Goal: Communication & Community: Answer question/provide support

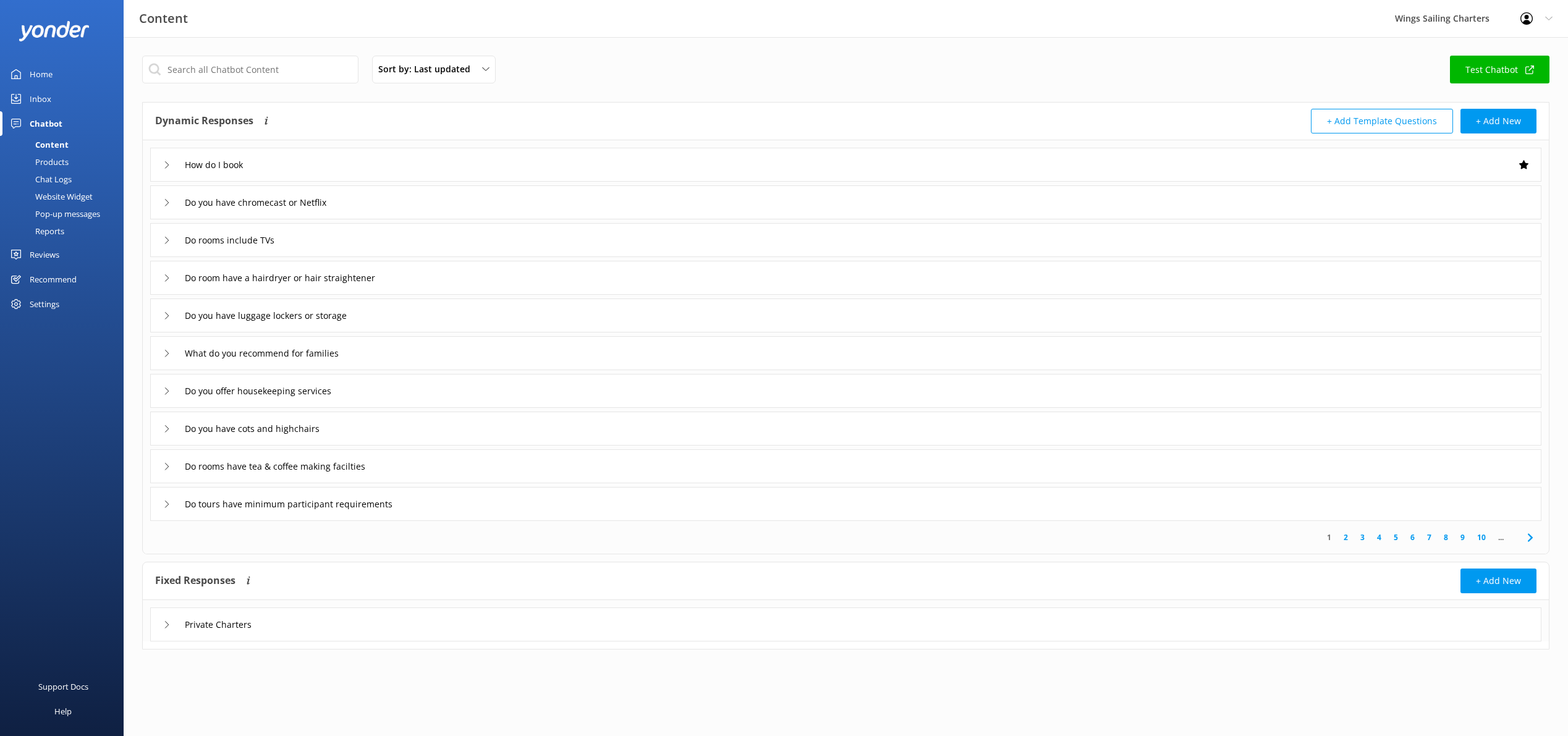
click at [51, 213] on div "Pop-up messages" at bounding box center [53, 214] width 92 height 18
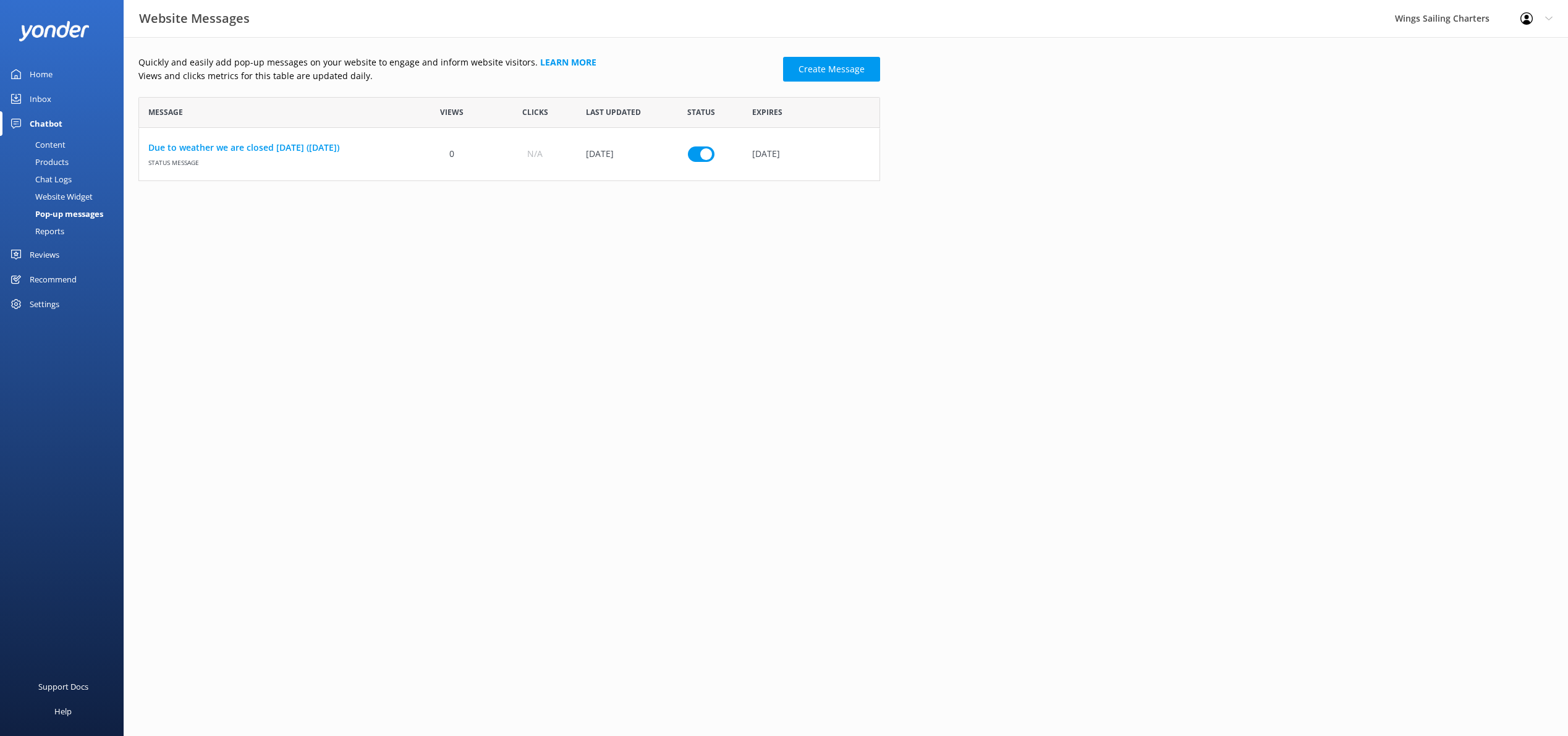
scroll to position [84, 742]
click at [696, 151] on input "row" at bounding box center [701, 155] width 26 height 16
checkbox input "false"
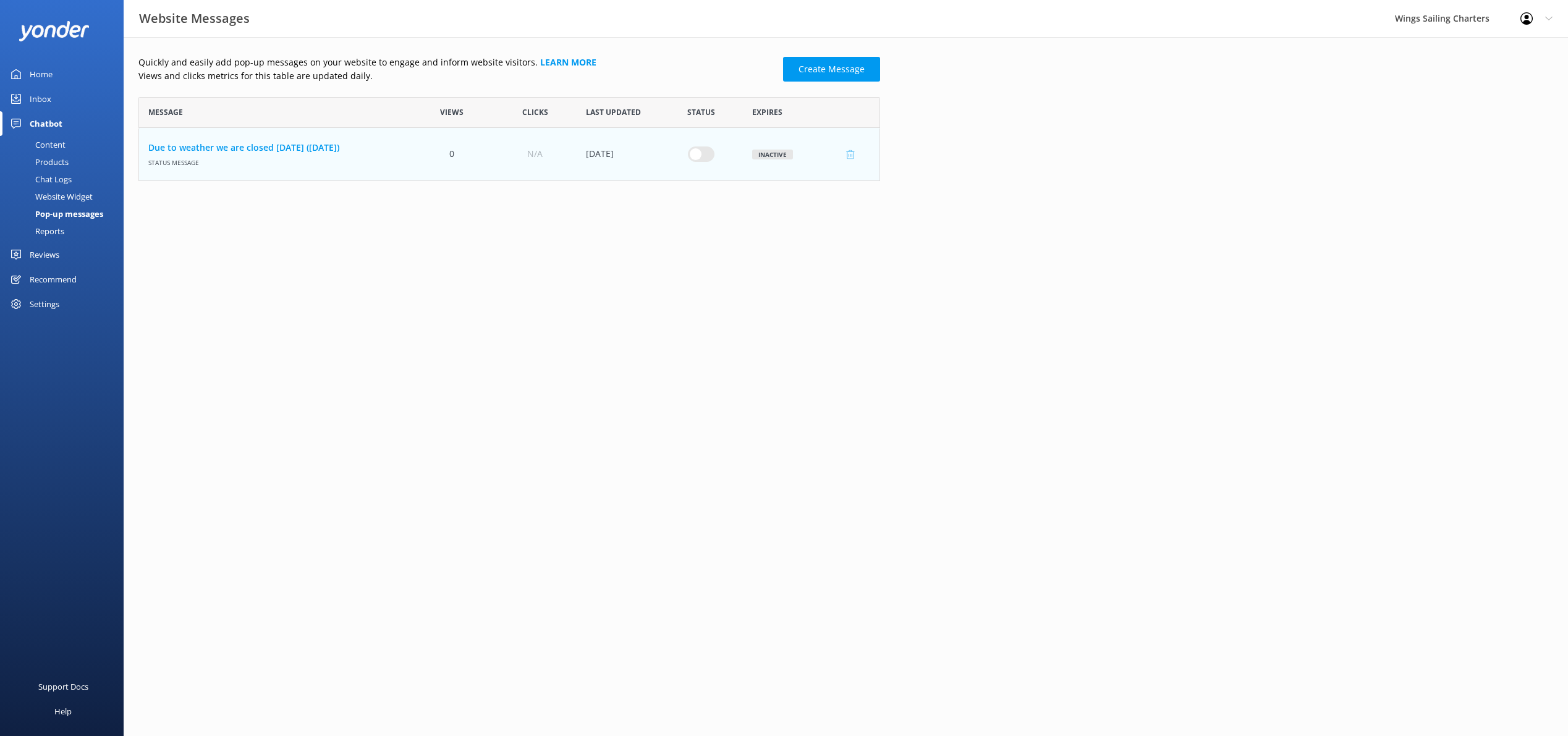
click at [852, 152] on icon "row" at bounding box center [850, 154] width 10 height 10
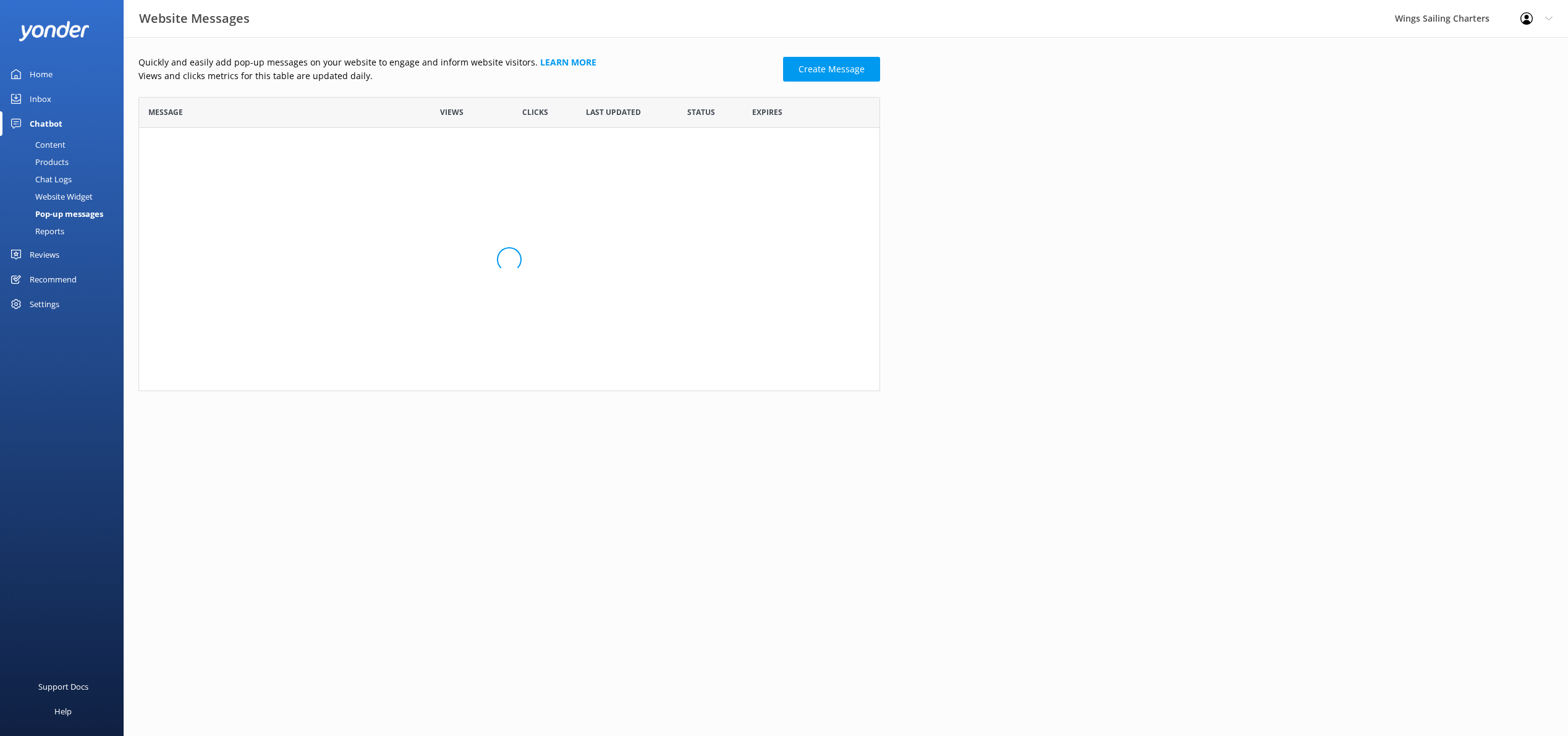
scroll to position [295, 742]
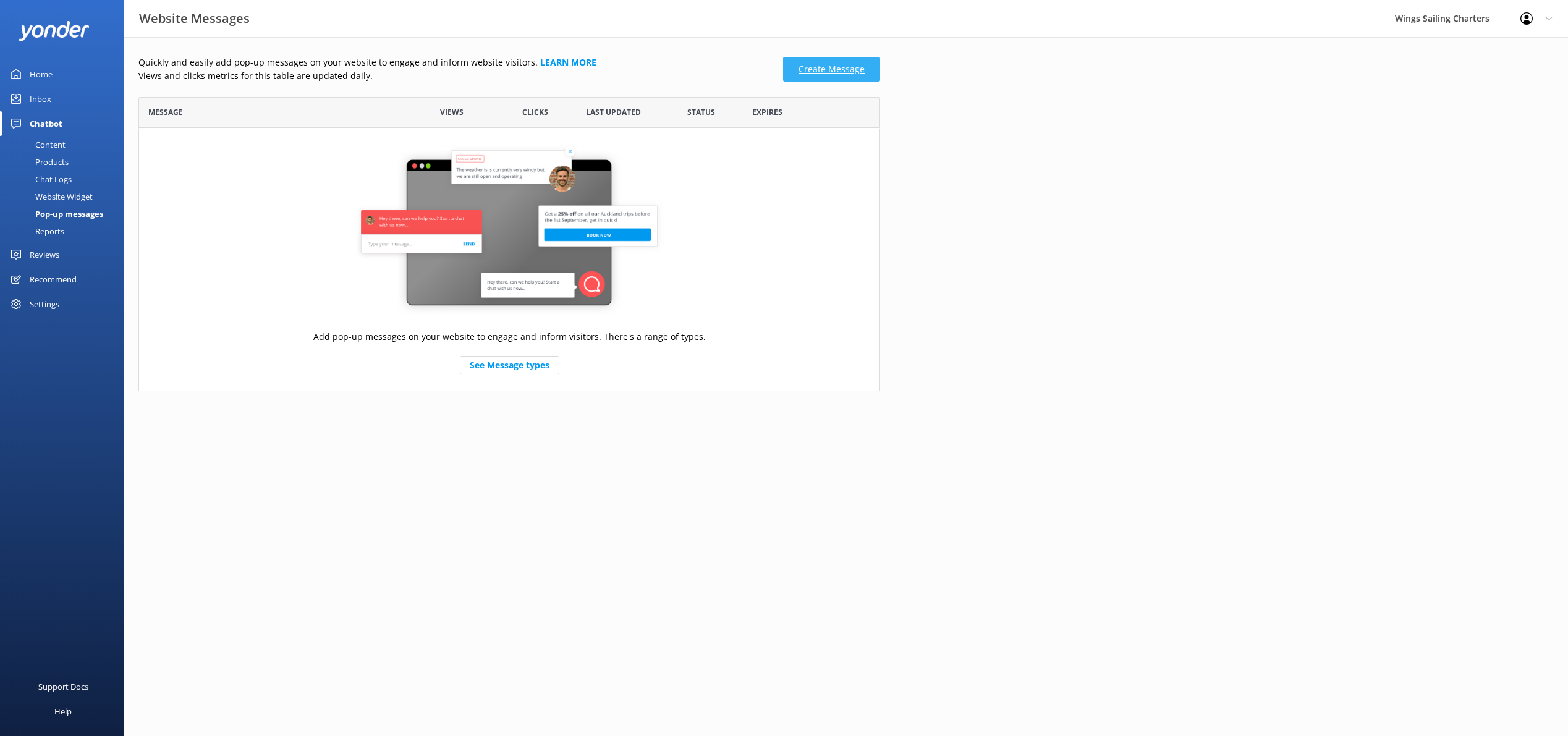
click at [829, 67] on link "Create Message" at bounding box center [832, 69] width 97 height 25
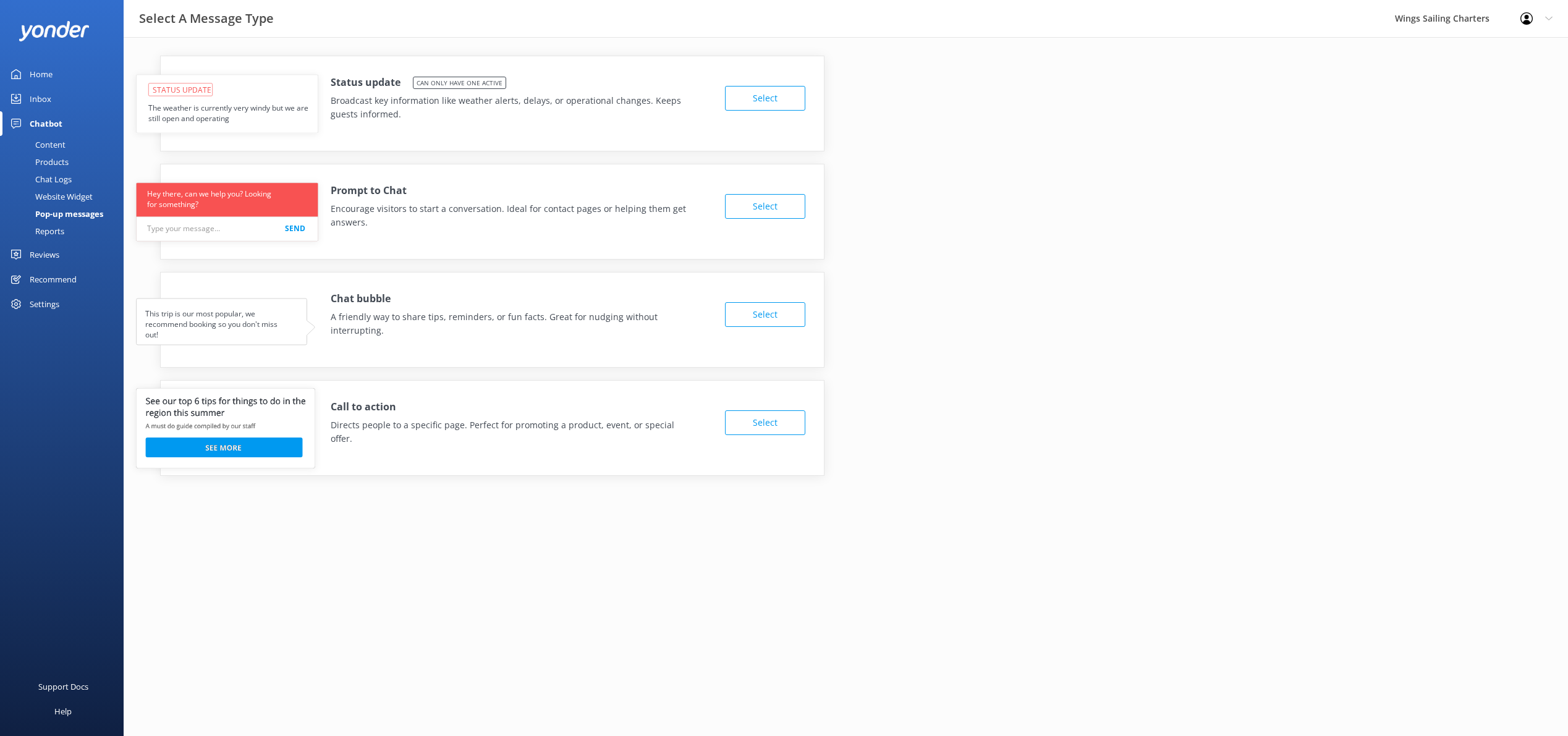
click at [765, 98] on button "Select" at bounding box center [765, 98] width 80 height 25
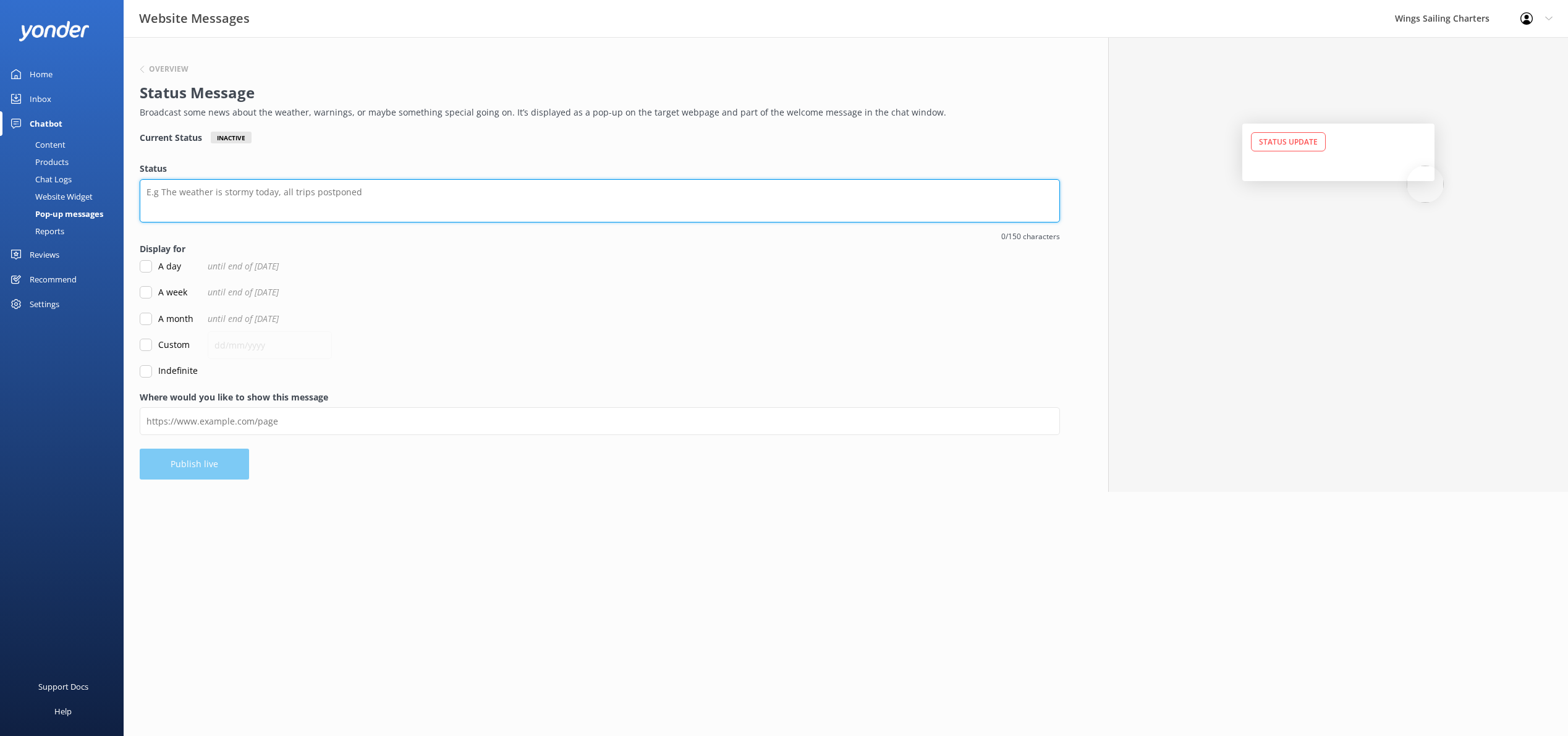
click at [207, 188] on textarea "Status" at bounding box center [600, 200] width 921 height 43
drag, startPoint x: 506, startPoint y: 196, endPoint x: 534, endPoint y: 194, distance: 28.1
click at [506, 196] on textarea "Our next available tour is [DATE] for our Whitsunday Island Sail SUP & SNorkel …" at bounding box center [600, 200] width 921 height 43
type textarea "Our next available tour is [DATE] for our Whitsunday Island Sail SUP & Snorkel …"
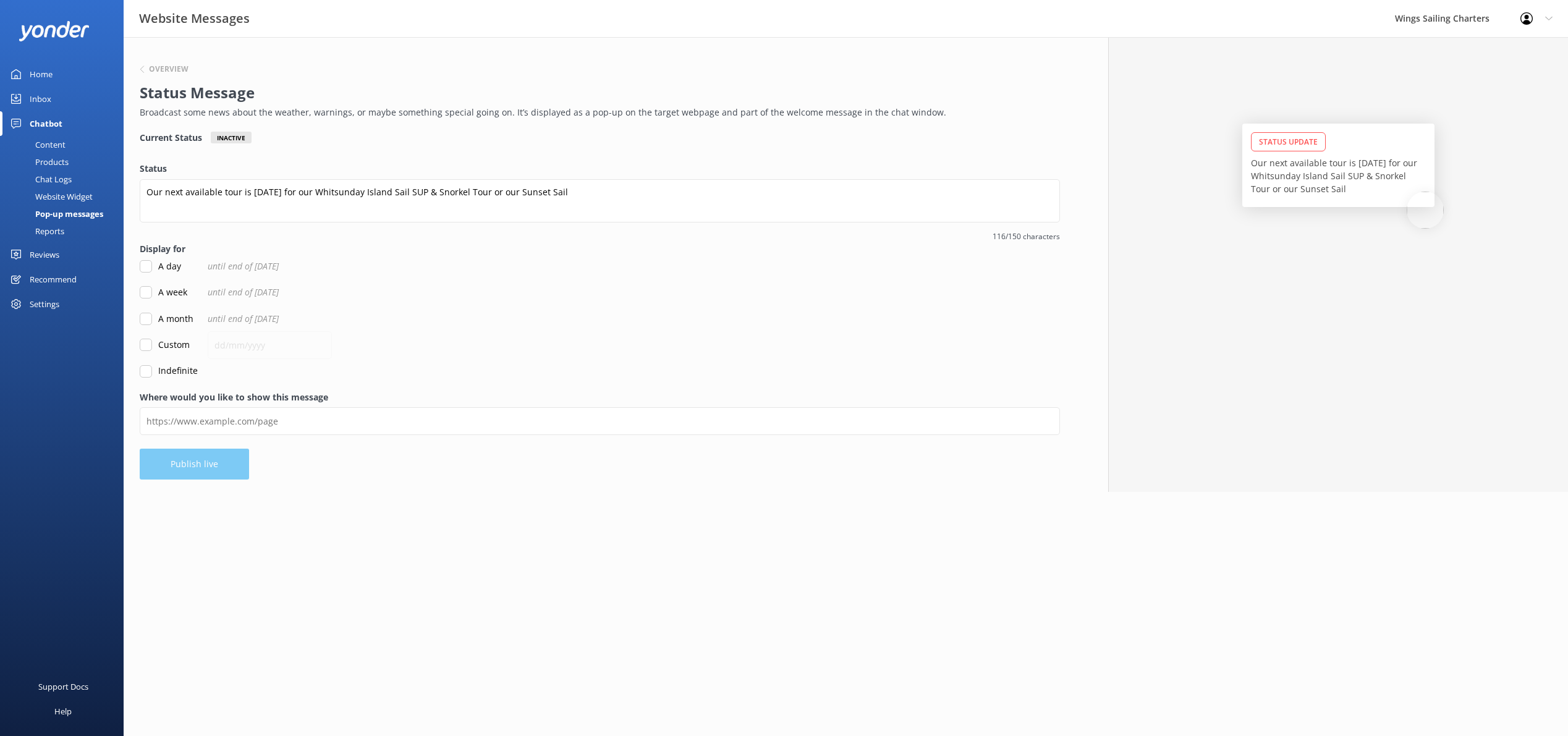
click at [151, 343] on input "Custom" at bounding box center [146, 345] width 12 height 12
checkbox input "true"
click at [235, 345] on input "text" at bounding box center [269, 346] width 124 height 28
type input "[DATE]"
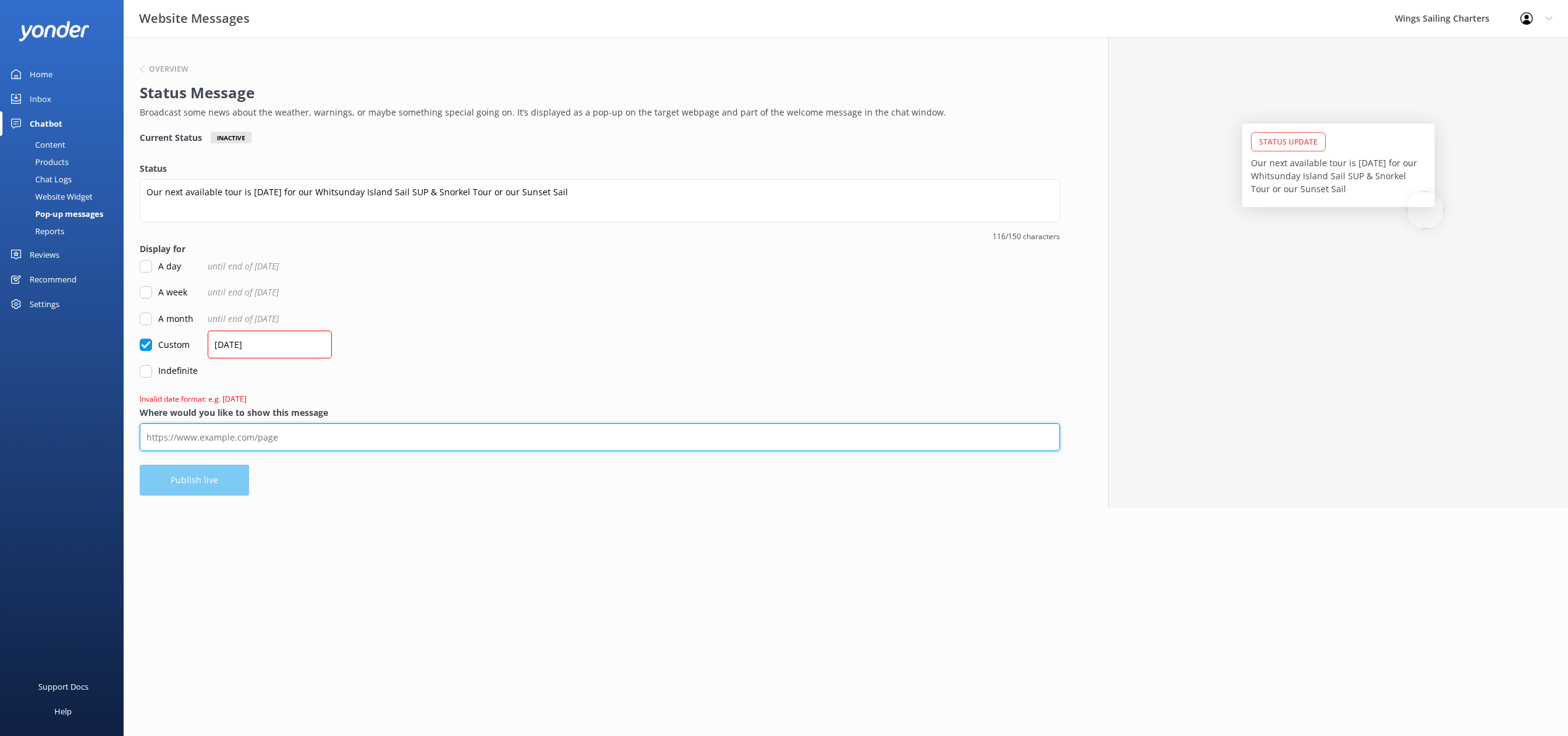
click at [201, 441] on input "Where would you like to show this message" at bounding box center [600, 438] width 921 height 28
paste input "[URL][DOMAIN_NAME]"
type input "[URL][DOMAIN_NAME]"
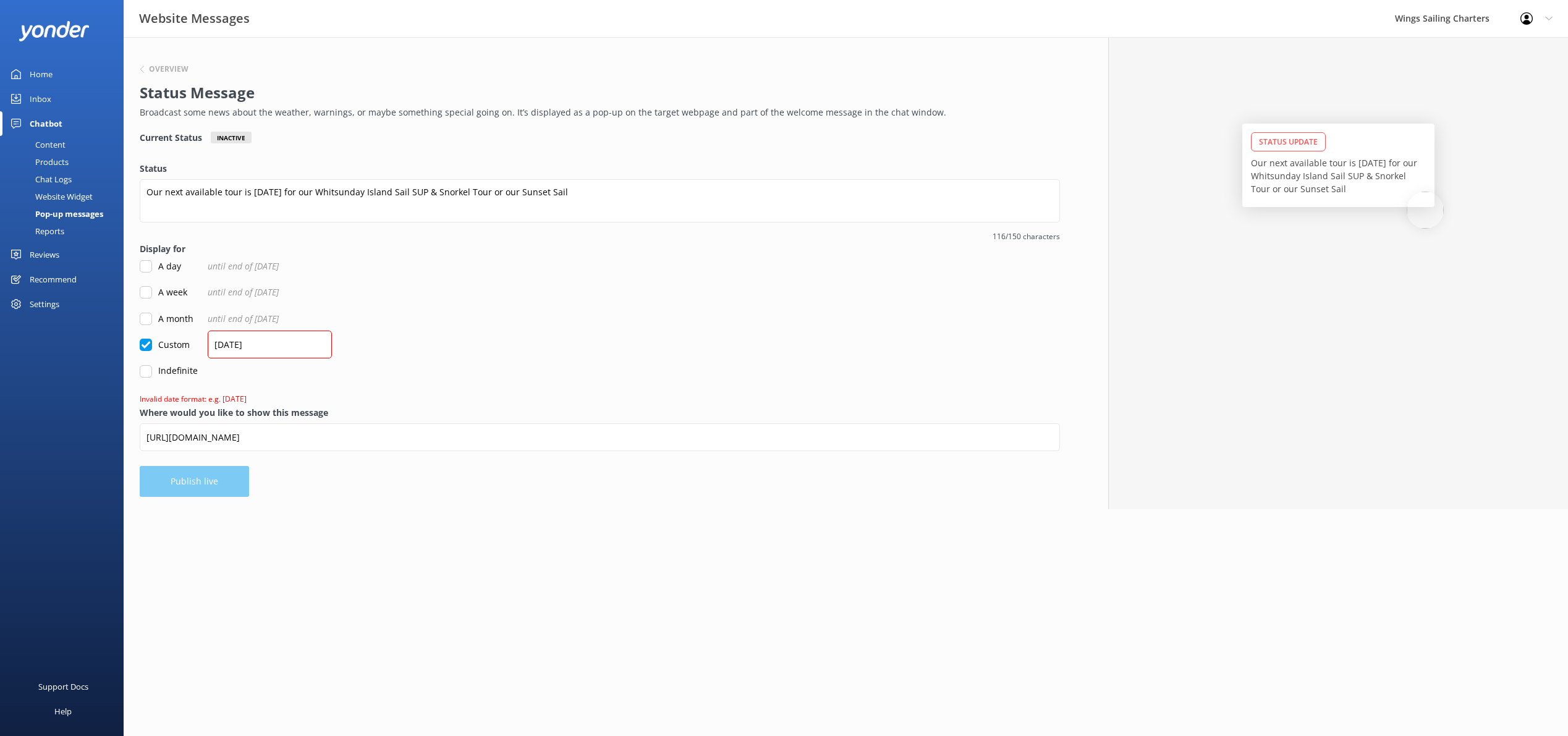
click at [455, 550] on html "Website Messages Wings Sailing Charters Profile Settings Logout Home Inbox Chat…" at bounding box center [784, 368] width 1568 height 736
click at [280, 346] on input "[DATE]" at bounding box center [269, 345] width 124 height 28
click at [243, 345] on input "[DATE]" at bounding box center [269, 345] width 124 height 28
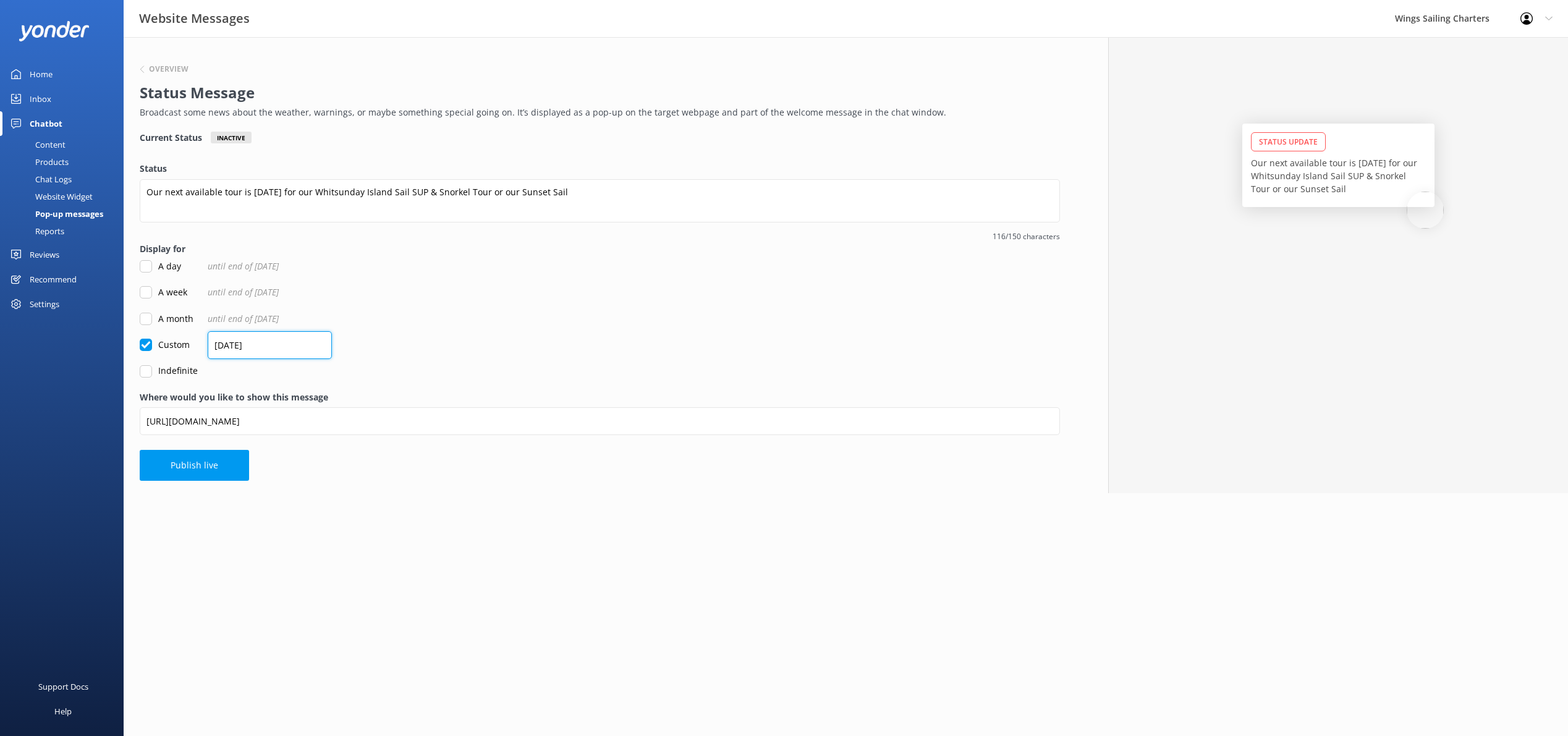
type input "[DATE]"
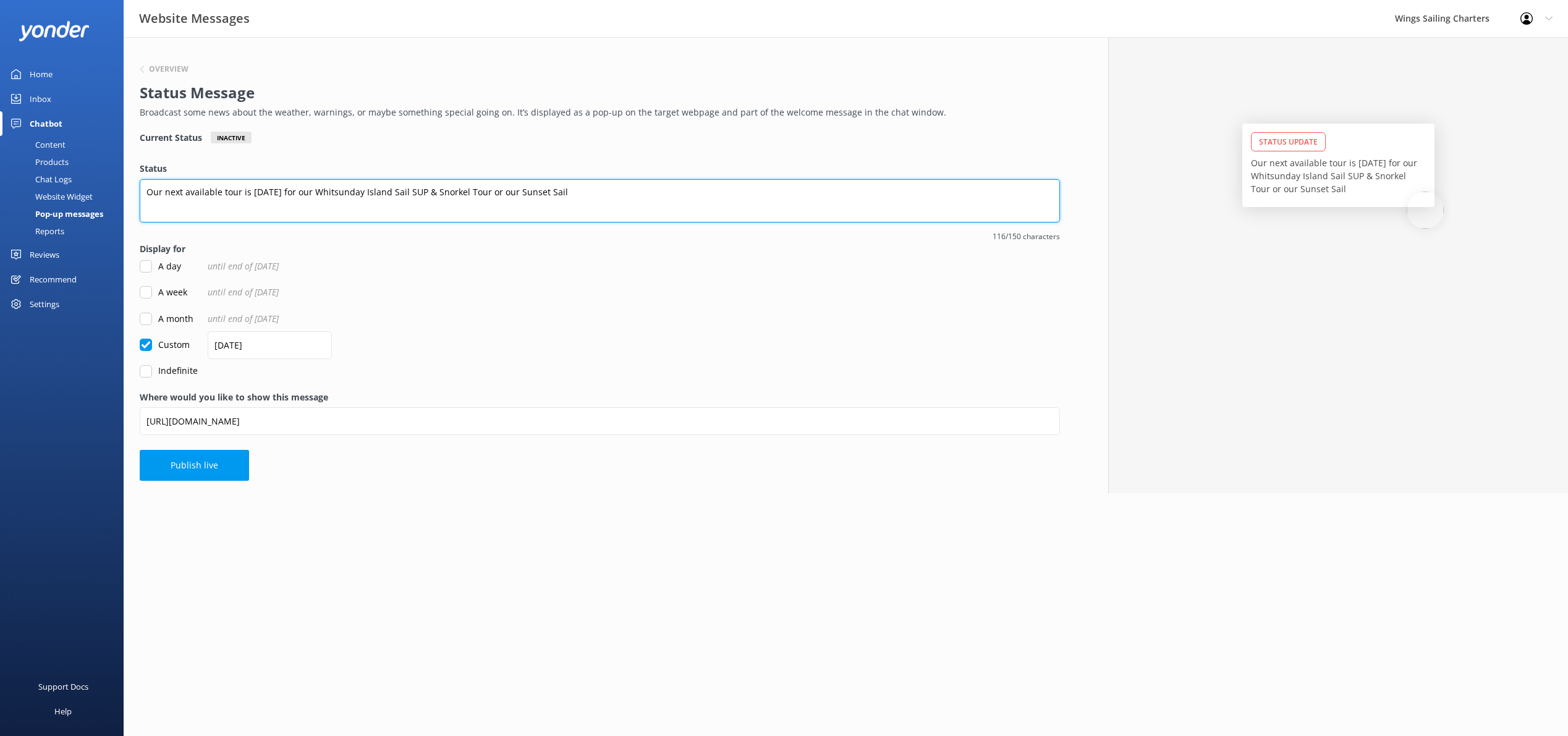
click at [161, 193] on textarea "Our next available tour is [DATE] for our Whitsunday Island Sail SUP & Snorkel …" at bounding box center [600, 200] width 921 height 43
type textarea "Our next available tour is [DATE] for our Whitsunday Island Sail SUP & Snorkel …"
click at [635, 193] on textarea "Our next available tour is [DATE] for our Whitsunday Island Sail SUP & Snorkel …" at bounding box center [600, 200] width 921 height 43
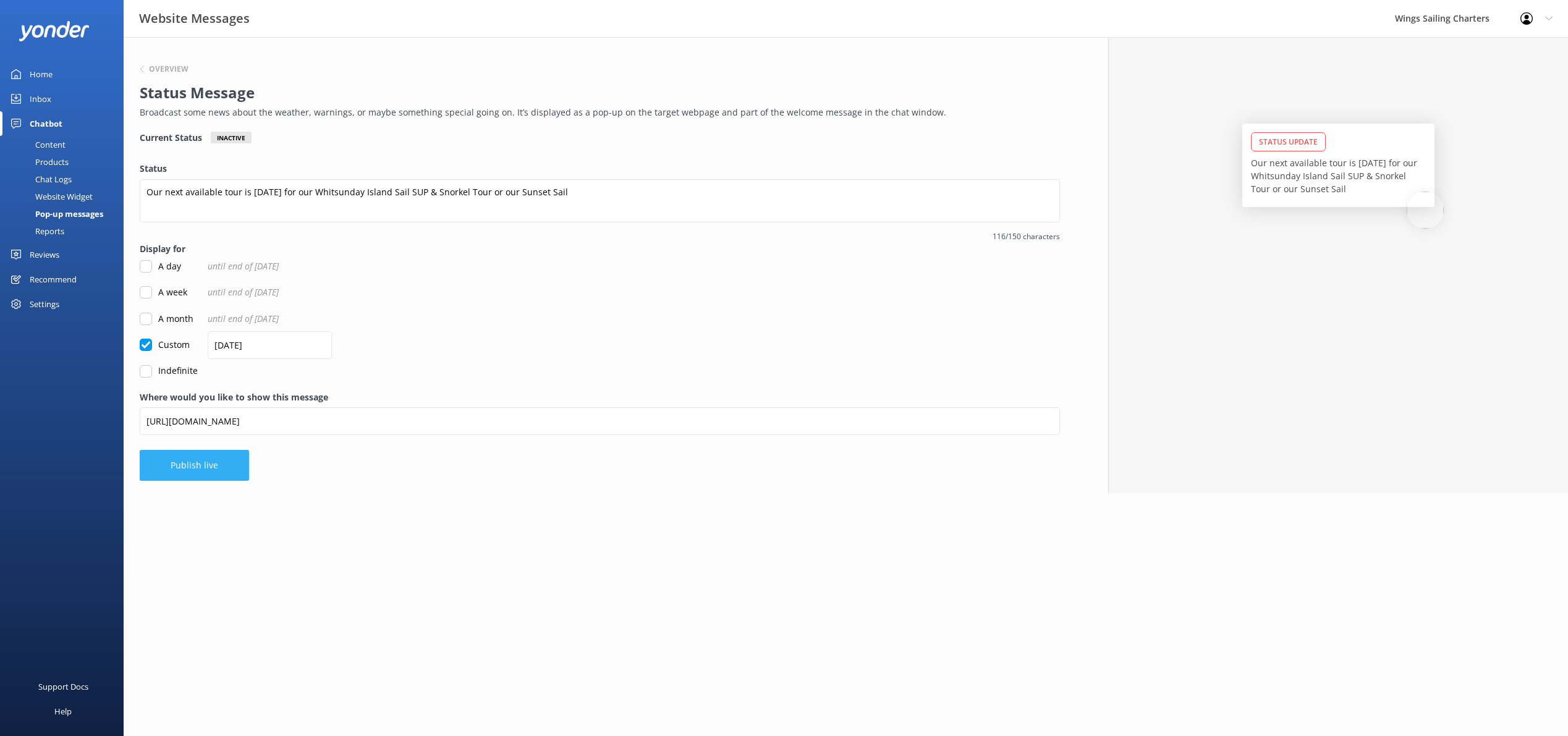
click at [195, 461] on button "Publish live" at bounding box center [194, 465] width 109 height 31
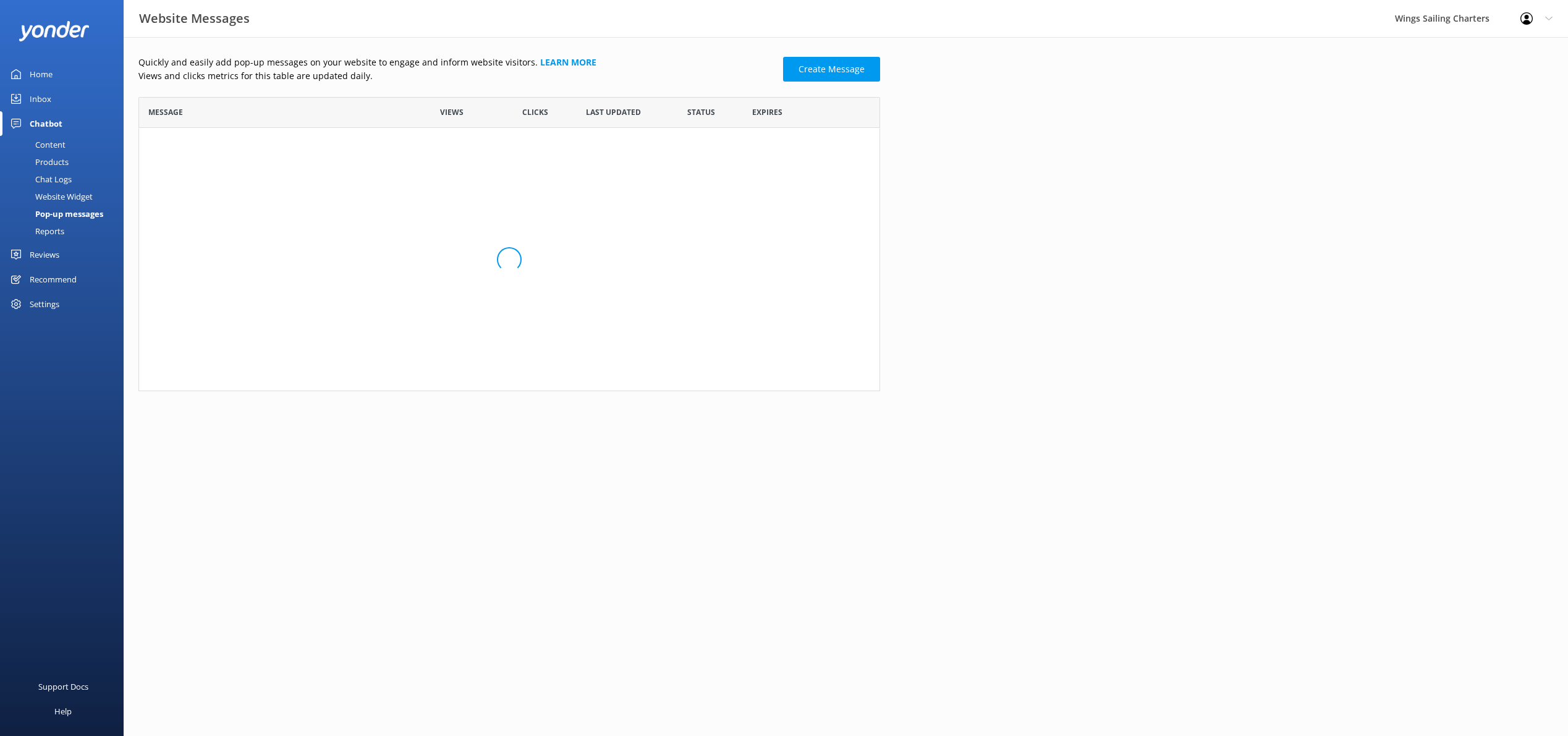
scroll to position [84, 742]
click at [252, 148] on link "Our next available tour is [DATE]..." at bounding box center [275, 147] width 253 height 13
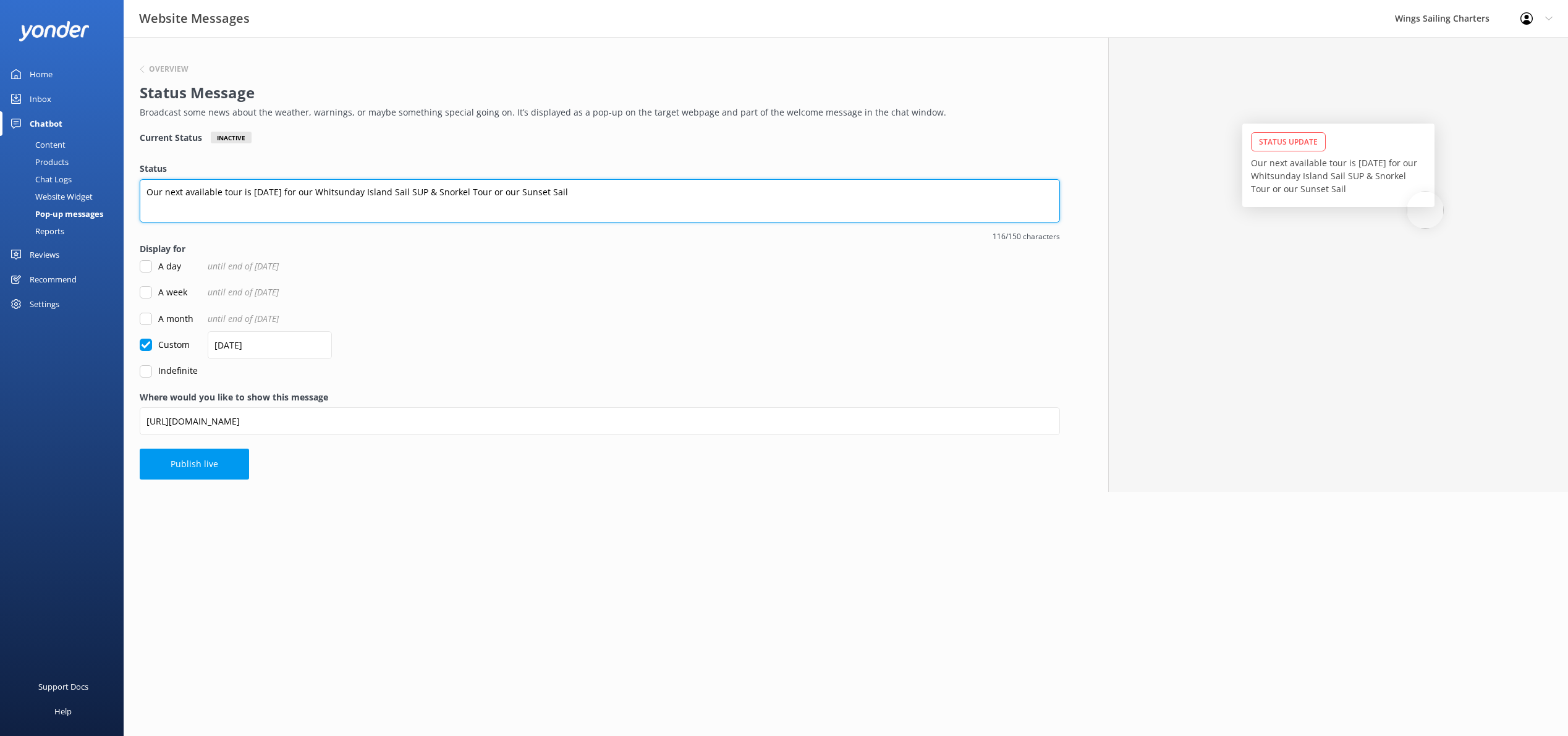
click at [575, 193] on textarea "Our next available tour is [DATE] for our Whitsunday Island Sail SUP & Snorkel …" at bounding box center [600, 200] width 921 height 43
click at [641, 193] on textarea "Our next available tour is [DATE] for our Whitsunday Island Sail SUP & Snorkel …" at bounding box center [600, 200] width 921 height 43
type textarea "Our next available tour is [DATE] for our Whitsunday Island Sail SUP & Snorkel …"
click at [189, 468] on button "Publish live" at bounding box center [194, 463] width 109 height 31
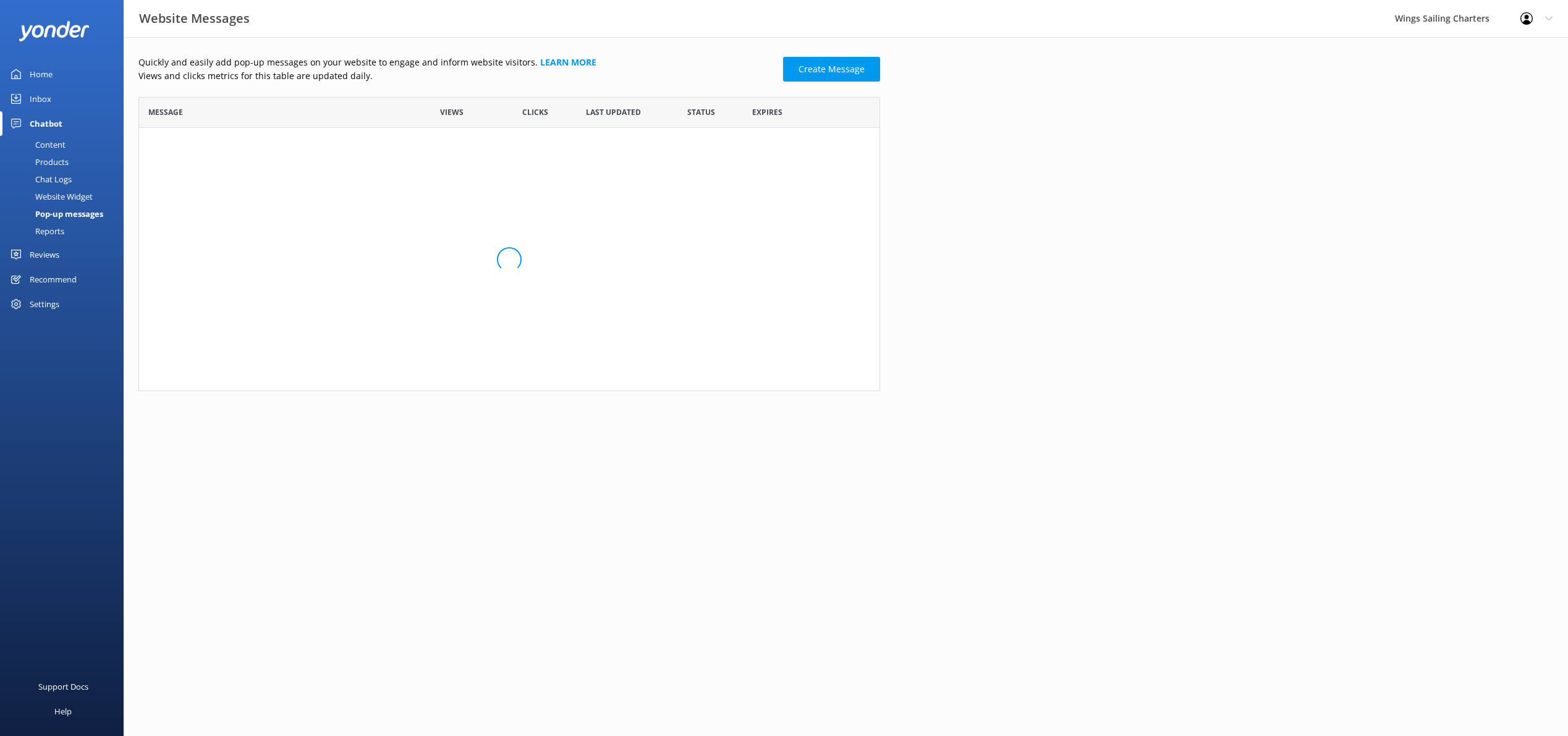
scroll to position [84, 742]
click at [44, 141] on div "Content" at bounding box center [36, 145] width 58 height 18
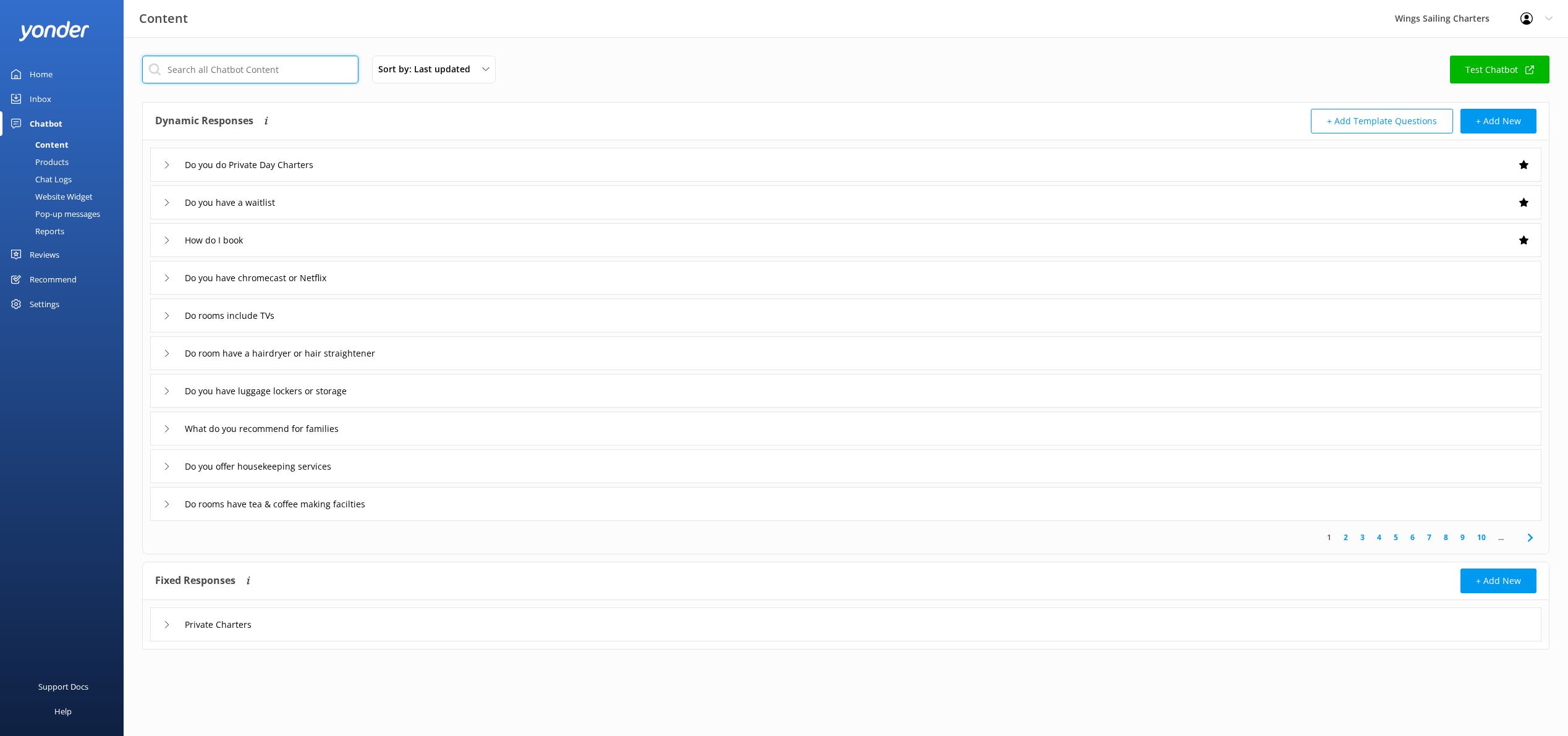
click at [246, 74] on input "text" at bounding box center [251, 69] width 216 height 28
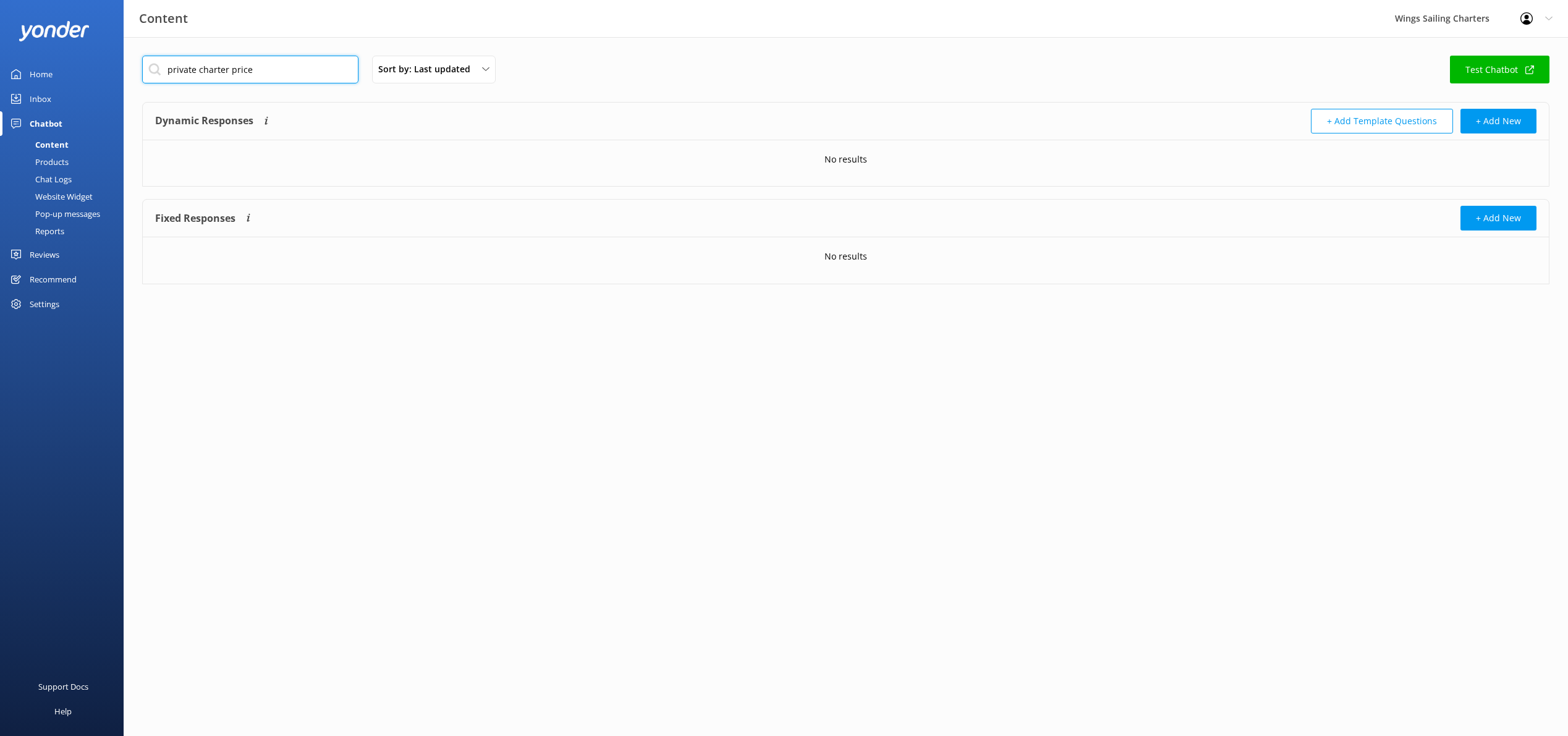
type input "private charter price"
click at [268, 70] on input "private charter price" at bounding box center [251, 69] width 216 height 28
click at [369, 159] on div "No results" at bounding box center [845, 160] width 1406 height 39
click at [1411, 120] on button "+ Add Template Questions" at bounding box center [1382, 121] width 142 height 25
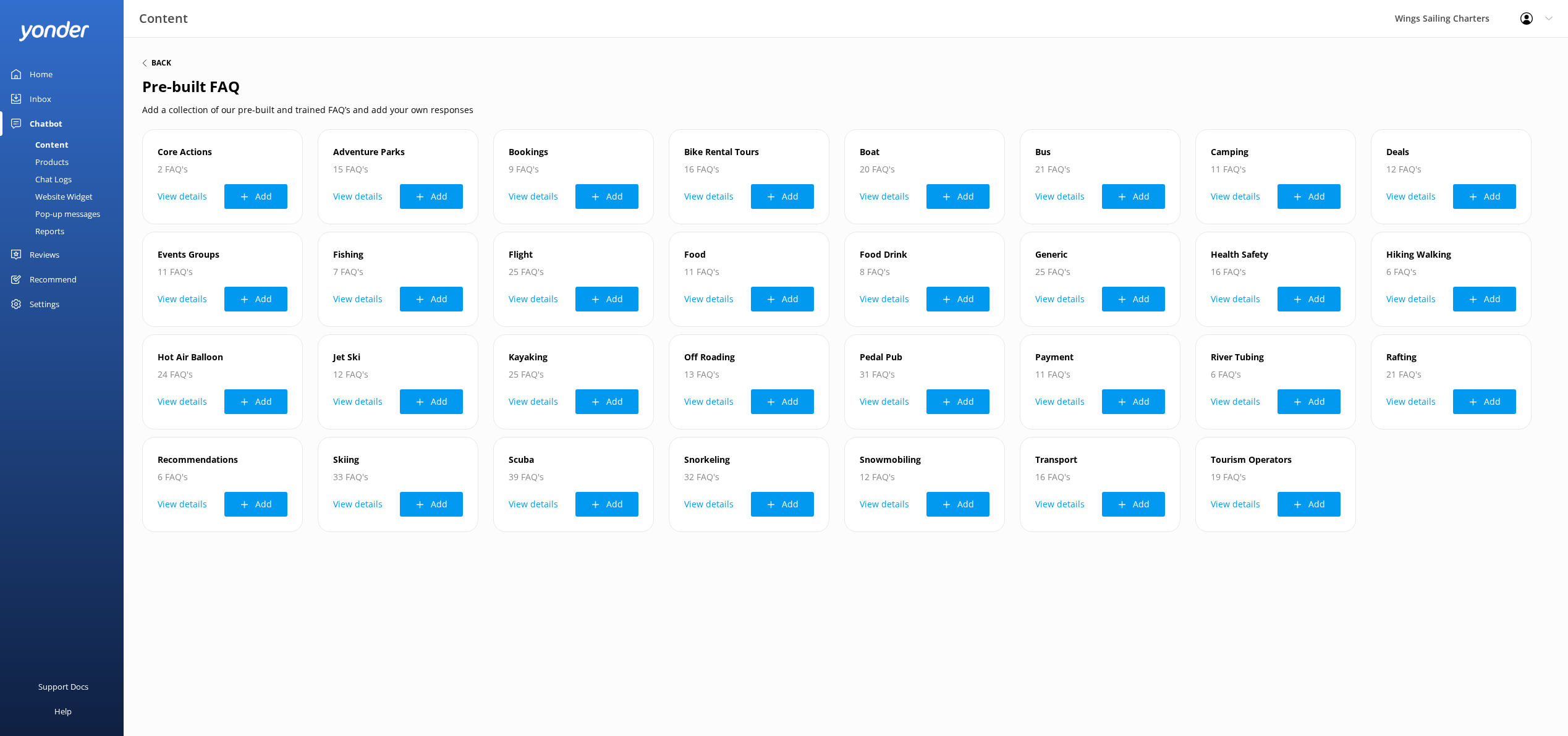
click at [154, 61] on h6 "Back" at bounding box center [161, 62] width 19 height 7
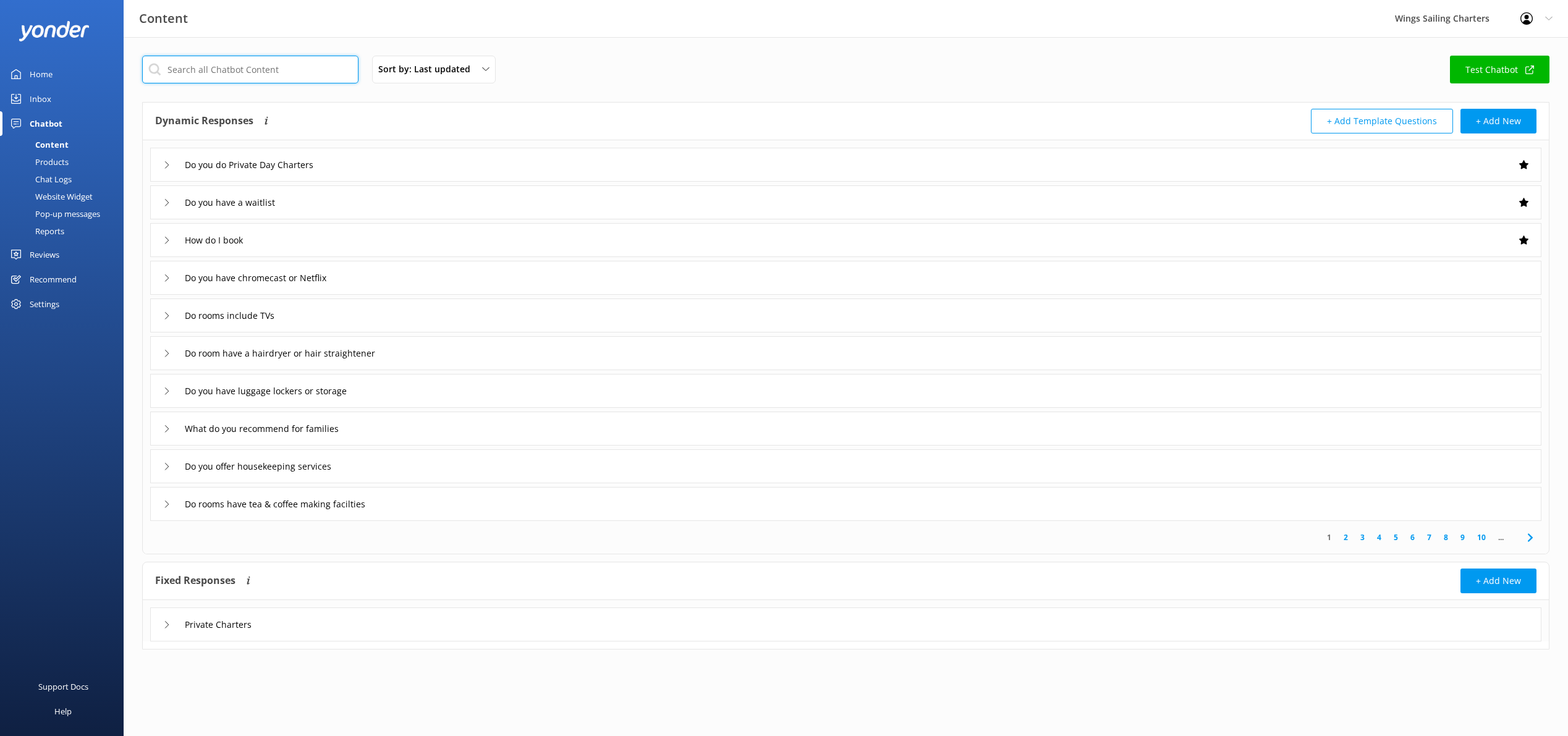
click at [274, 78] on input "text" at bounding box center [251, 69] width 216 height 28
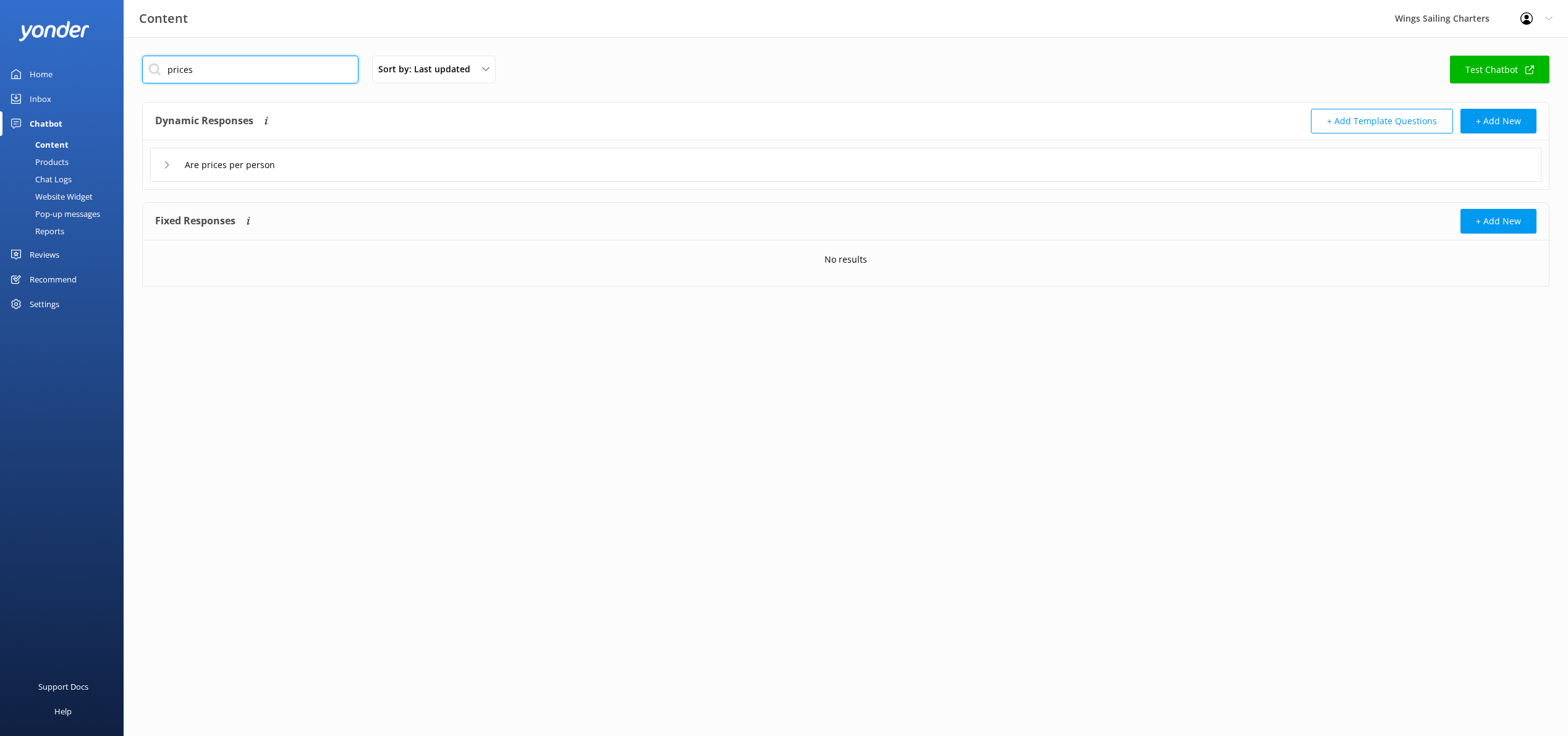
type input "prices"
click at [165, 167] on use at bounding box center [167, 164] width 4 height 7
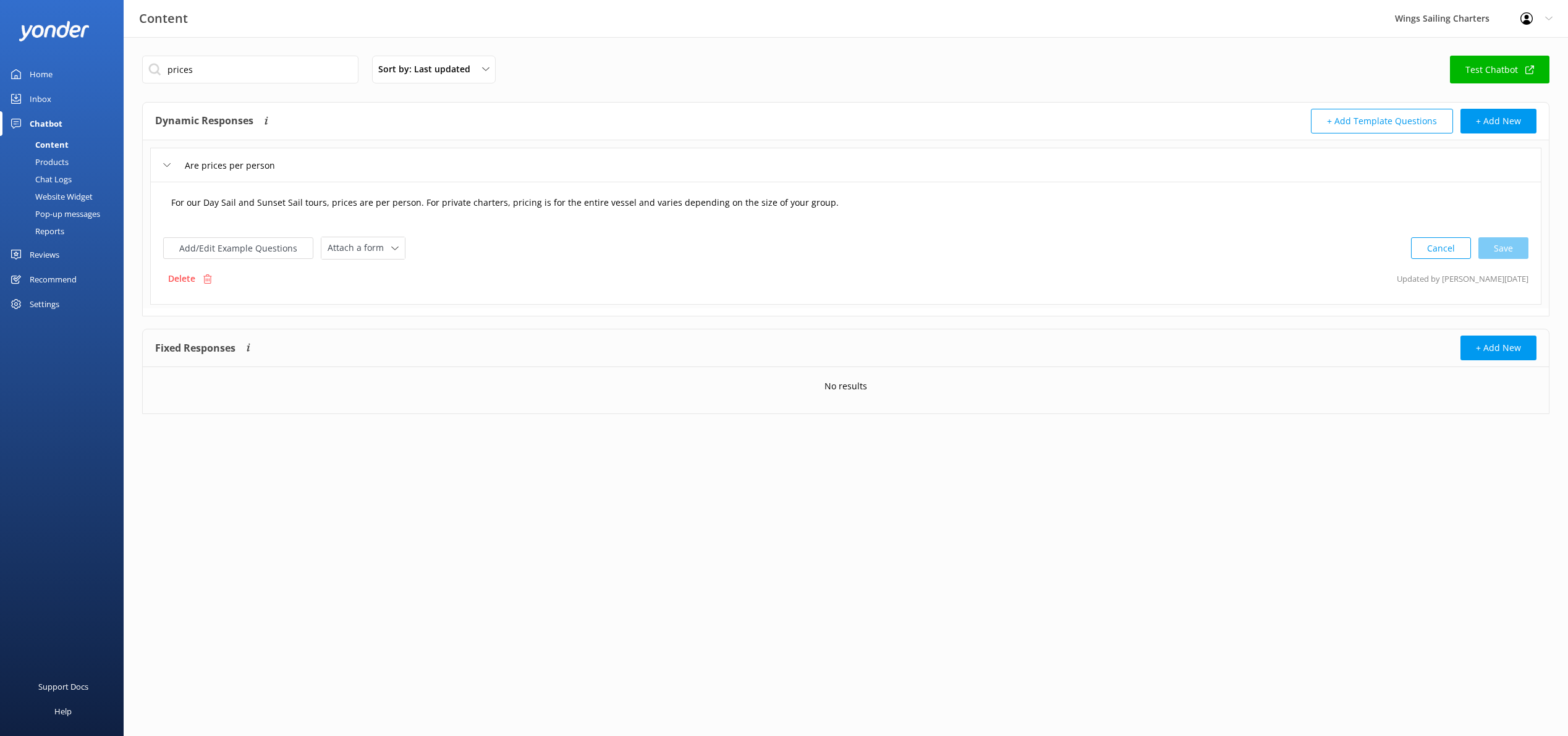
click at [201, 205] on textarea "For our Day Sail and Sunset Sail tours, prices are per person. For private char…" at bounding box center [846, 209] width 1363 height 39
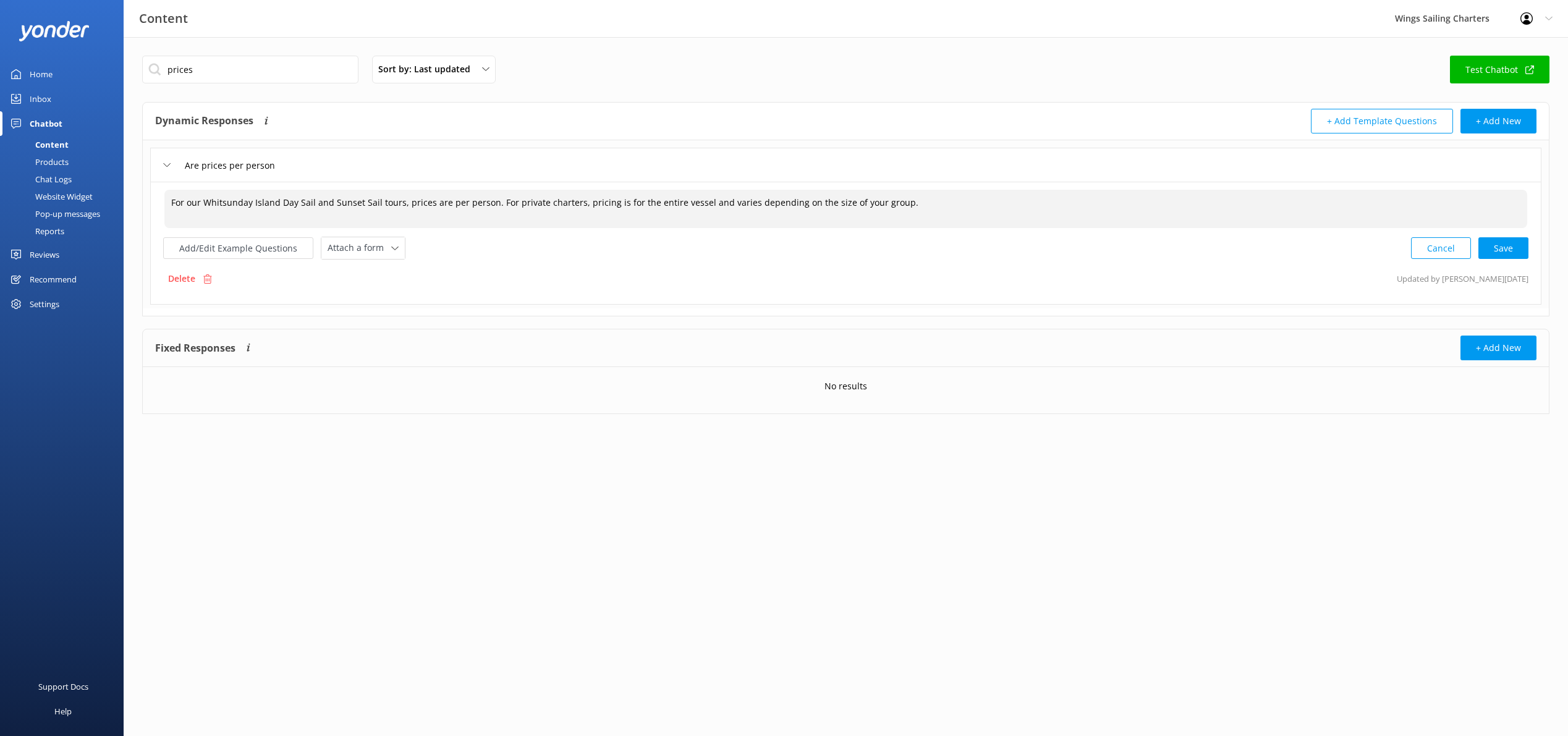
click at [904, 200] on textarea "For our Whitsunday Island Day Sail and Sunset Sail tours, prices are per person…" at bounding box center [846, 209] width 1363 height 39
click at [1500, 249] on div "Cancel Loading.." at bounding box center [1470, 247] width 117 height 23
type textarea "For our Whitsunday Island Day Sail and Sunset Sail tours, prices are per person…"
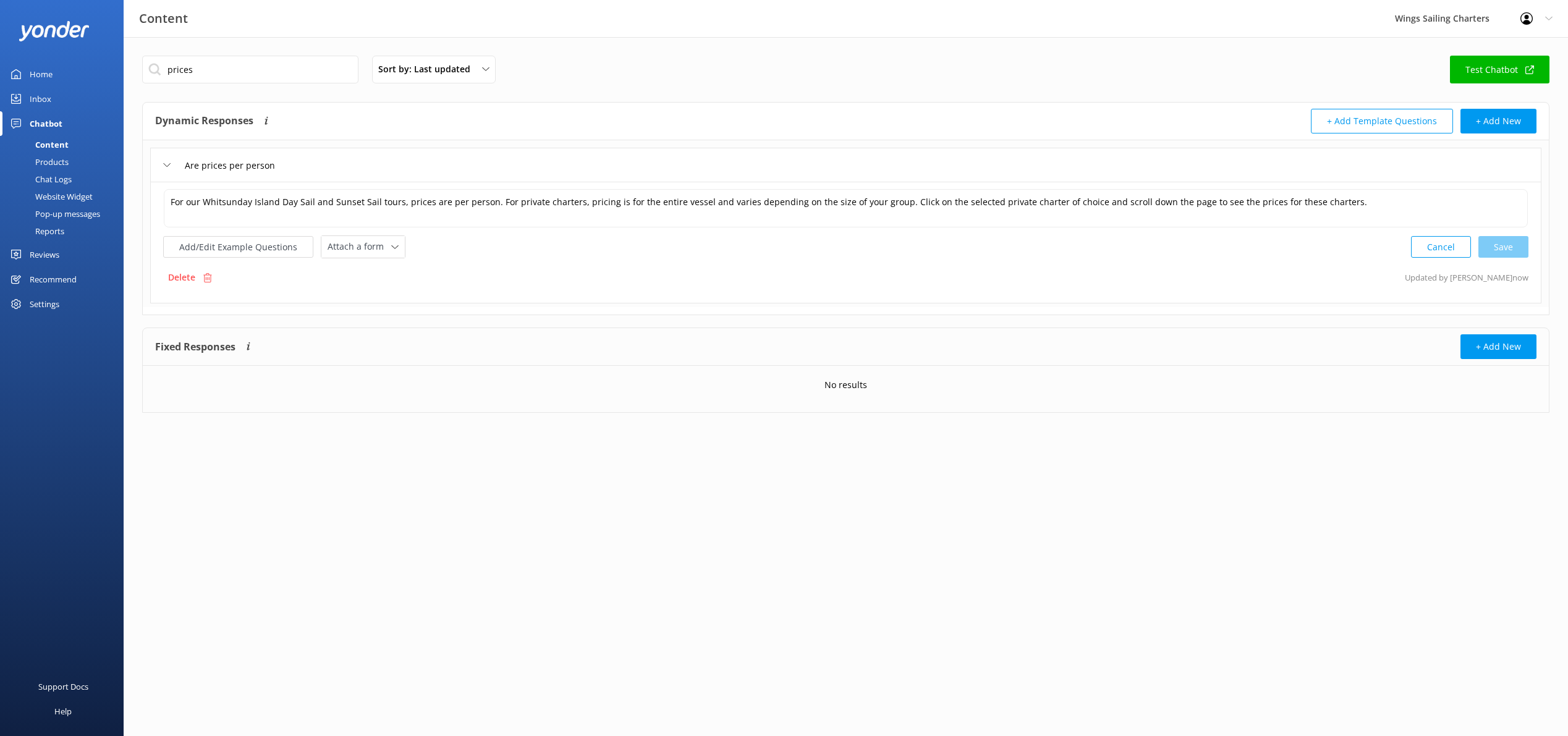
click at [55, 142] on div "Content" at bounding box center [38, 145] width 62 height 18
click at [51, 163] on div "Products" at bounding box center [38, 162] width 62 height 18
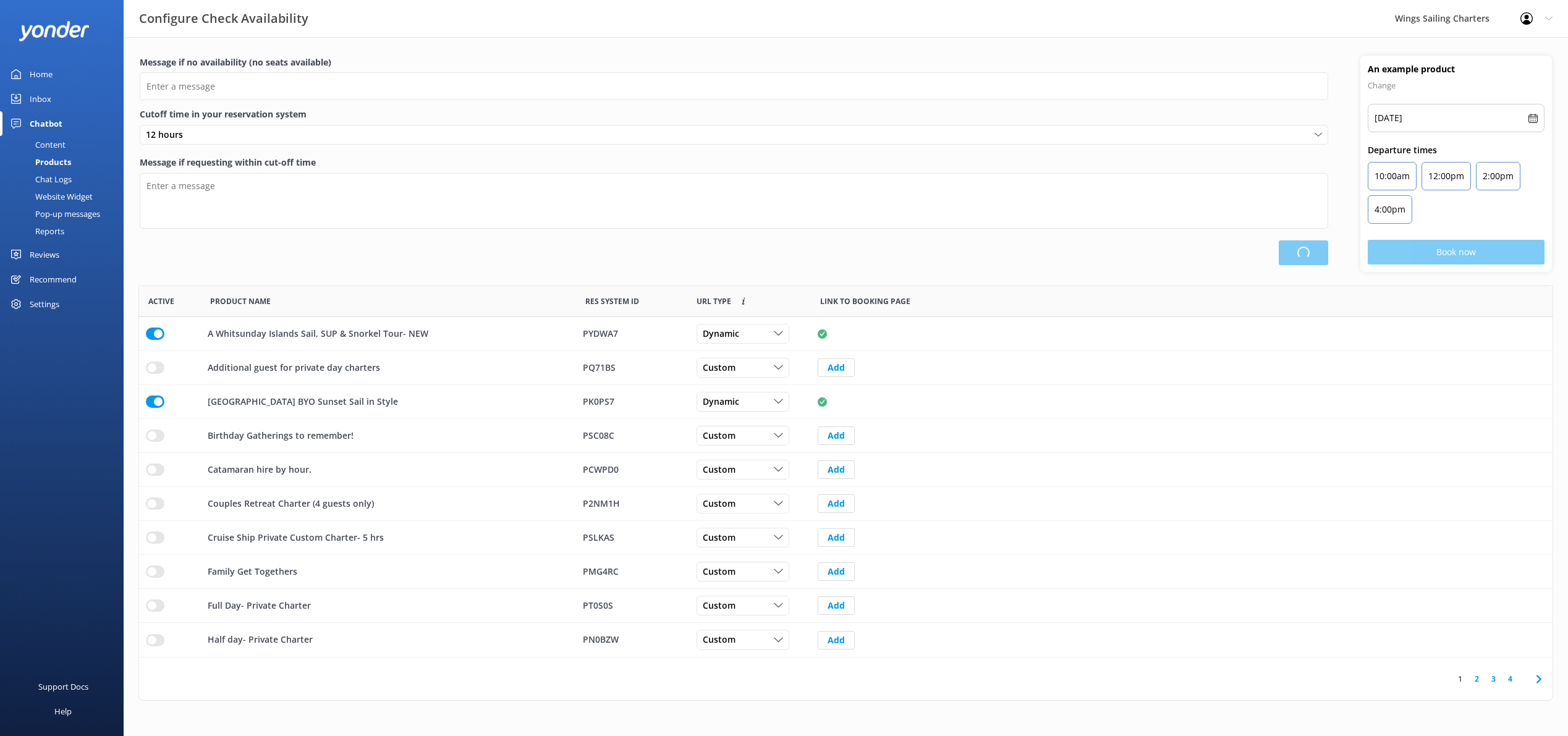
type input "There are no seats available, please check an alternative day"
type textarea "Our online booking system closes {hours} prior to departure. Please contact us …"
click at [57, 144] on div "Content" at bounding box center [36, 145] width 58 height 18
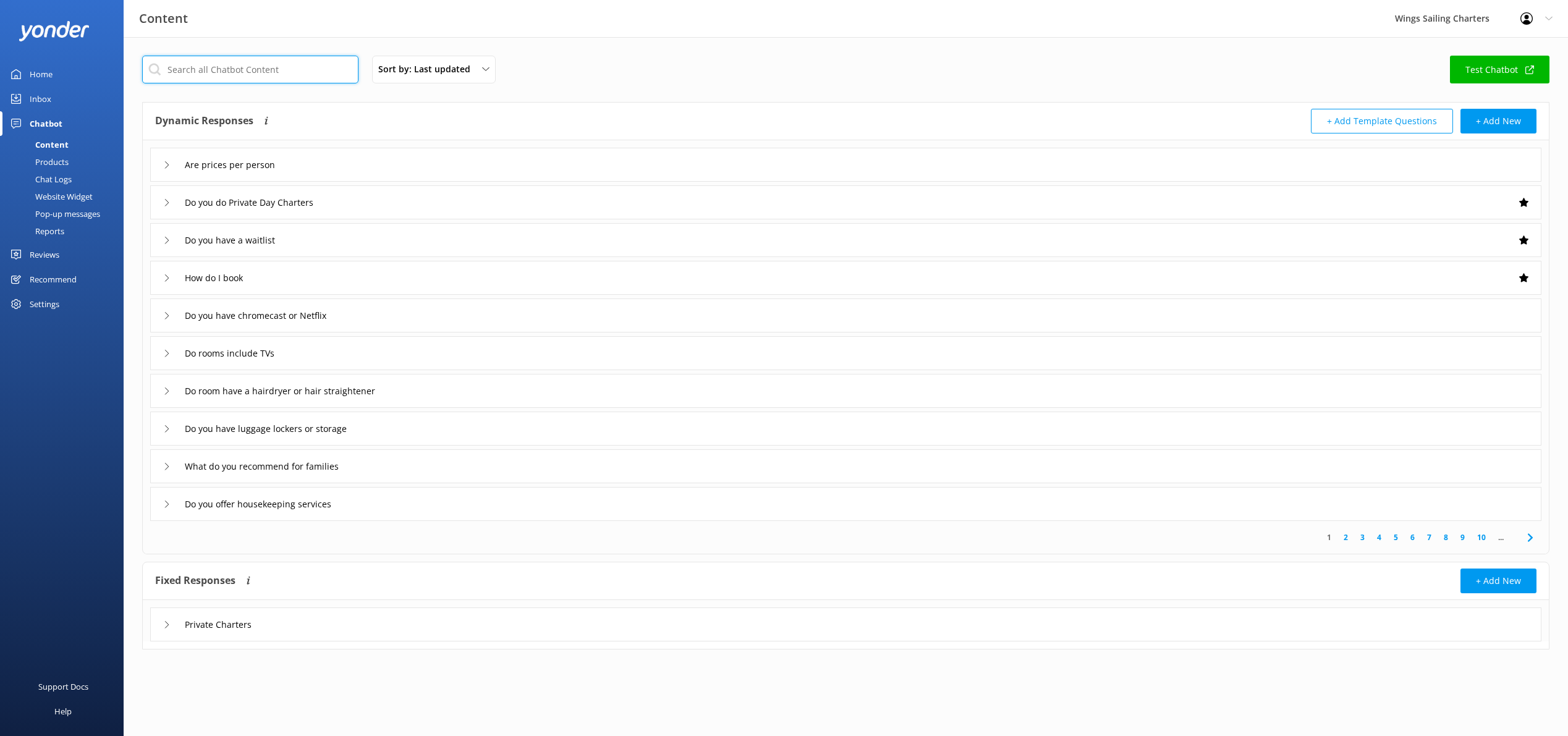
click at [274, 77] on input "text" at bounding box center [251, 69] width 216 height 28
click at [165, 200] on icon at bounding box center [167, 202] width 7 height 7
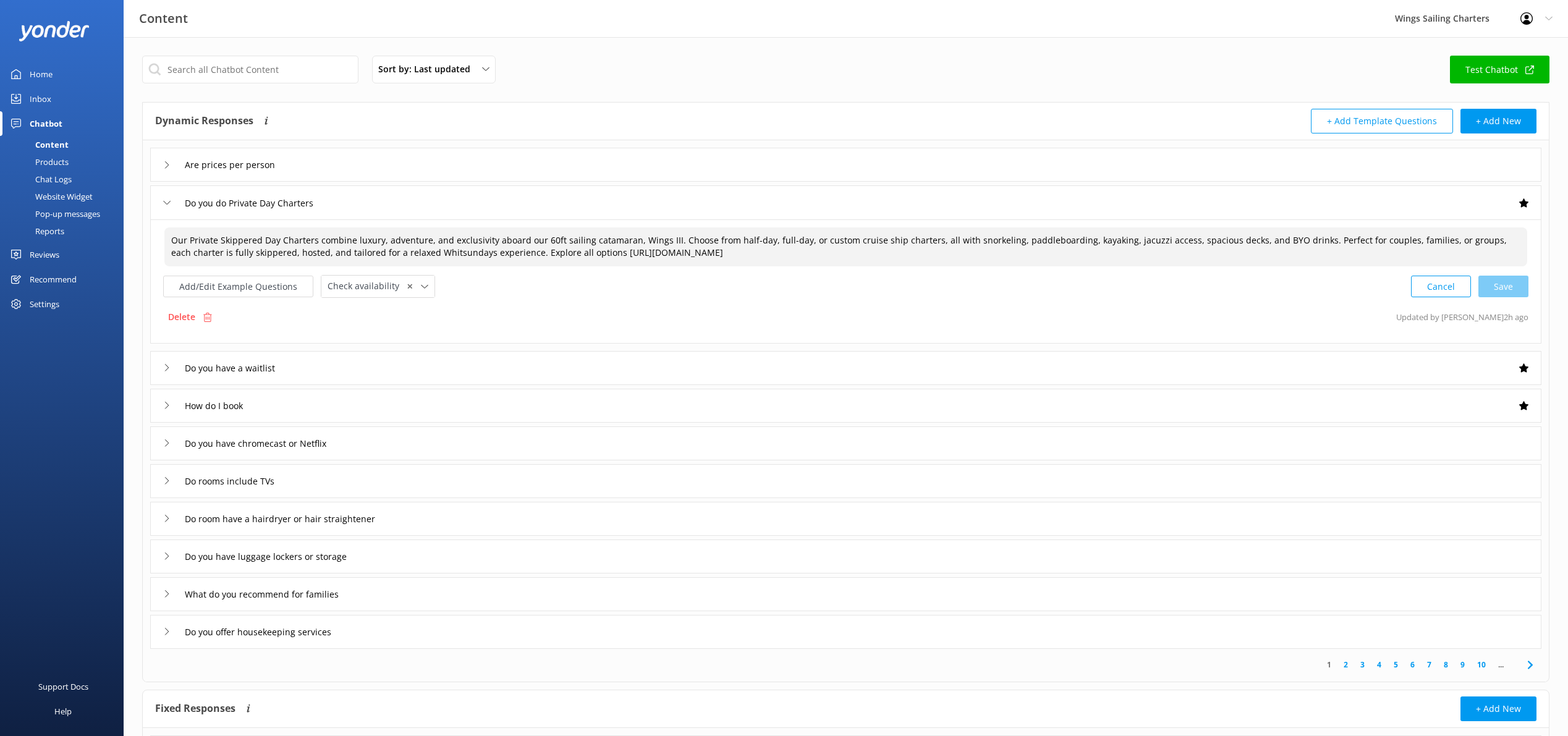
drag, startPoint x: 807, startPoint y: 241, endPoint x: 932, endPoint y: 242, distance: 125.0
click at [932, 242] on textarea "Our Private Skippered Day Charters combine luxury, adventure, and exclusivity a…" at bounding box center [846, 247] width 1363 height 39
click at [901, 243] on textarea "Our Private Skippered Day Charters combine luxury, adventure, and exclusivity a…" at bounding box center [846, 247] width 1363 height 39
click at [639, 257] on textarea "Our Private Skippered Day Charters combine luxury, adventure, and exclusivity a…" at bounding box center [846, 247] width 1363 height 39
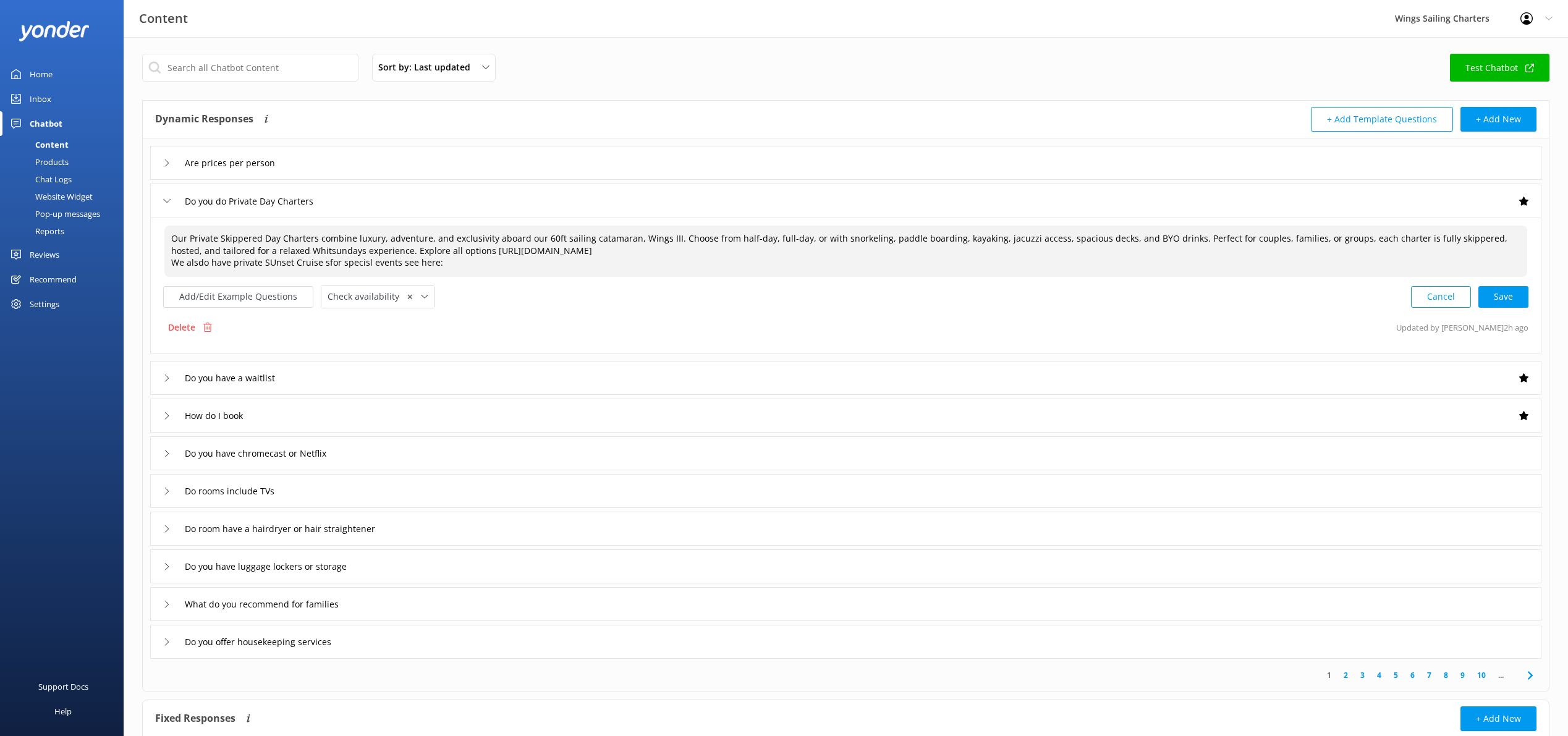
scroll to position [4, 0]
drag, startPoint x: 201, startPoint y: 263, endPoint x: 220, endPoint y: 263, distance: 19.0
click at [201, 263] on textarea "Our Private Skippered Day Charters combine luxury, adventure, and exclusivity a…" at bounding box center [846, 250] width 1363 height 51
drag, startPoint x: 265, startPoint y: 260, endPoint x: 276, endPoint y: 260, distance: 11.0
click at [265, 260] on textarea "Our Private Skippered Day Charters combine luxury, adventure, and exclusivity a…" at bounding box center [846, 250] width 1363 height 51
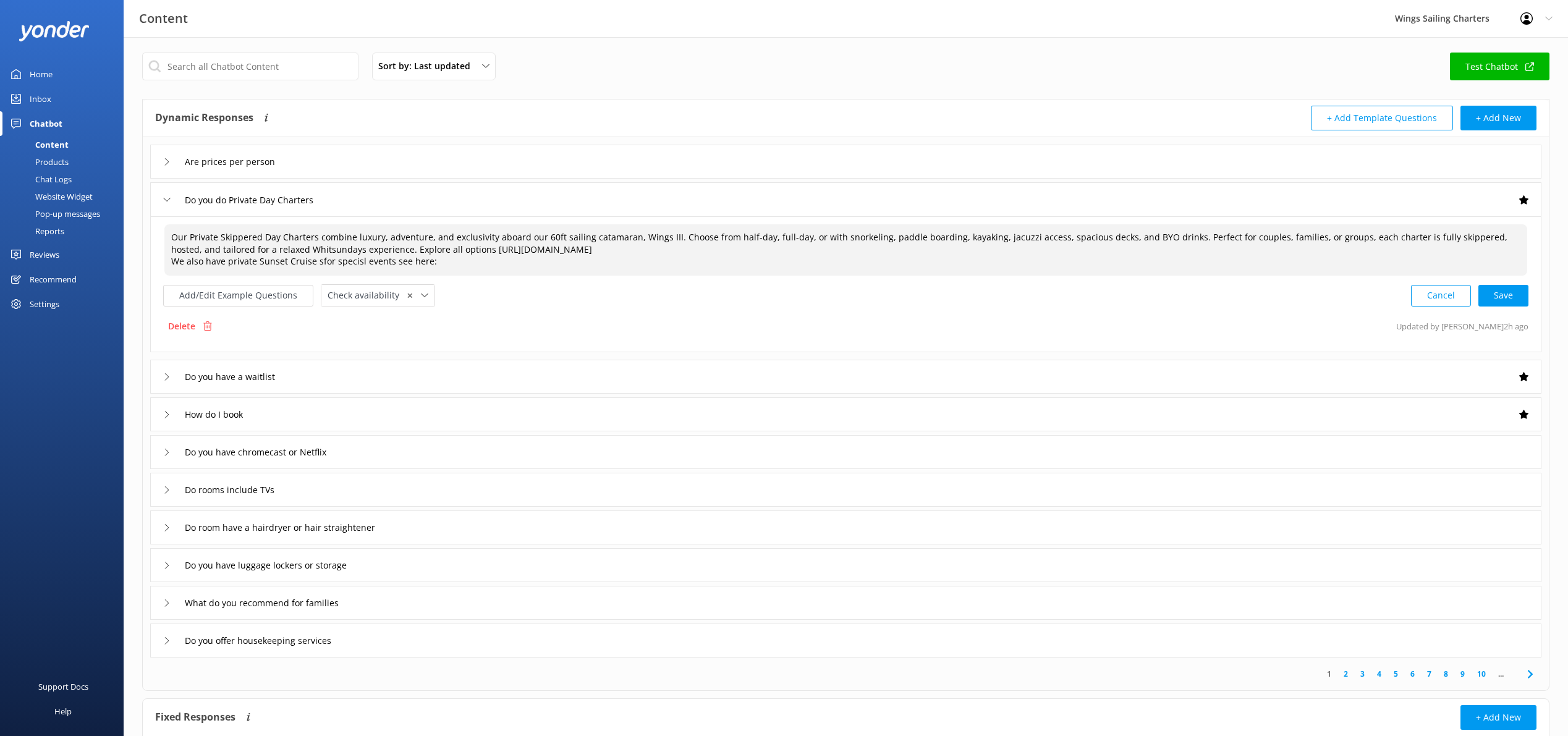
click at [314, 262] on textarea "Our Private Skippered Day Charters combine luxury, adventure, and exclusivity a…" at bounding box center [846, 250] width 1363 height 51
click at [340, 261] on textarea "Our Private Skippered Day Charters combine luxury, adventure, and exclusivity a…" at bounding box center [846, 250] width 1363 height 51
click at [440, 266] on textarea "Our Private Skippered Day Charters combine luxury, adventure, and exclusivity a…" at bounding box center [846, 251] width 1363 height 51
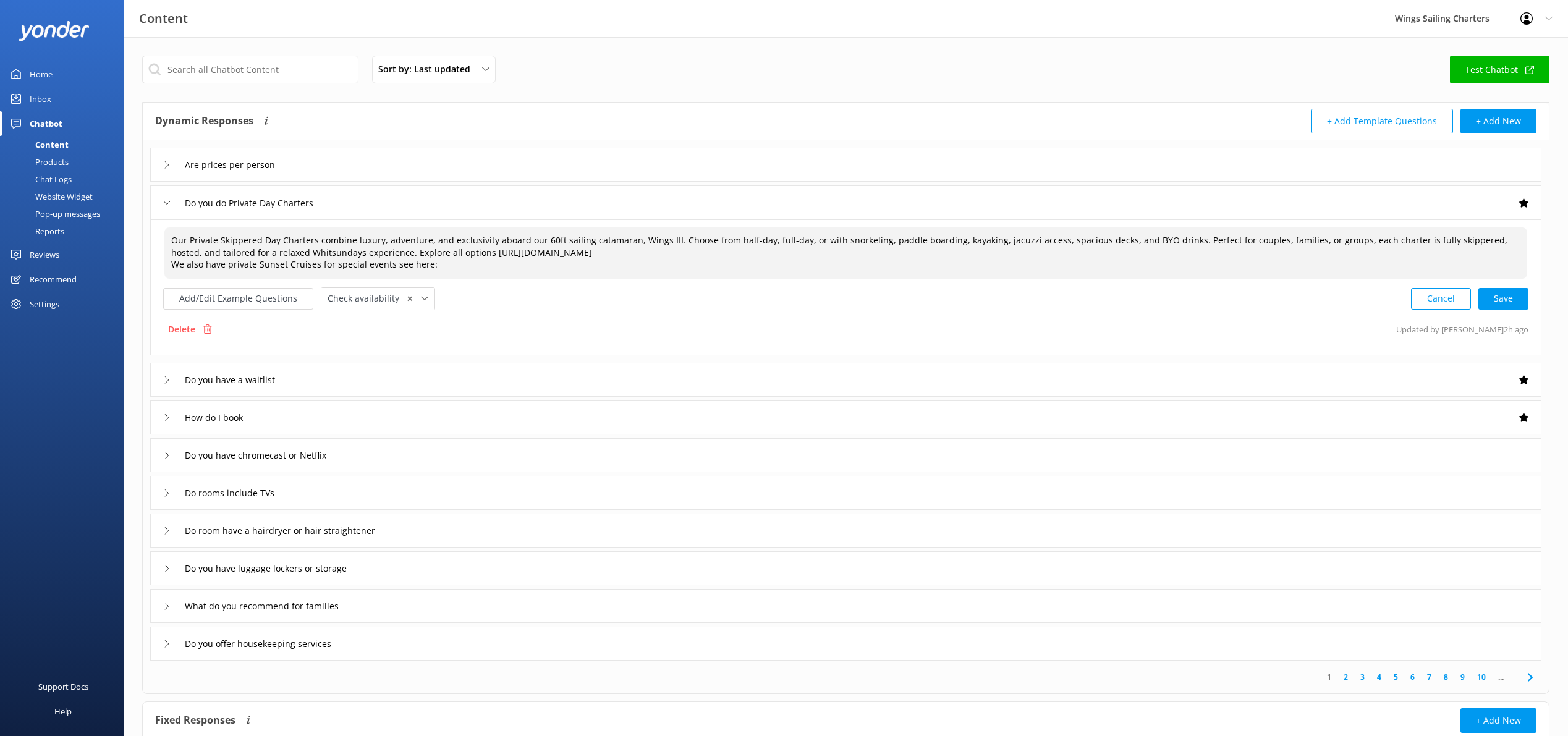
paste textarea "[URL][DOMAIN_NAME]"
click at [428, 265] on textarea "Our Private Skippered Day Charters combine luxury, adventure, and exclusivity a…" at bounding box center [846, 253] width 1363 height 51
drag, startPoint x: 428, startPoint y: 265, endPoint x: 1502, endPoint y: 295, distance: 1074.4
click at [1502, 295] on div "Cancel Save" at bounding box center [1470, 299] width 118 height 23
type textarea "Our Private Skippered Day Charters combine luxury, adventure, and exclusivity a…"
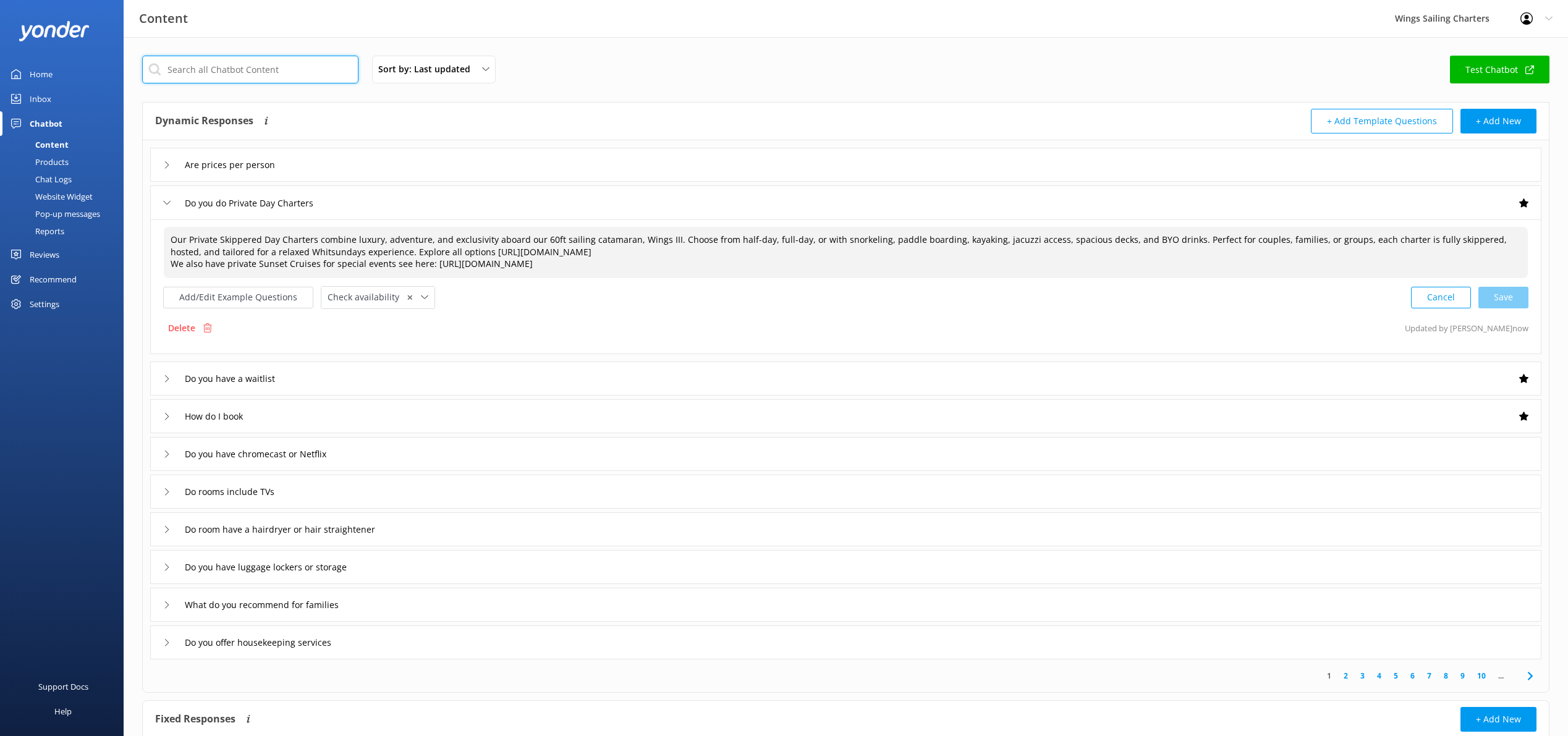
drag, startPoint x: 1502, startPoint y: 295, endPoint x: 227, endPoint y: 72, distance: 1294.4
click at [227, 72] on input "text" at bounding box center [251, 69] width 216 height 28
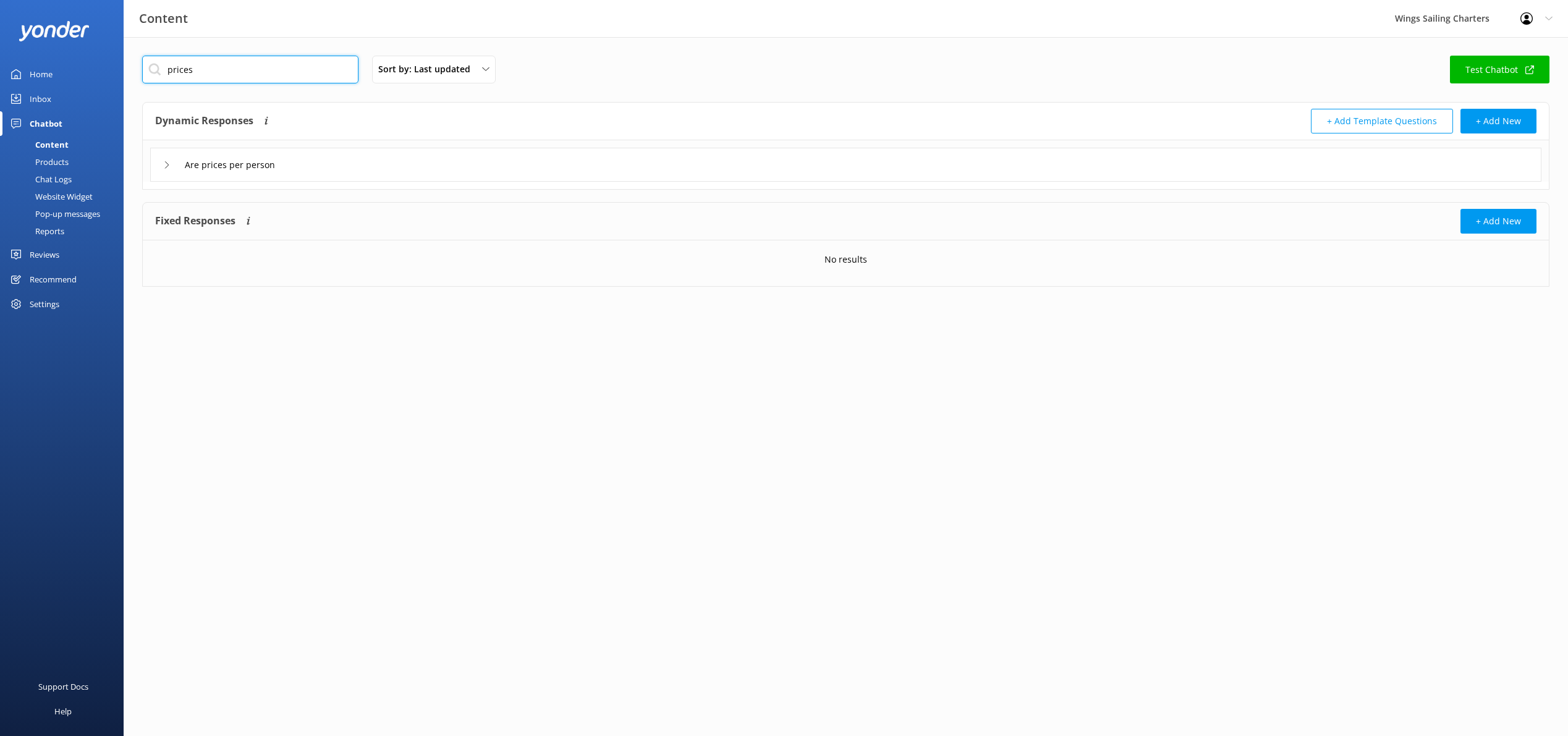
click at [201, 74] on input "prices" at bounding box center [251, 69] width 216 height 28
type input "p"
type input "private sunset charter prices"
click at [45, 161] on div "Products" at bounding box center [38, 162] width 62 height 18
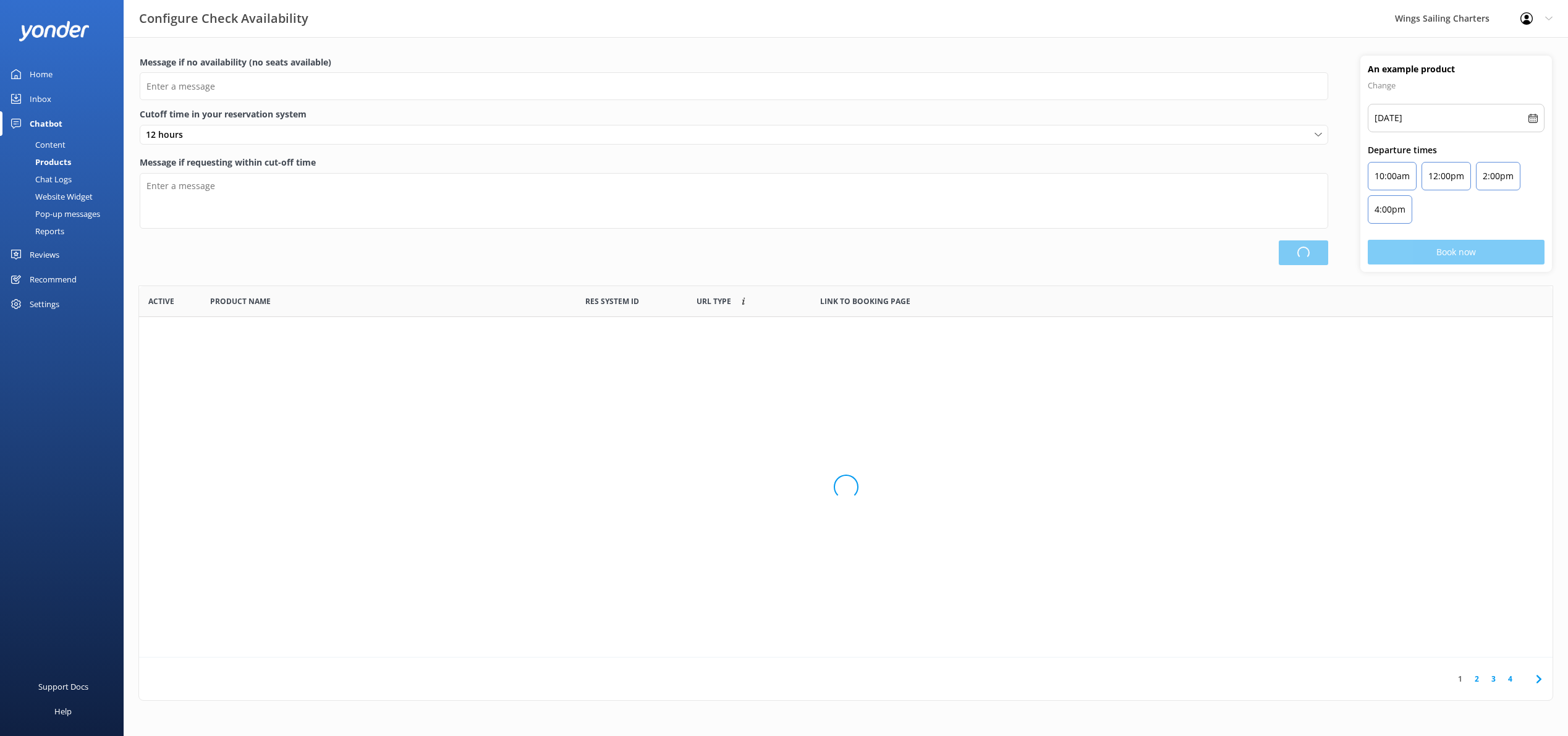
scroll to position [371, 1414]
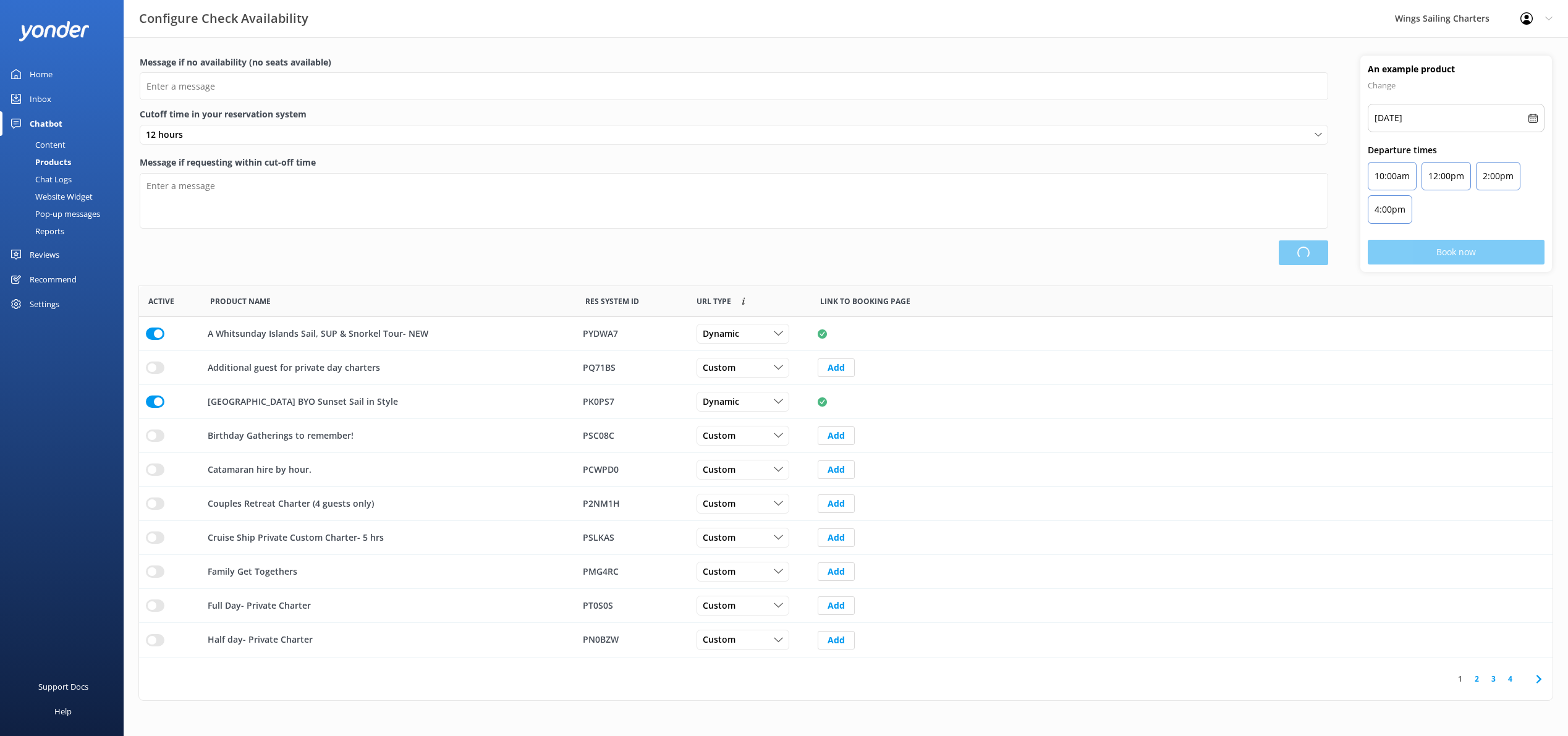
type input "There are no seats available, please check an alternative day"
click at [214, 135] on div "12 hours" at bounding box center [733, 135] width 1183 height 13
click at [163, 179] on div "1 hour" at bounding box center [158, 186] width 24 height 12
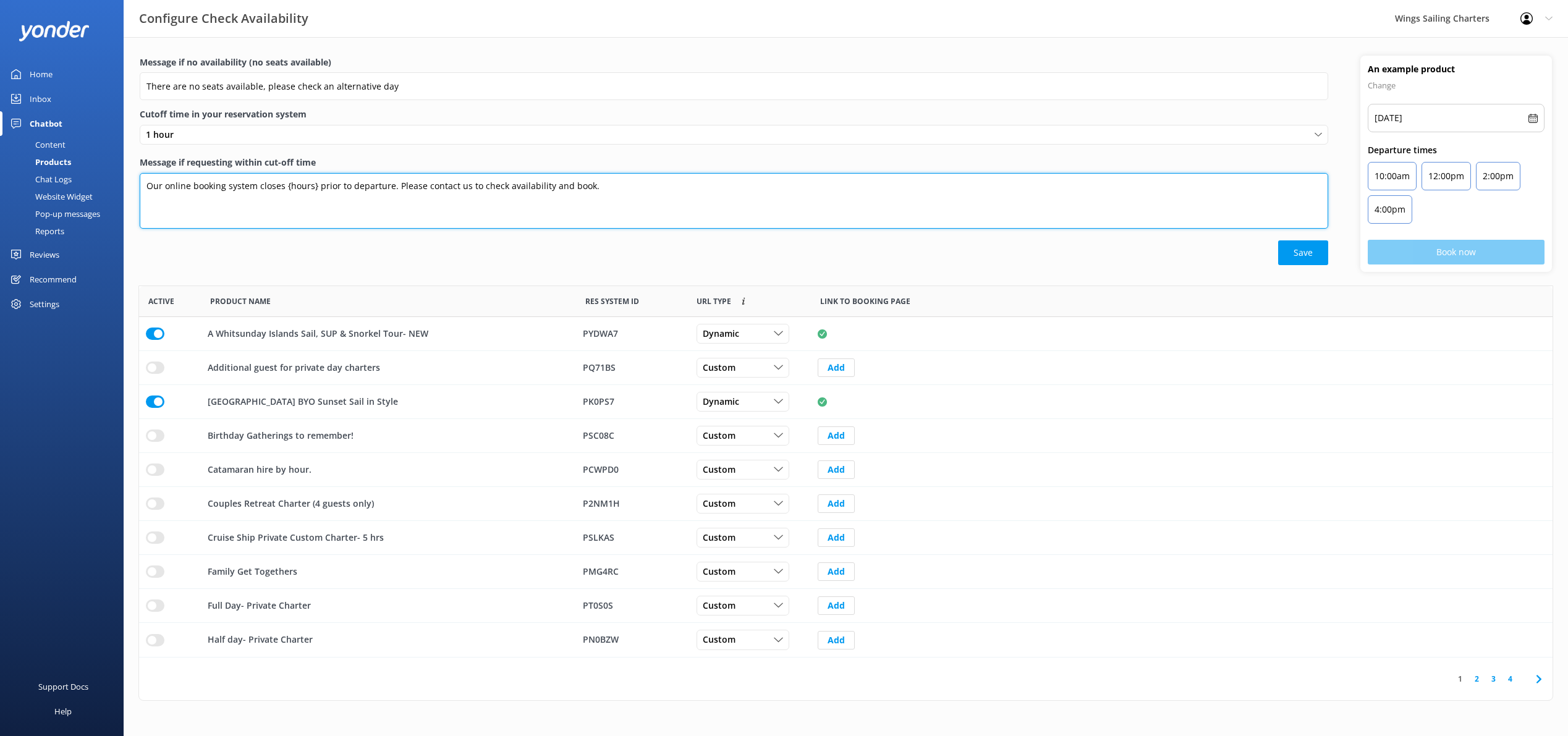
drag, startPoint x: 311, startPoint y: 186, endPoint x: 327, endPoint y: 186, distance: 16.0
click at [311, 186] on textarea "Our online booking system closes {hours} prior to departure. Please contact us …" at bounding box center [734, 200] width 1189 height 55
type textarea "Our online booking system closes 1 hour prior to departure. Please contact us t…"
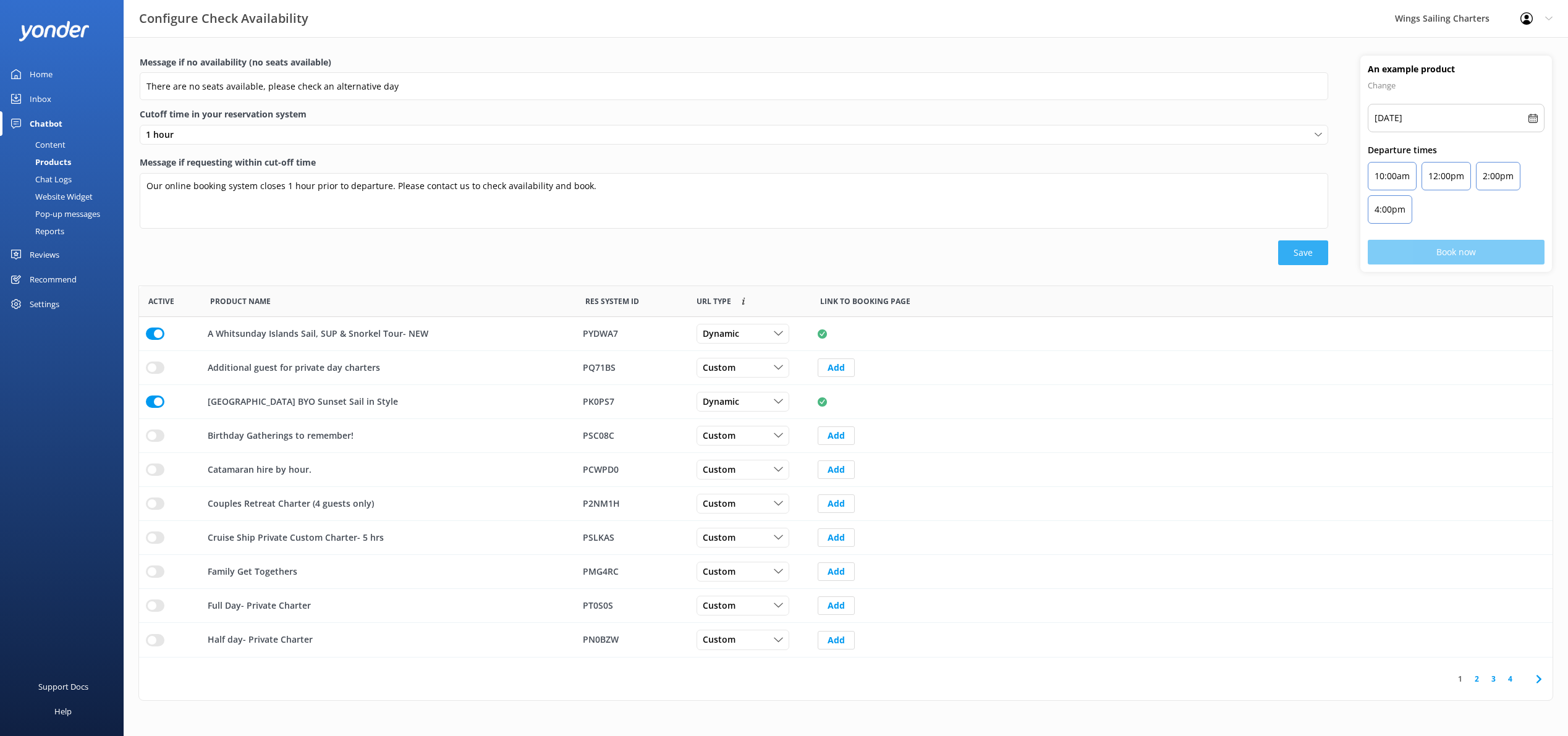
click at [1302, 251] on button "Save" at bounding box center [1303, 252] width 50 height 25
click at [1295, 249] on button "Save" at bounding box center [1303, 252] width 50 height 25
click at [57, 193] on div "Website Widget" at bounding box center [49, 197] width 85 height 18
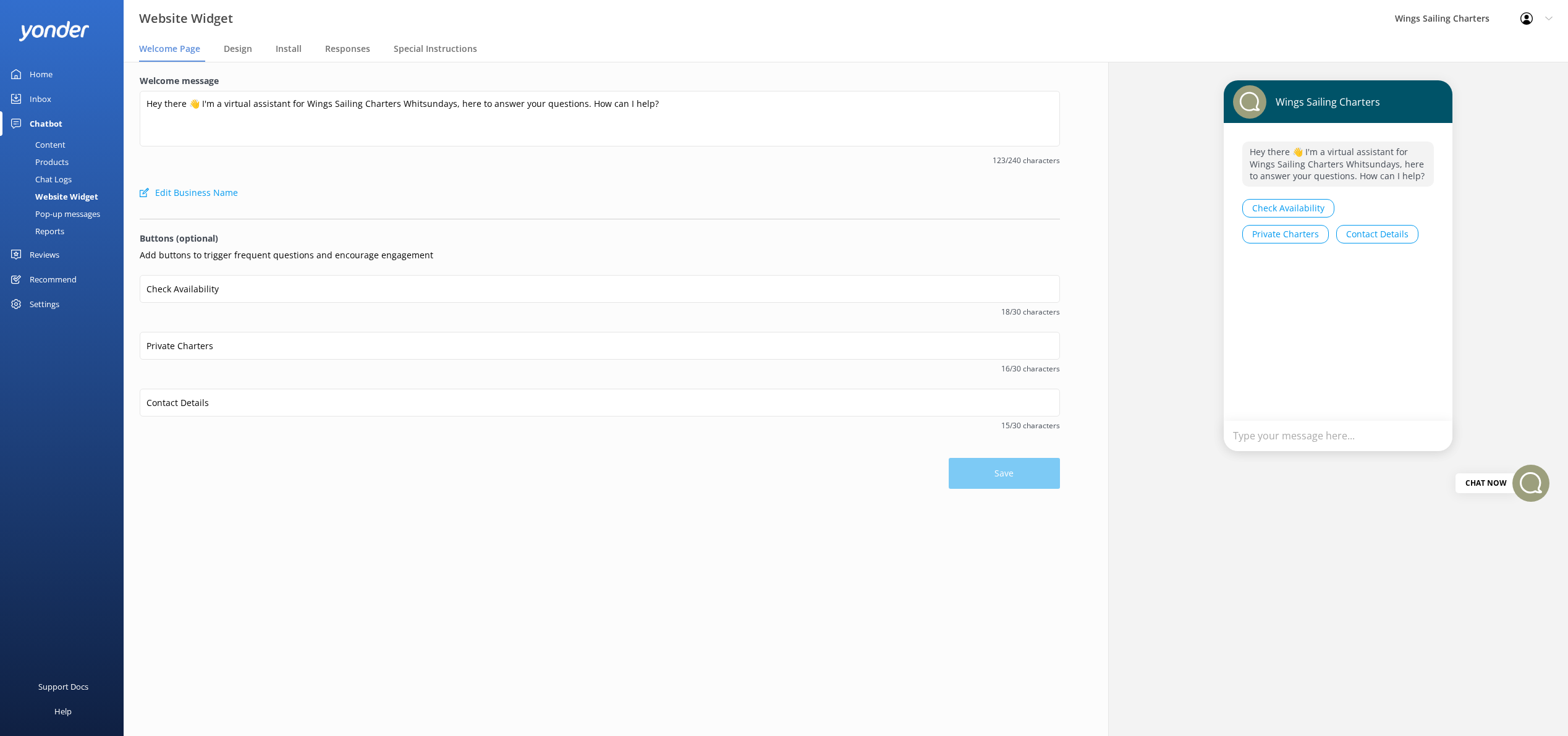
click at [1285, 209] on button "Check Availability" at bounding box center [1288, 208] width 92 height 18
click at [176, 347] on input "Private Charters" at bounding box center [600, 346] width 921 height 28
click at [312, 498] on div "Welcome message Hey there 👋 I'm a virtual assistant for Wings Sailing Charters …" at bounding box center [600, 281] width 952 height 440
click at [50, 143] on div "Content" at bounding box center [36, 145] width 58 height 18
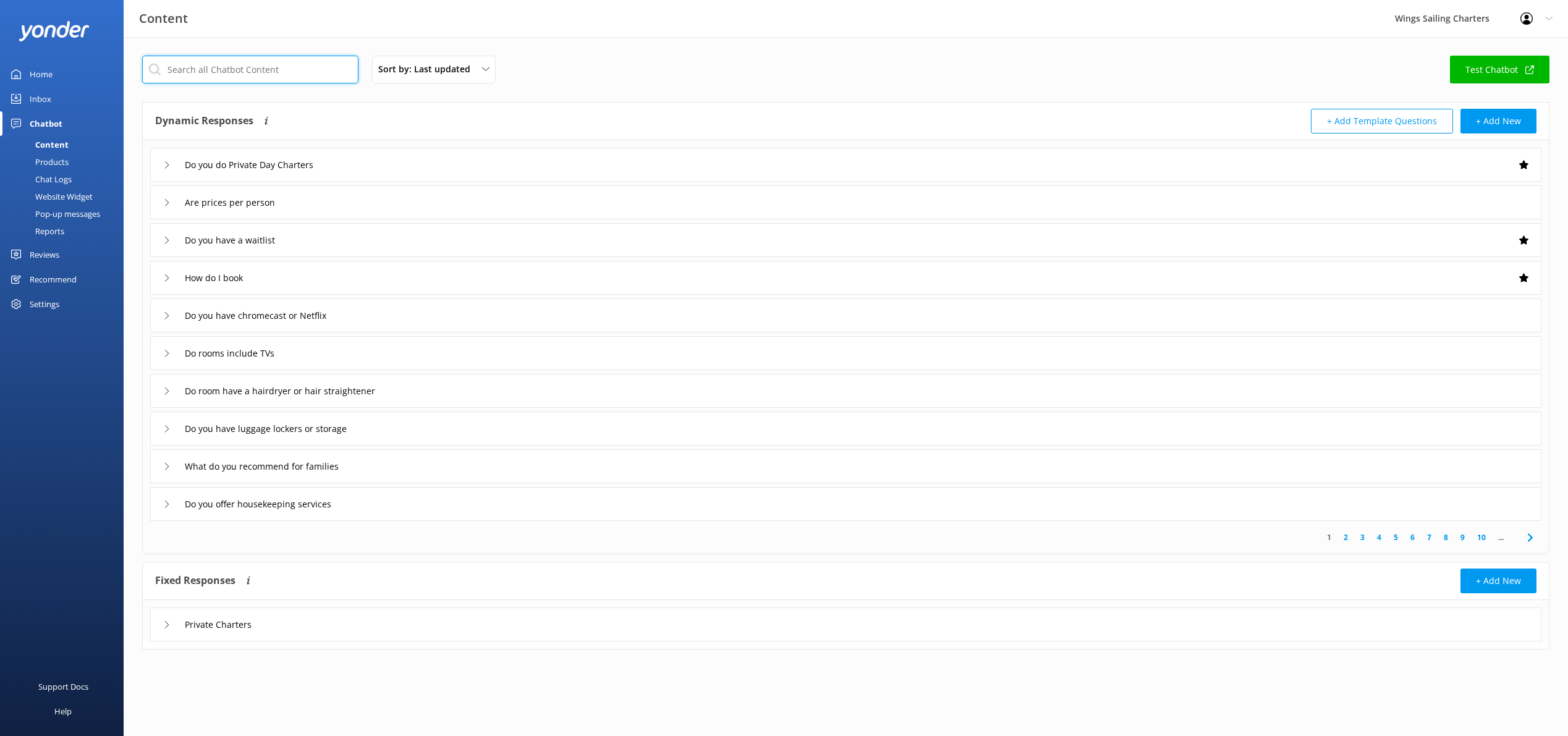
click at [272, 69] on input "text" at bounding box center [251, 69] width 216 height 28
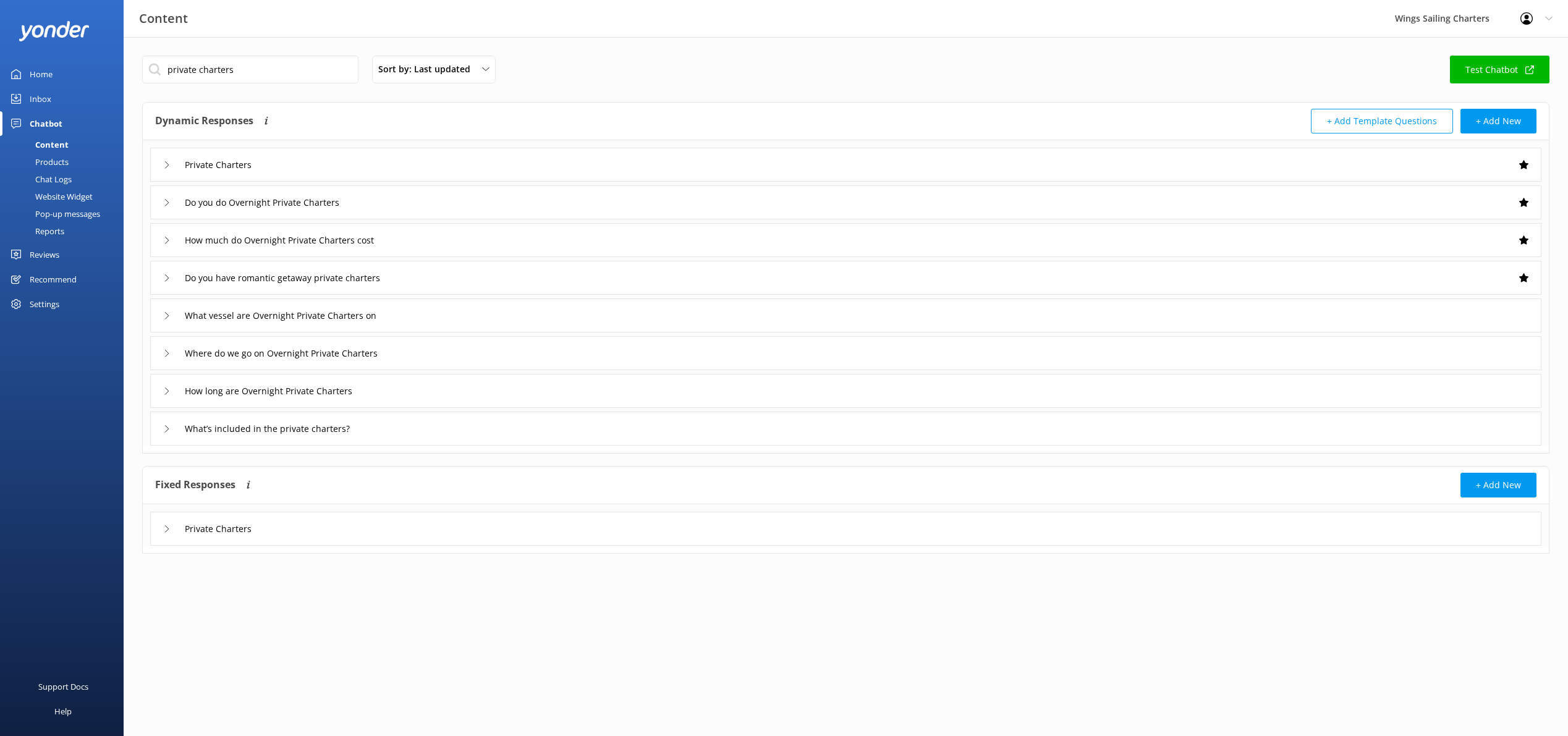
click at [164, 165] on icon at bounding box center [167, 164] width 7 height 7
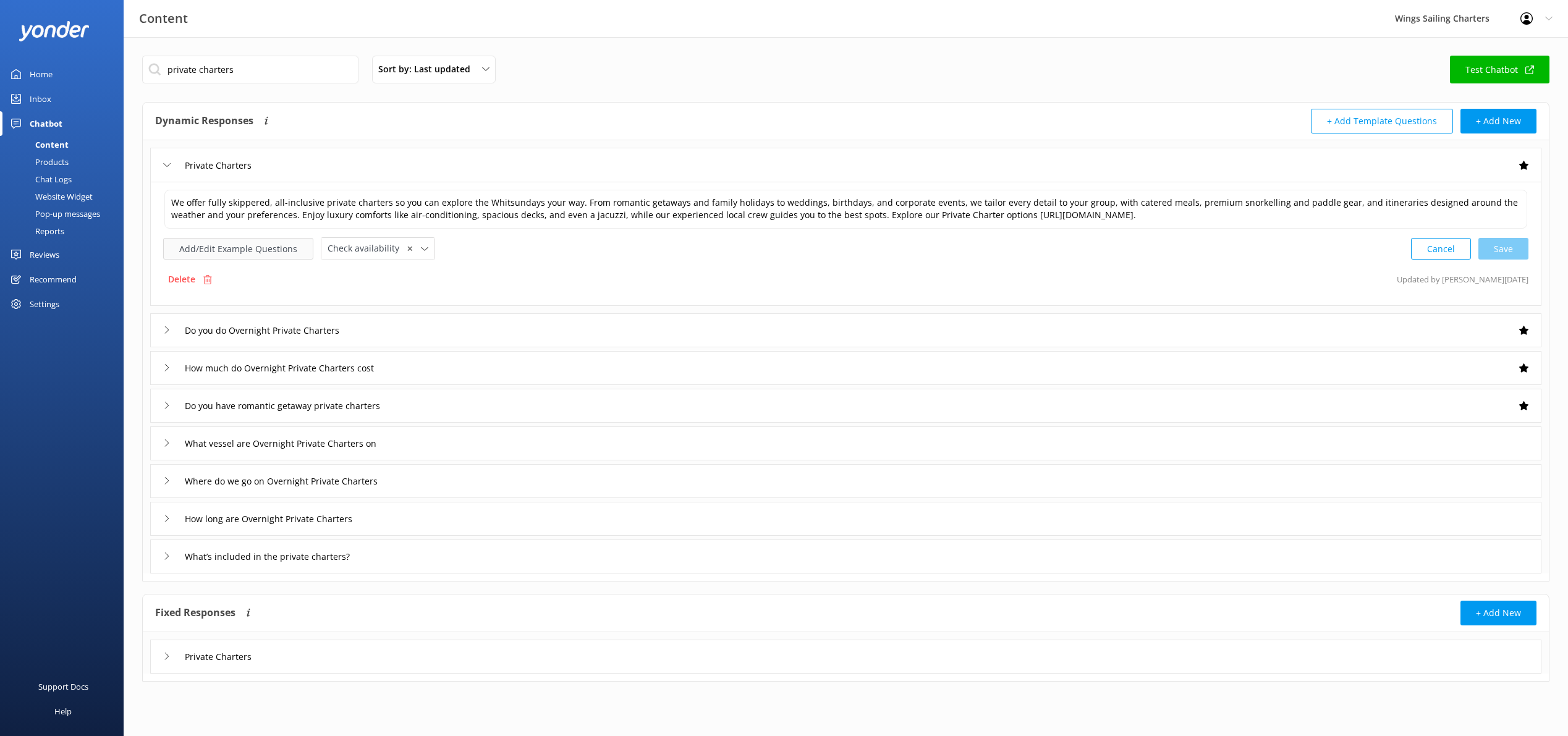
click at [232, 249] on button "Add/Edit Example Questions" at bounding box center [238, 249] width 150 height 22
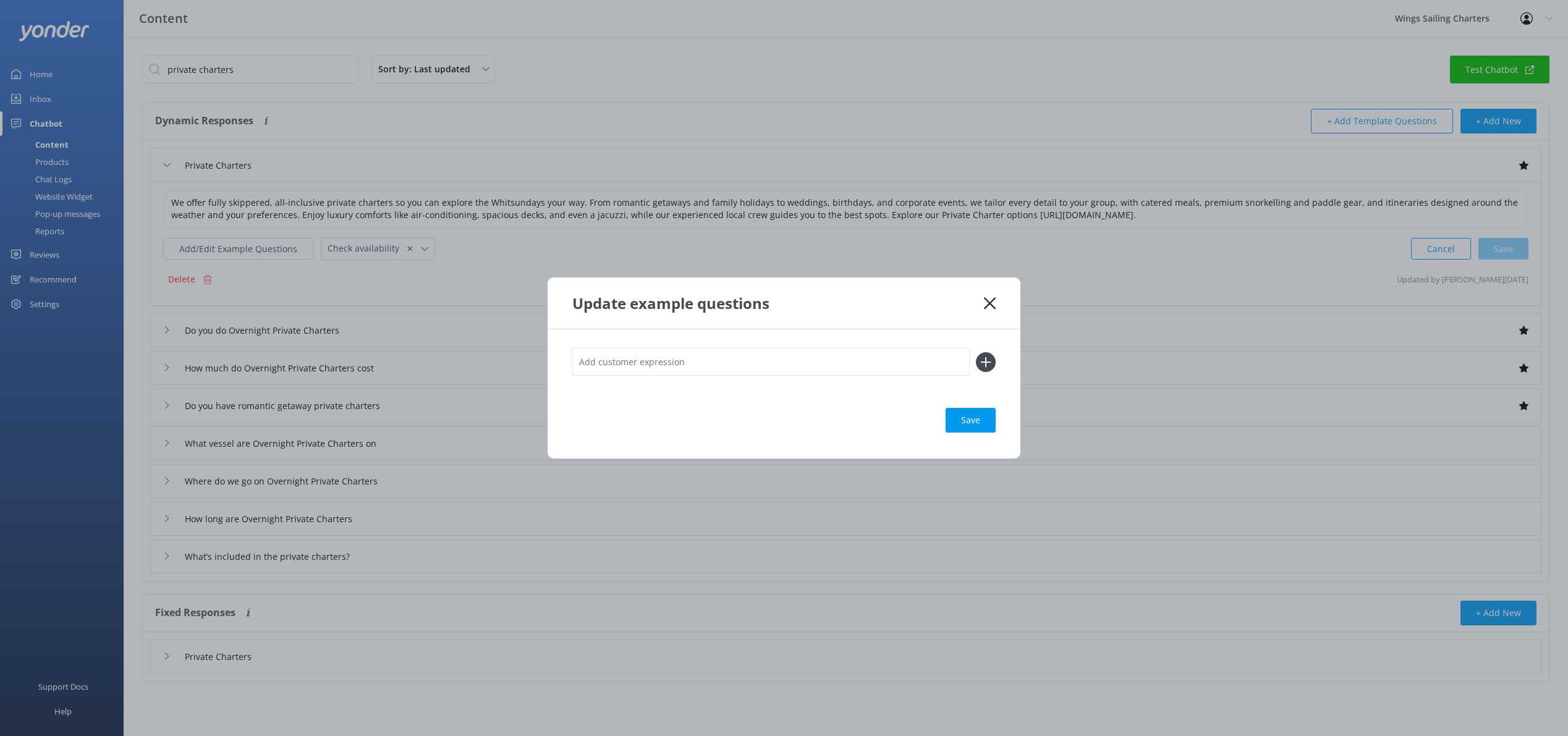
click at [627, 355] on input "text" at bounding box center [771, 362] width 397 height 28
click at [989, 302] on use at bounding box center [989, 302] width 11 height 11
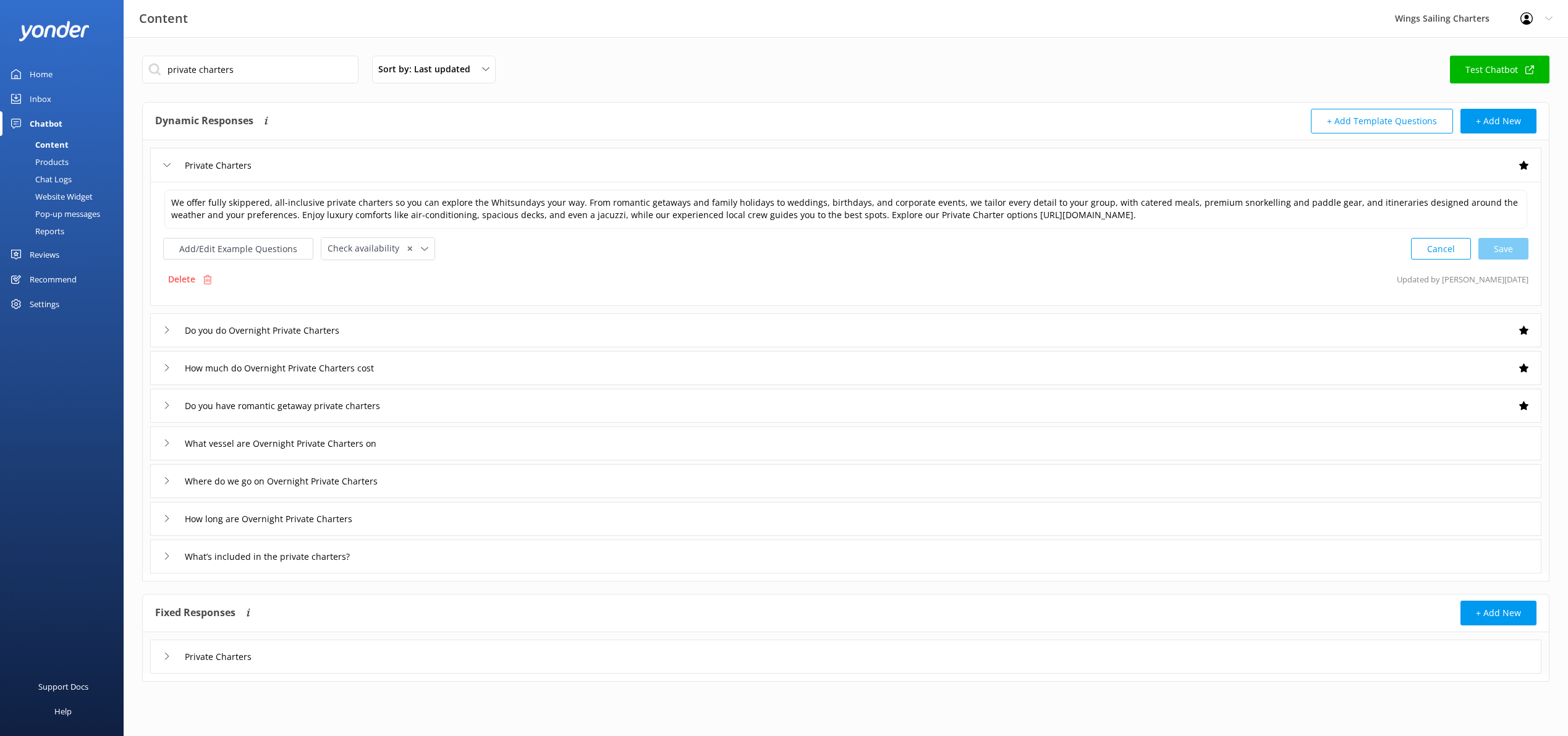
click at [175, 332] on div "Do you do Overnight Private Charters" at bounding box center [259, 330] width 193 height 20
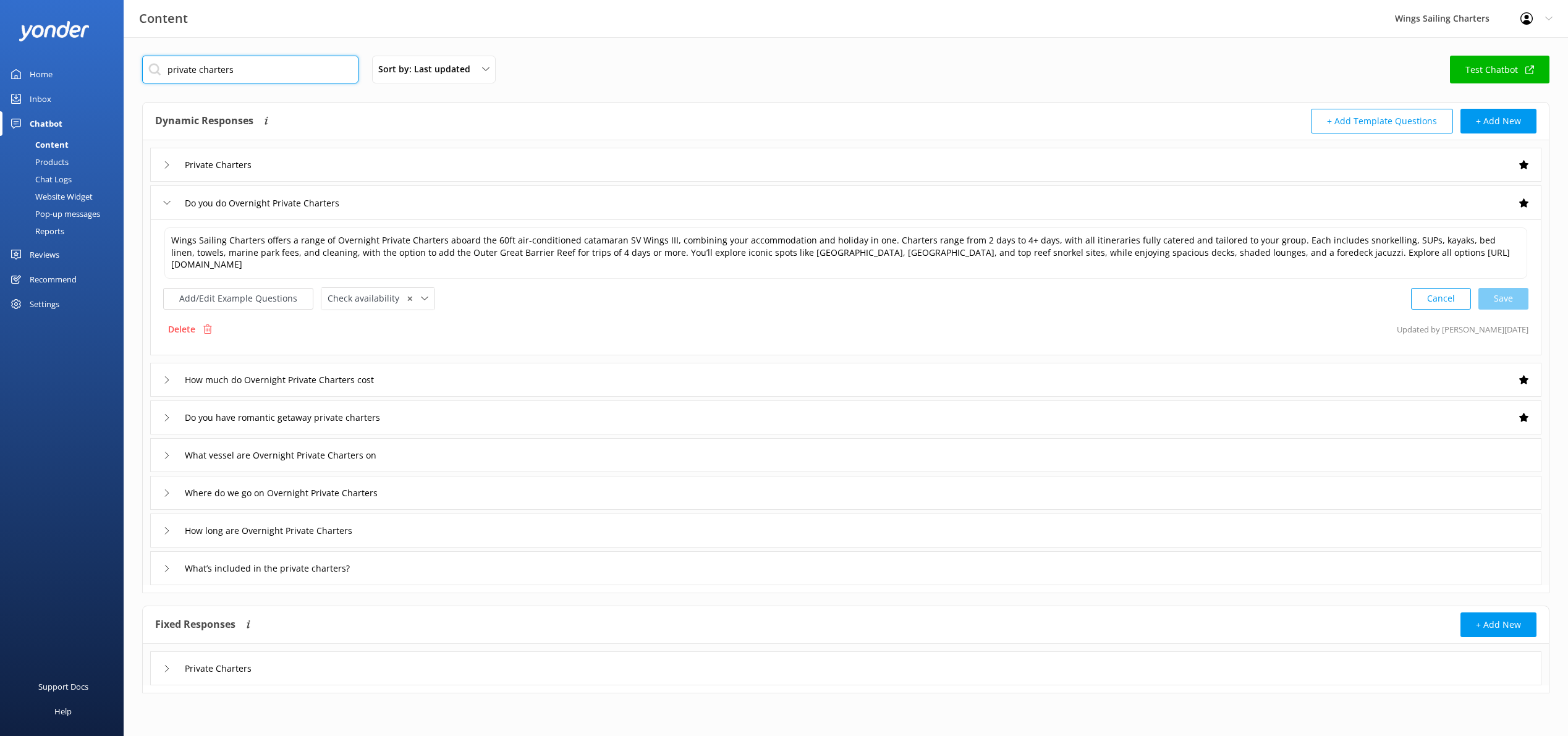
drag, startPoint x: 266, startPoint y: 74, endPoint x: 158, endPoint y: 71, distance: 108.0
click at [158, 71] on input "private charters" at bounding box center [251, 69] width 216 height 28
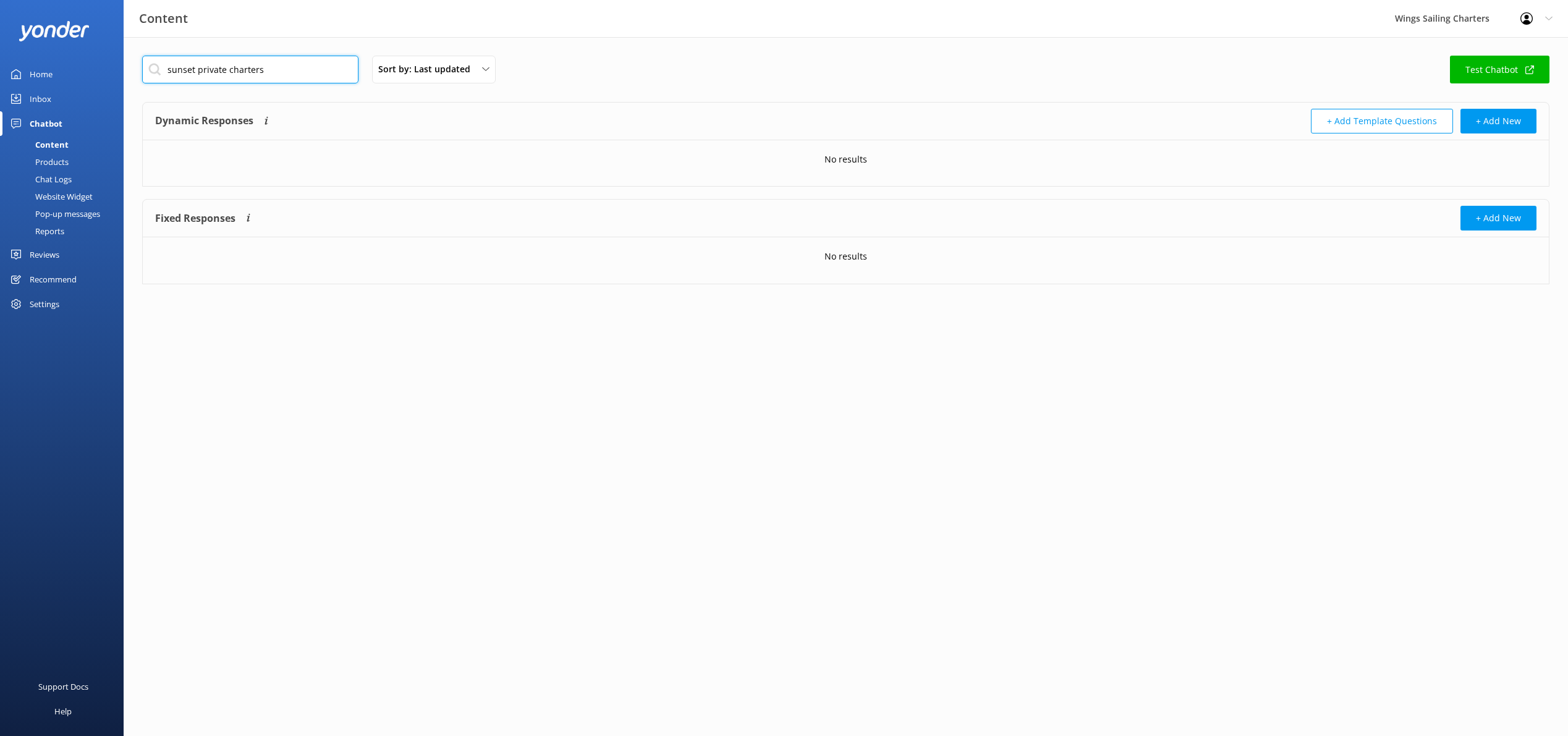
drag, startPoint x: 194, startPoint y: 73, endPoint x: 150, endPoint y: 70, distance: 44.1
click at [150, 70] on input "sunset private charters" at bounding box center [251, 69] width 216 height 28
click at [234, 68] on input "private charters" at bounding box center [251, 69] width 216 height 28
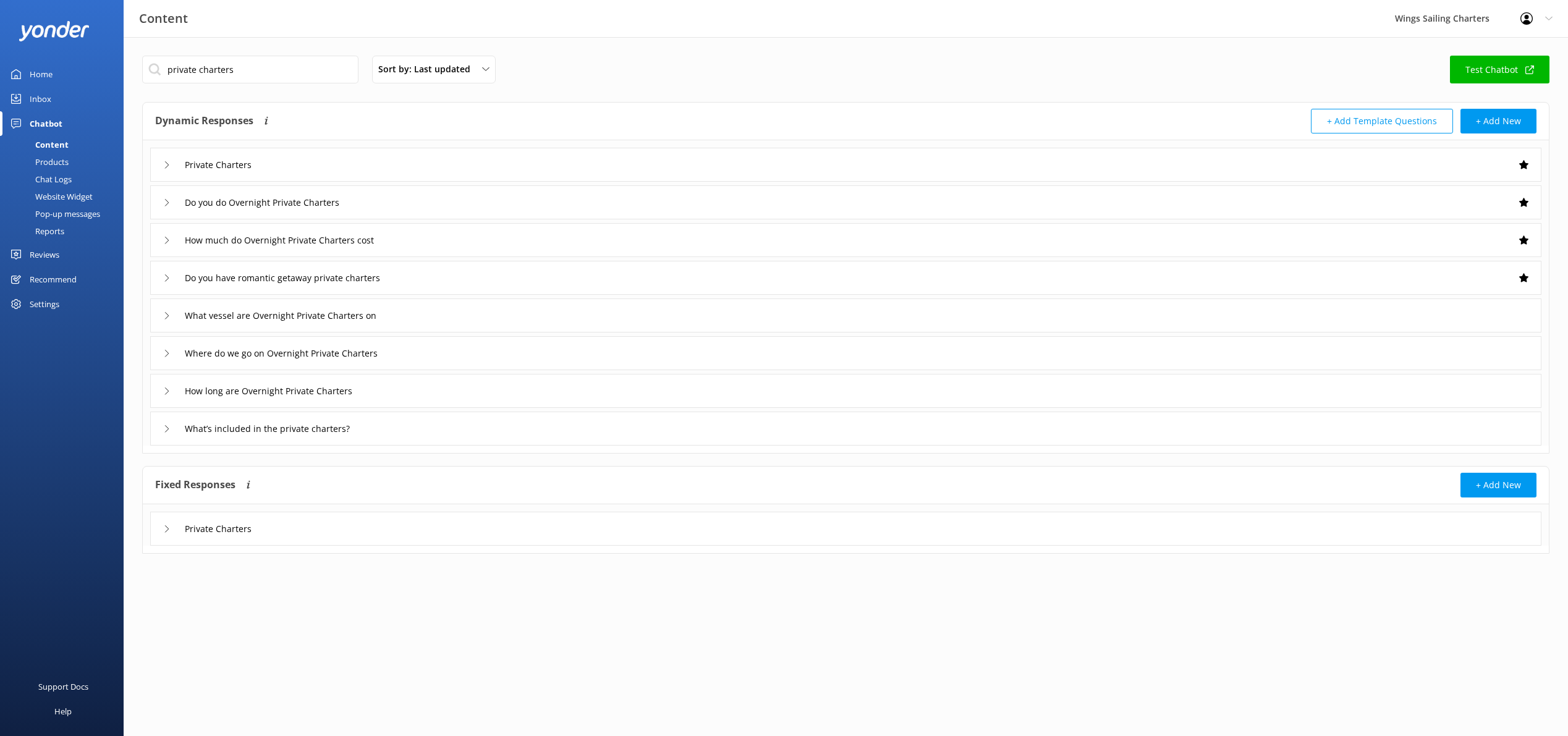
click at [164, 164] on icon at bounding box center [167, 164] width 7 height 7
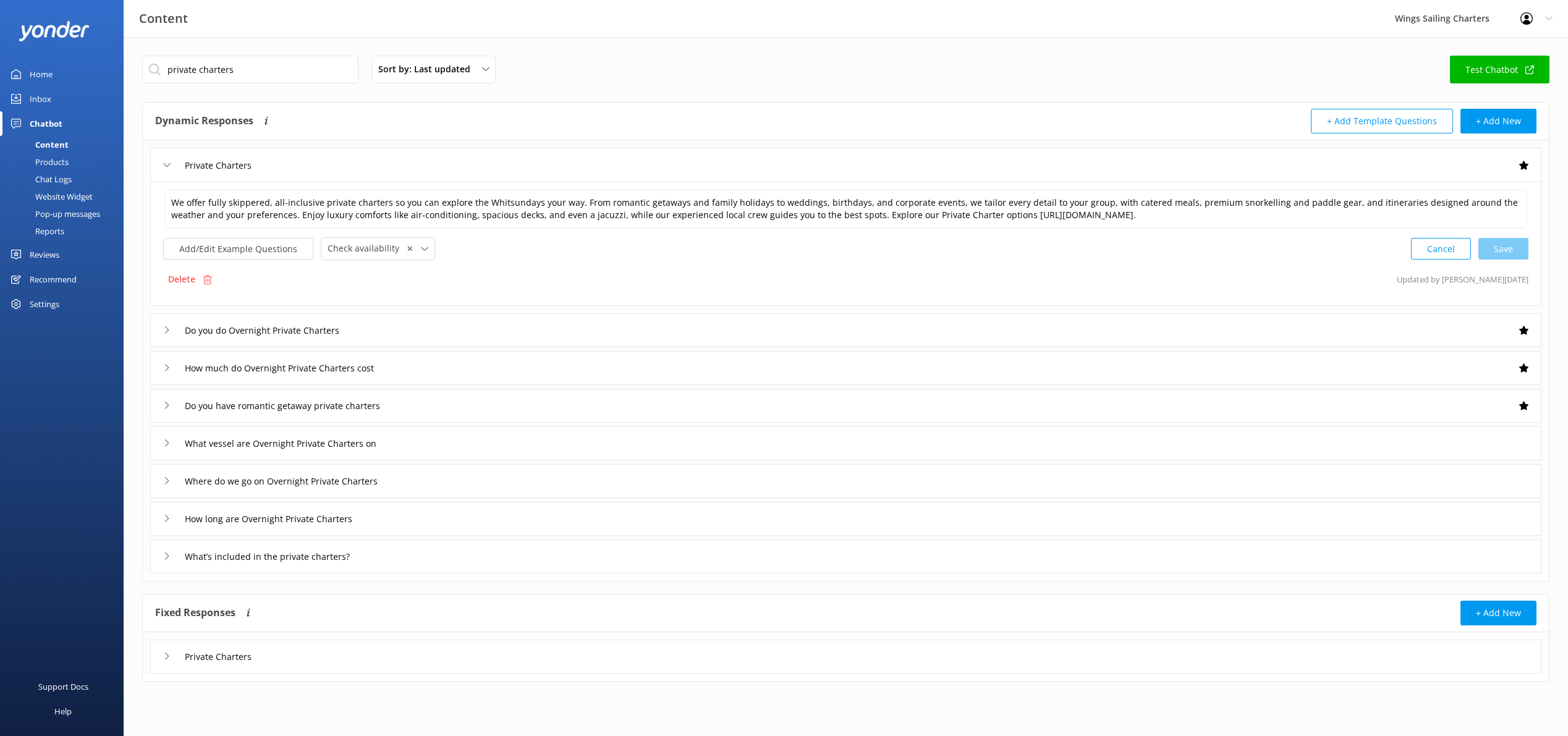
click at [164, 164] on use at bounding box center [167, 165] width 7 height 4
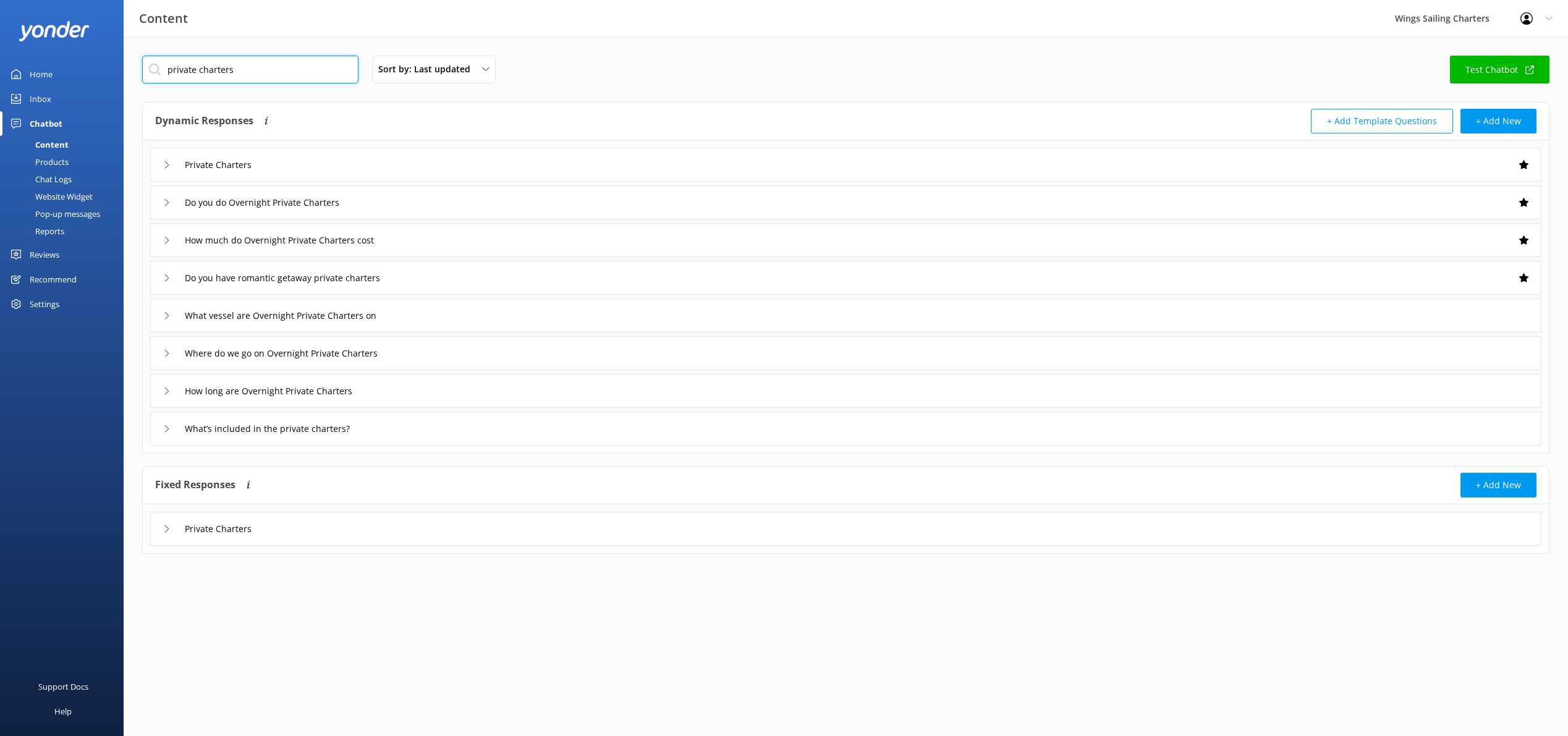
drag, startPoint x: 254, startPoint y: 68, endPoint x: 166, endPoint y: 69, distance: 88.0
click at [166, 69] on input "private charters" at bounding box center [251, 69] width 216 height 28
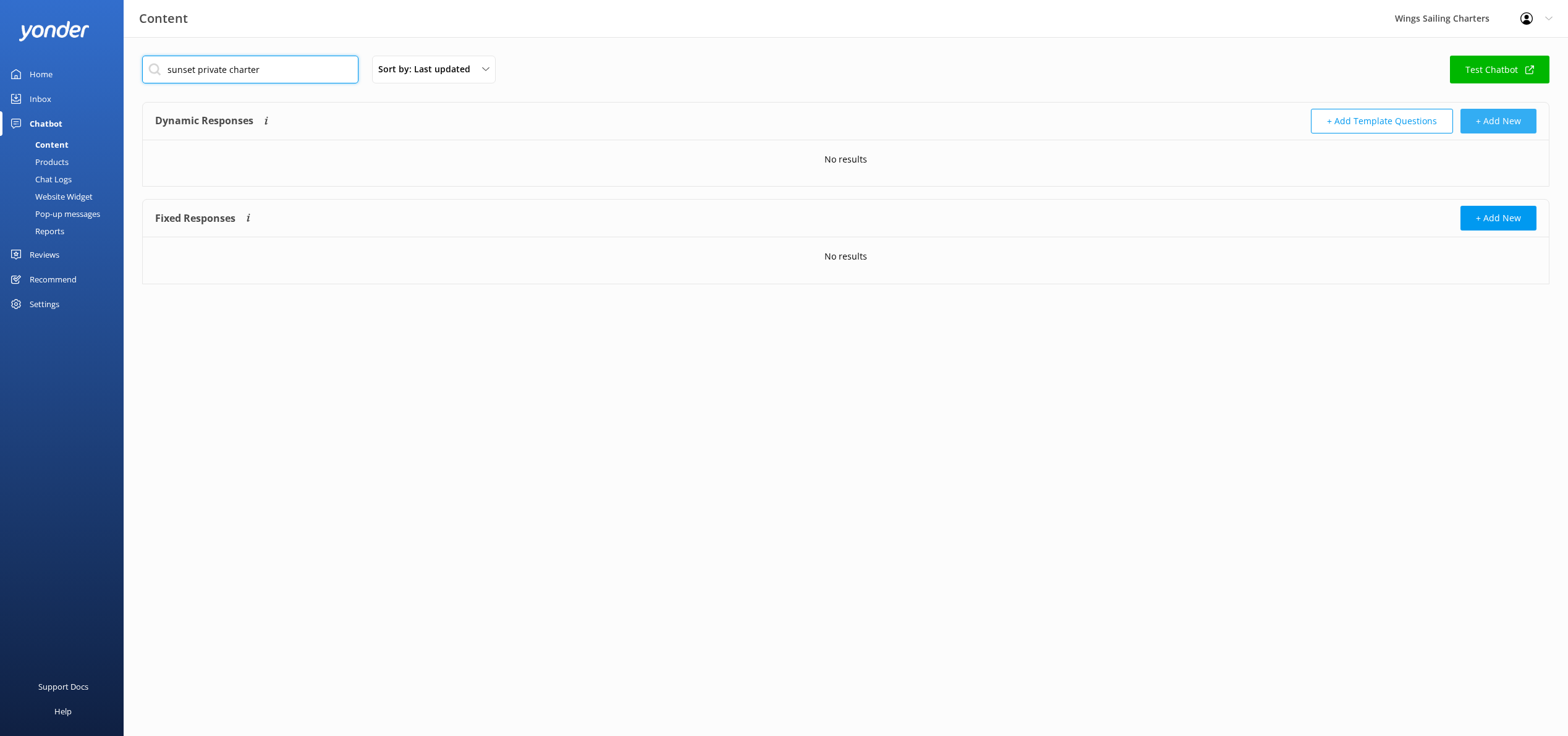
type input "sunset private charter"
click at [1515, 121] on button "+ Add New" at bounding box center [1499, 121] width 76 height 25
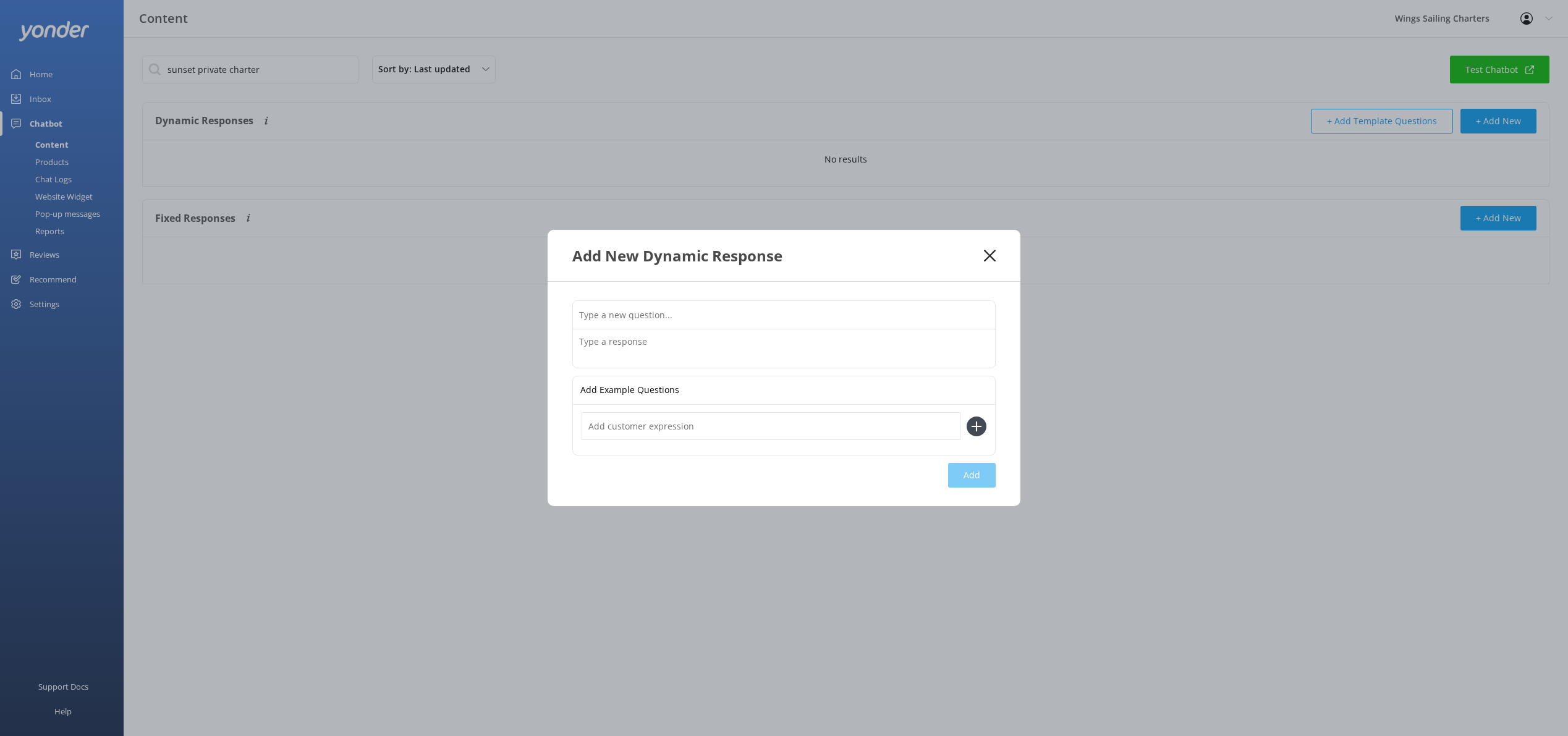
click at [619, 316] on input "text" at bounding box center [784, 315] width 422 height 28
drag, startPoint x: 671, startPoint y: 317, endPoint x: 680, endPoint y: 316, distance: 9.1
click at [671, 317] on input "Do you offer private SUnset Sailing Charters" at bounding box center [784, 315] width 422 height 28
type input "Do you offer private Sunset Sailing Charters"
click at [609, 344] on textarea at bounding box center [784, 349] width 422 height 39
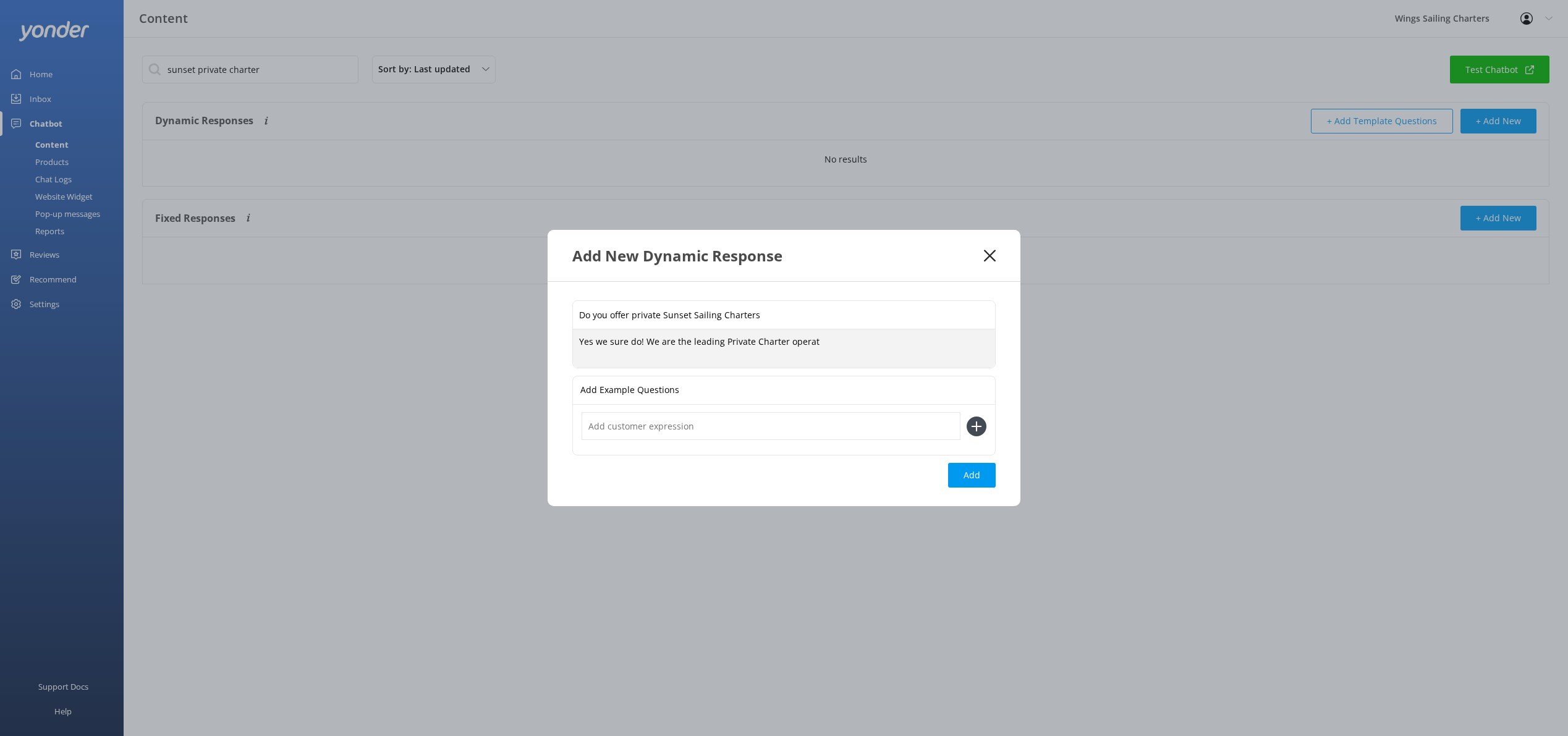
drag, startPoint x: 718, startPoint y: 346, endPoint x: 690, endPoint y: 346, distance: 28.0
click at [690, 346] on textarea "Yes we sure do! We are the leading Private Charter operat" at bounding box center [784, 349] width 422 height 39
drag, startPoint x: 823, startPoint y: 344, endPoint x: 829, endPoint y: 343, distance: 6.1
click at [823, 344] on textarea "Yes we sure do! We are the specialist Private Charter operat" at bounding box center [784, 349] width 422 height 39
click at [627, 438] on input "text" at bounding box center [770, 426] width 379 height 28
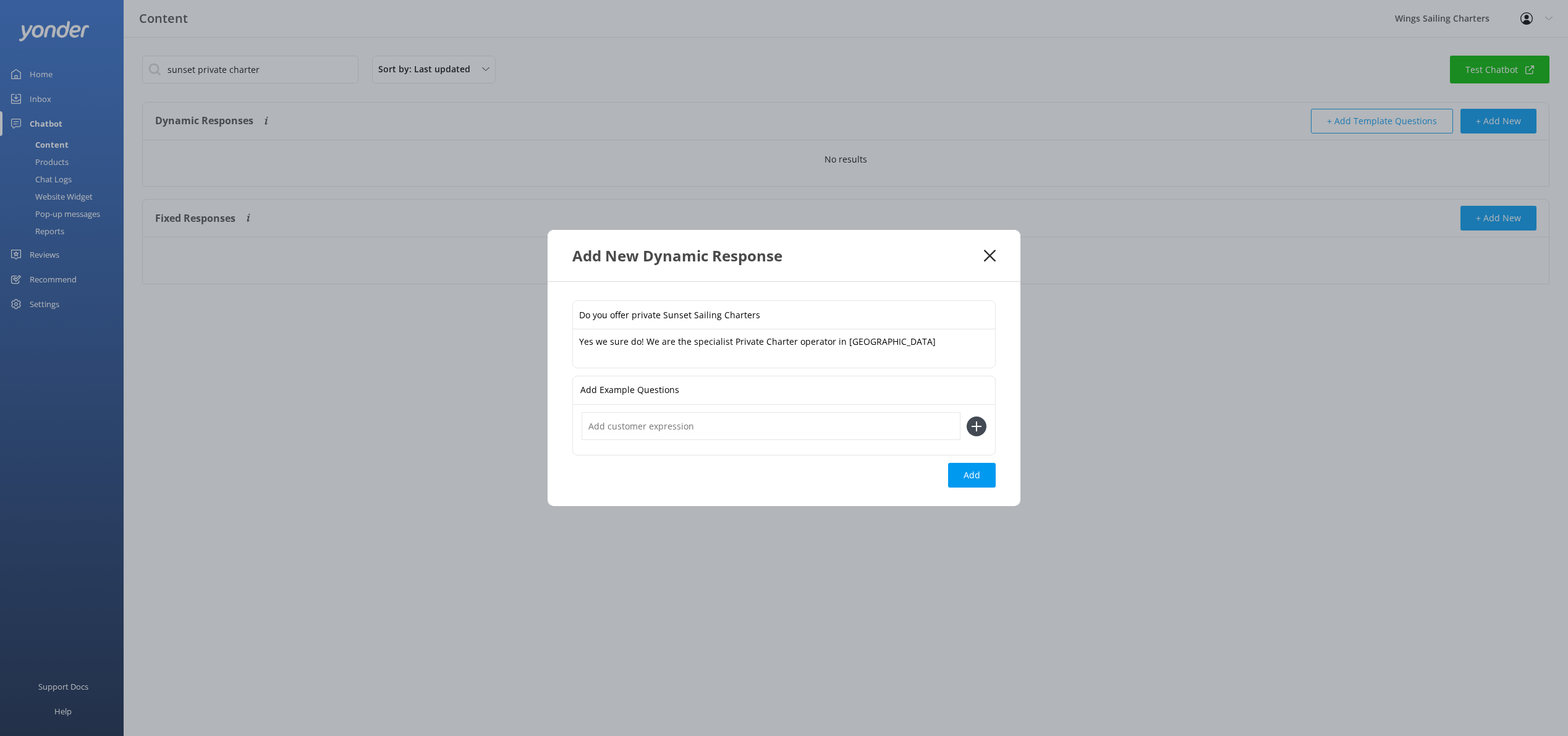
click at [628, 391] on p "Add Example Questions" at bounding box center [630, 390] width 98 height 28
click at [897, 342] on textarea "Yes we sure do! We are the specialist Private Charter operator in [GEOGRAPHIC_D…" at bounding box center [784, 349] width 422 height 39
type textarea "Yes we sure do! We are the specialist Private Charter operator in [GEOGRAPHIC_D…"
click at [715, 428] on input "text" at bounding box center [770, 427] width 379 height 28
click at [654, 392] on p "Add Example Questions" at bounding box center [630, 391] width 98 height 28
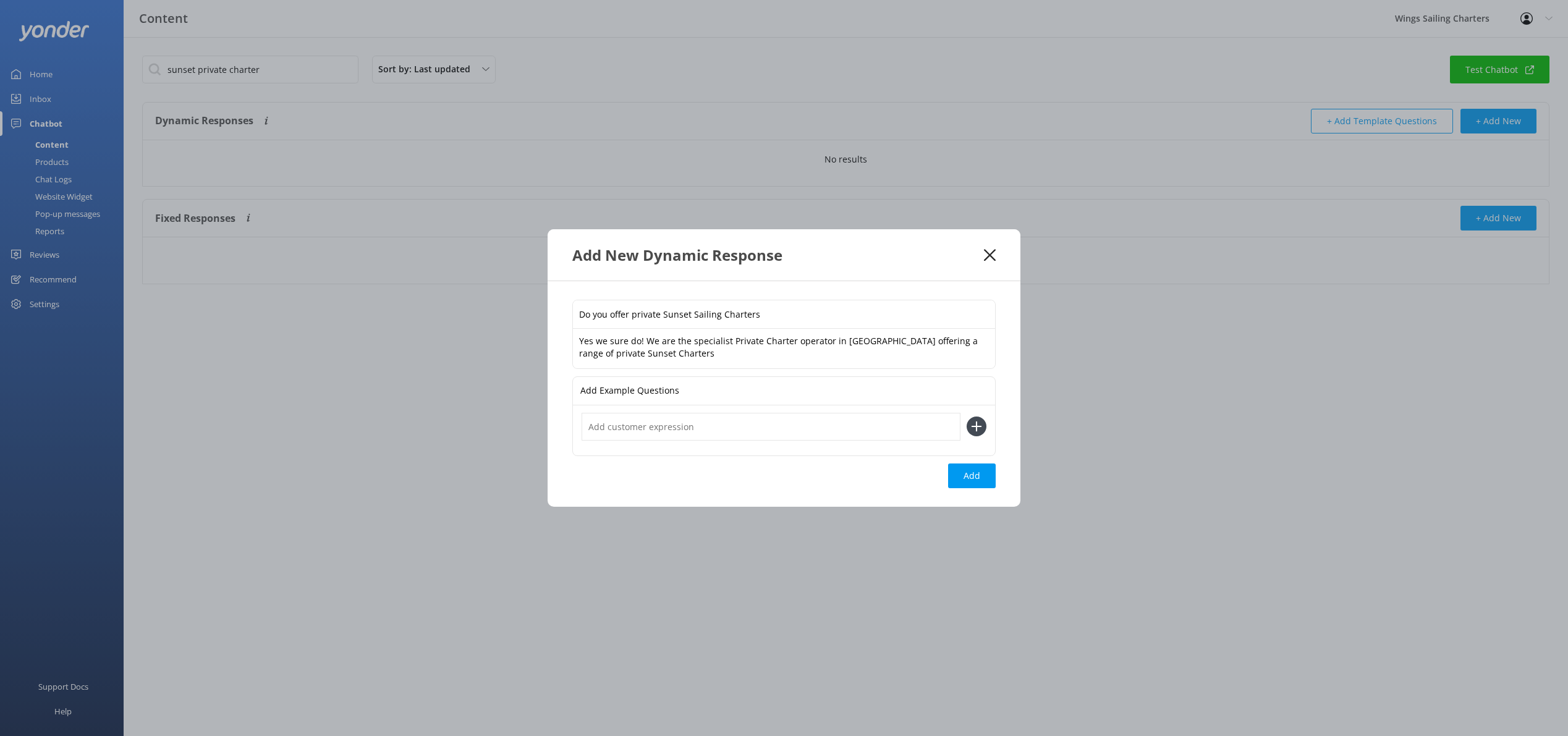
click at [975, 426] on use at bounding box center [977, 426] width 11 height 11
click at [682, 431] on input "text" at bounding box center [770, 427] width 379 height 28
click at [975, 476] on button "Add" at bounding box center [972, 476] width 47 height 25
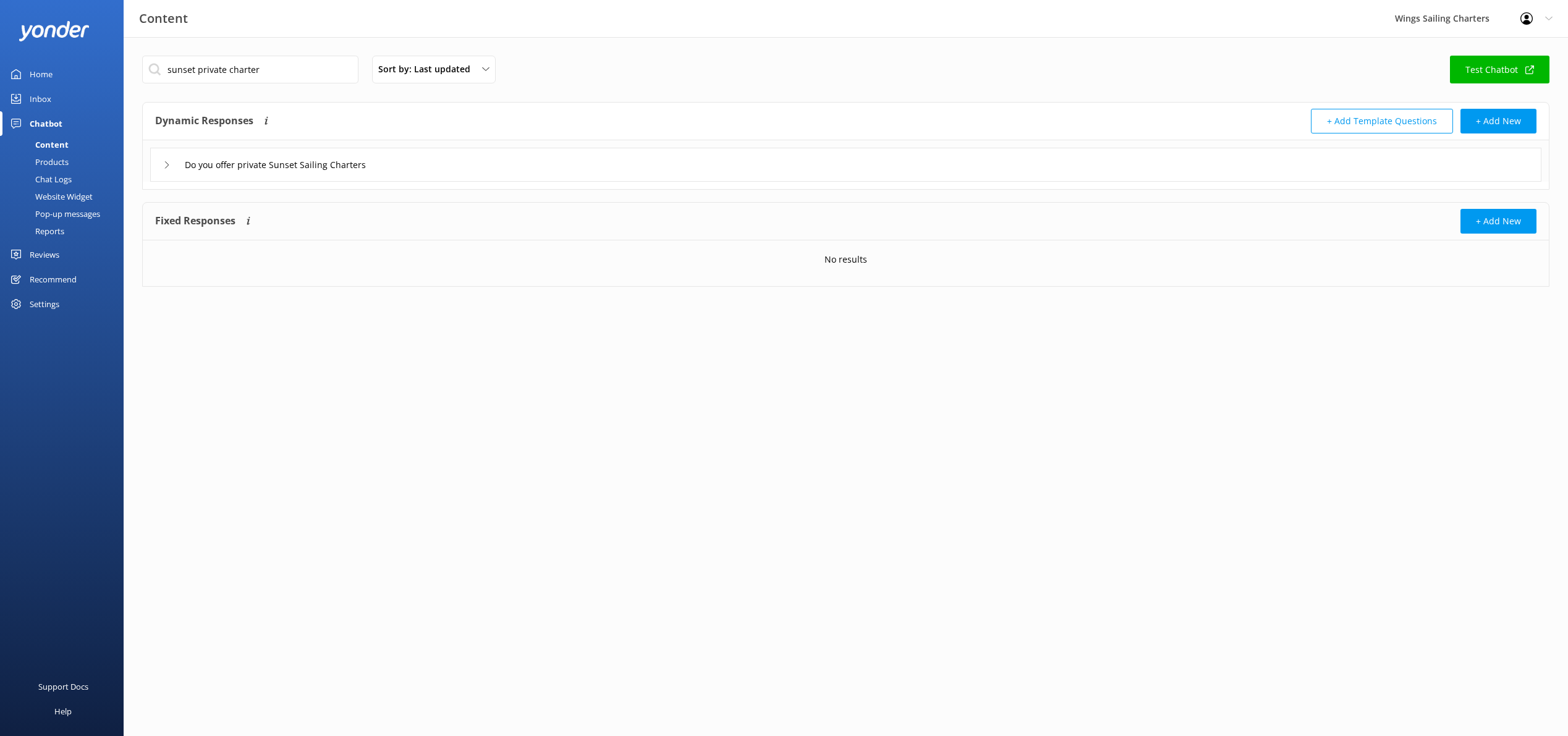
click at [170, 164] on icon at bounding box center [167, 164] width 7 height 7
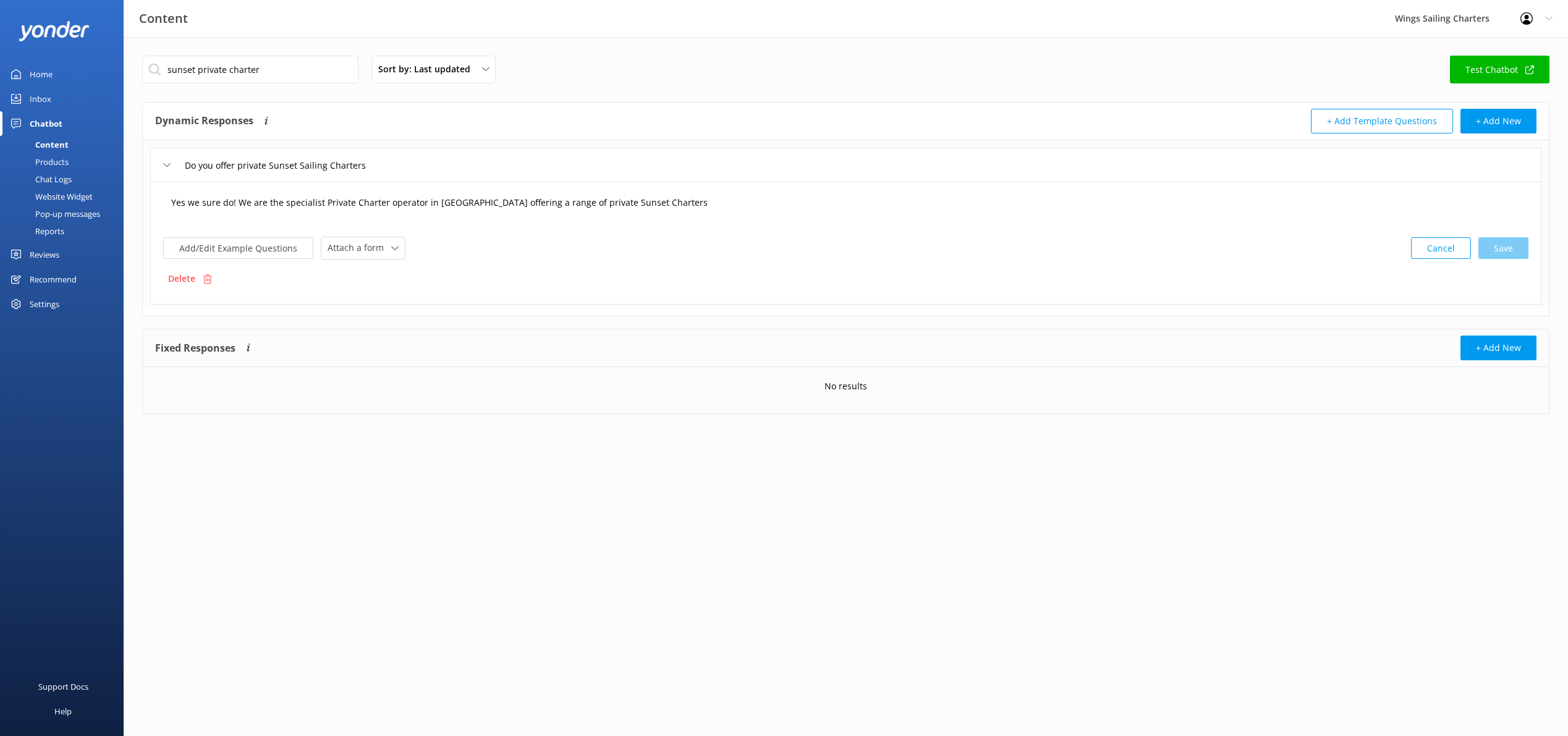
drag, startPoint x: 664, startPoint y: 204, endPoint x: 685, endPoint y: 203, distance: 21.0
click at [664, 204] on textarea "Yes we sure do! We are the specialist Private Charter operator in [GEOGRAPHIC_D…" at bounding box center [846, 209] width 1363 height 39
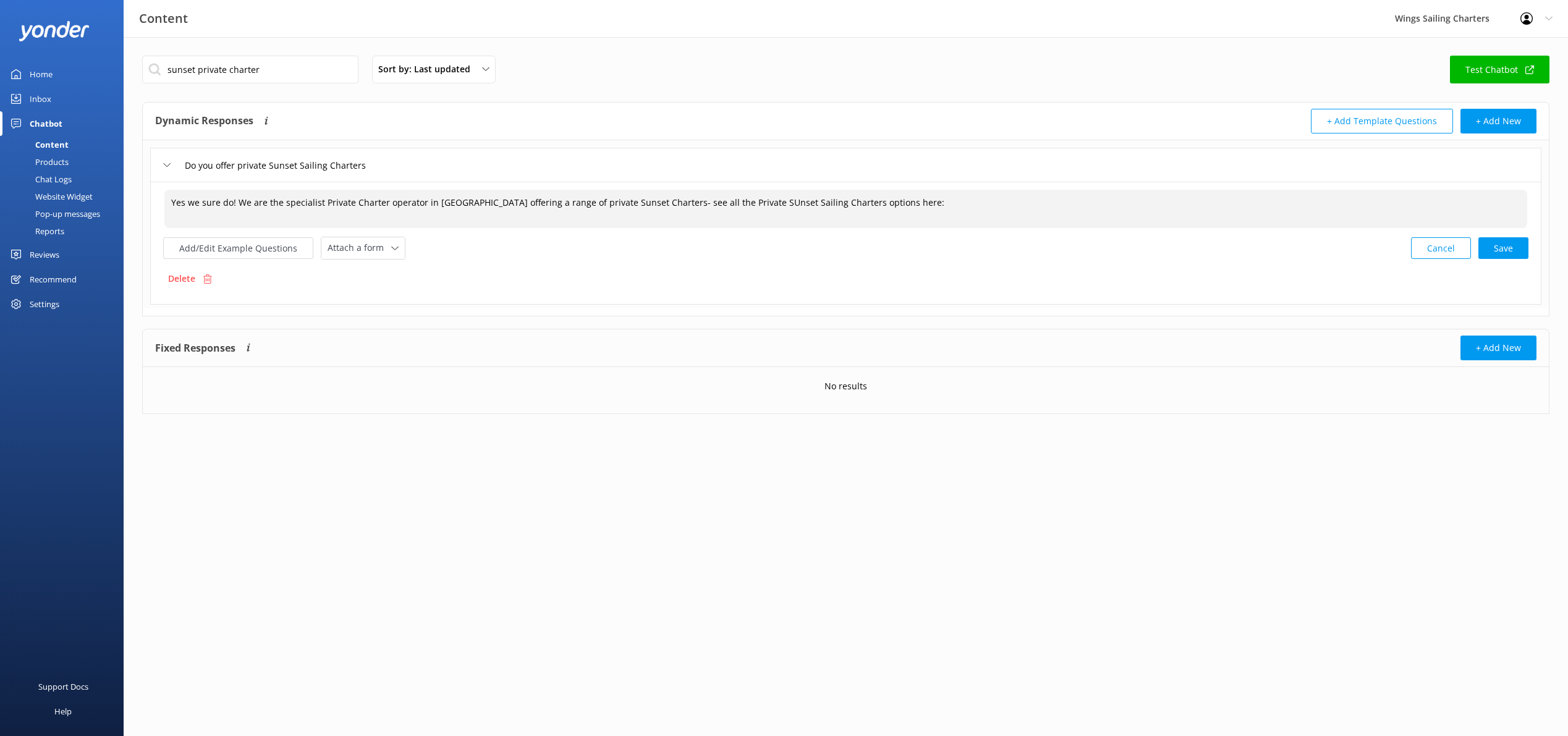
click at [740, 203] on textarea "Yes we sure do! We are the specialist Private Charter operator in [GEOGRAPHIC_D…" at bounding box center [846, 209] width 1363 height 39
click at [901, 204] on textarea "Yes we sure do! We are the specialist Private Charter operator in [GEOGRAPHIC_D…" at bounding box center [846, 209] width 1363 height 39
paste textarea "[URL][DOMAIN_NAME]"
click at [879, 203] on textarea "Yes we sure do! We are the specialist Private Charter operator in [GEOGRAPHIC_D…" at bounding box center [846, 209] width 1363 height 39
click at [1497, 246] on div "Cancel Loading.." at bounding box center [1470, 247] width 117 height 23
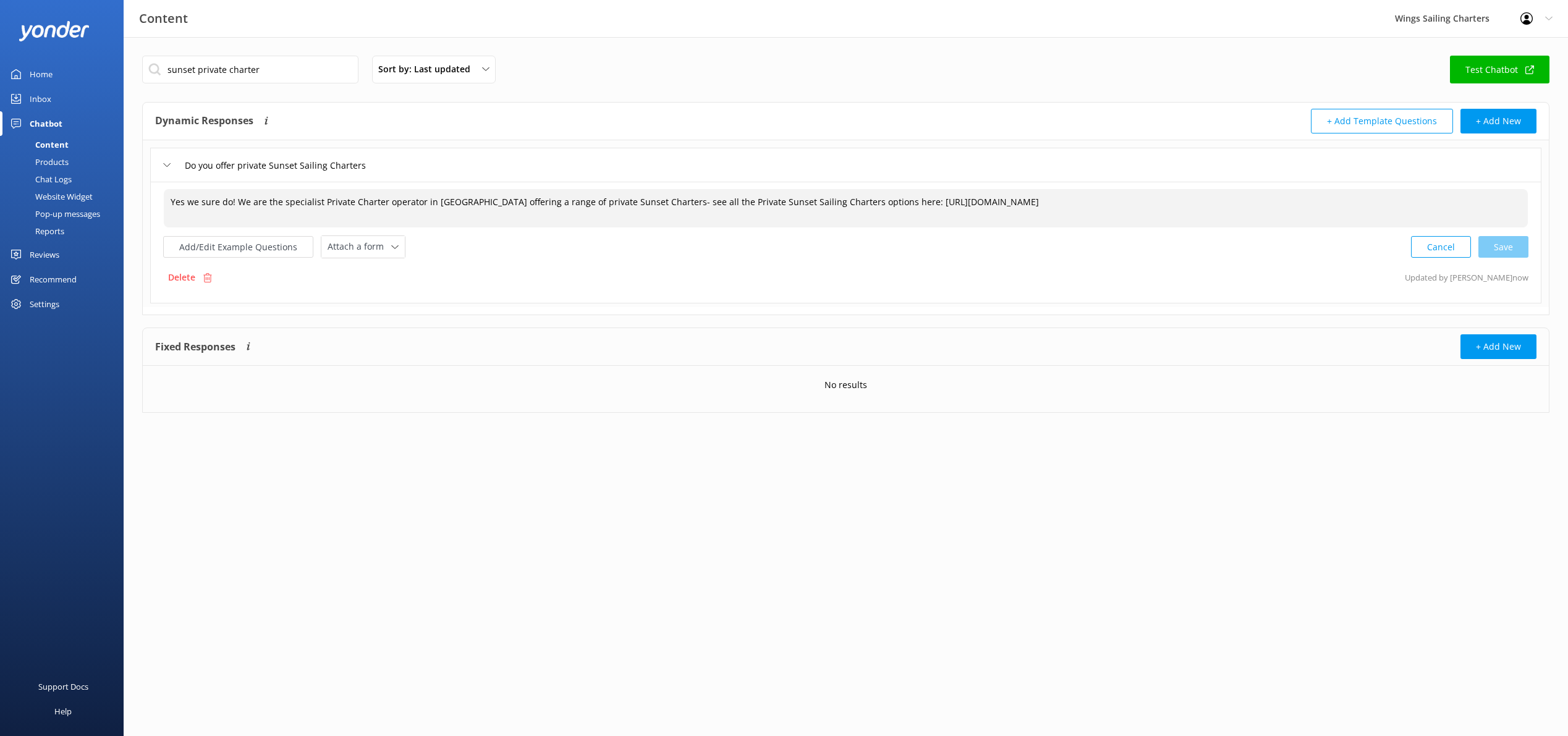
type textarea "Yes we sure do! We are the specialist Private Charter operator in [GEOGRAPHIC_D…"
click at [279, 68] on input "sunset private charter" at bounding box center [251, 69] width 216 height 28
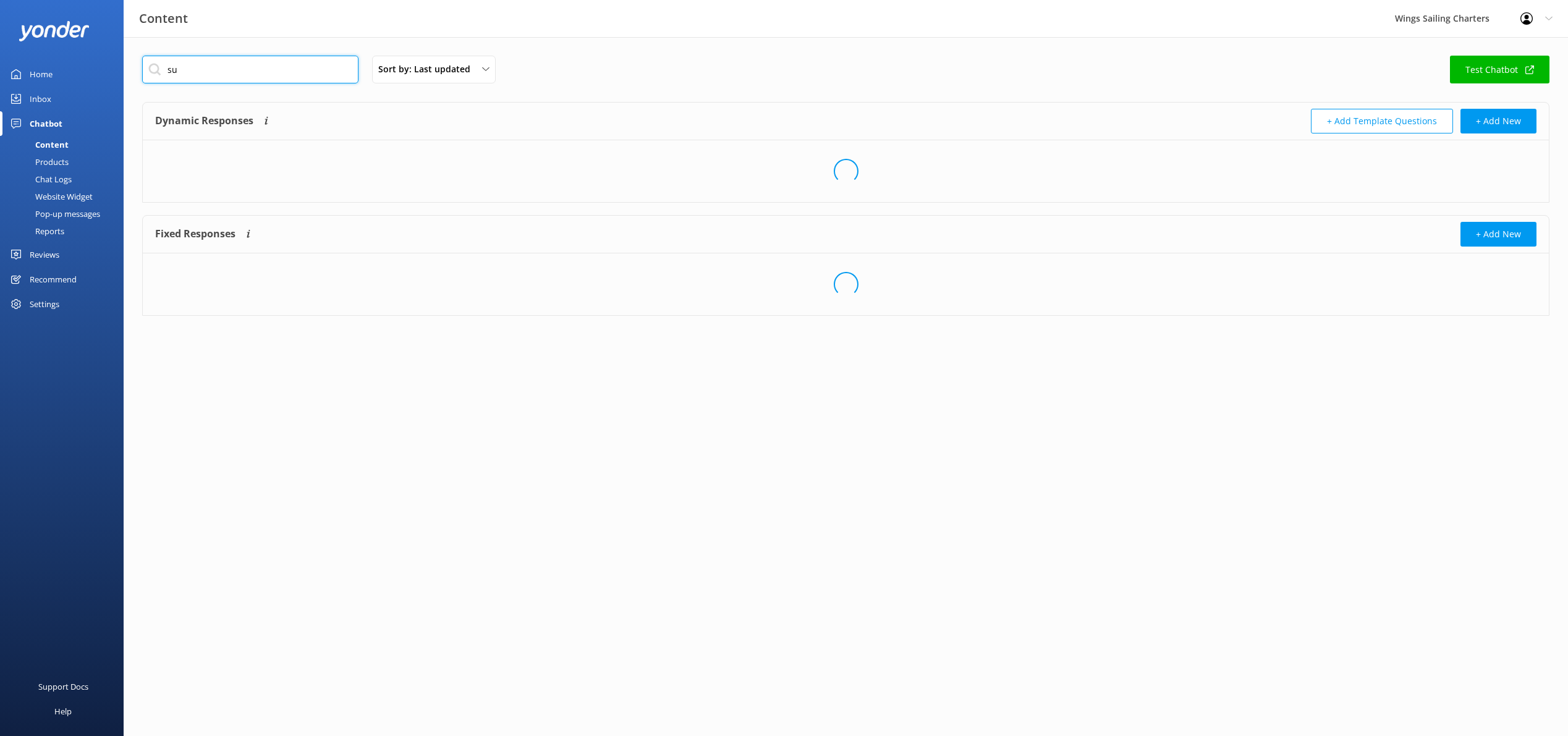
type input "s"
type input "full day private charter prices"
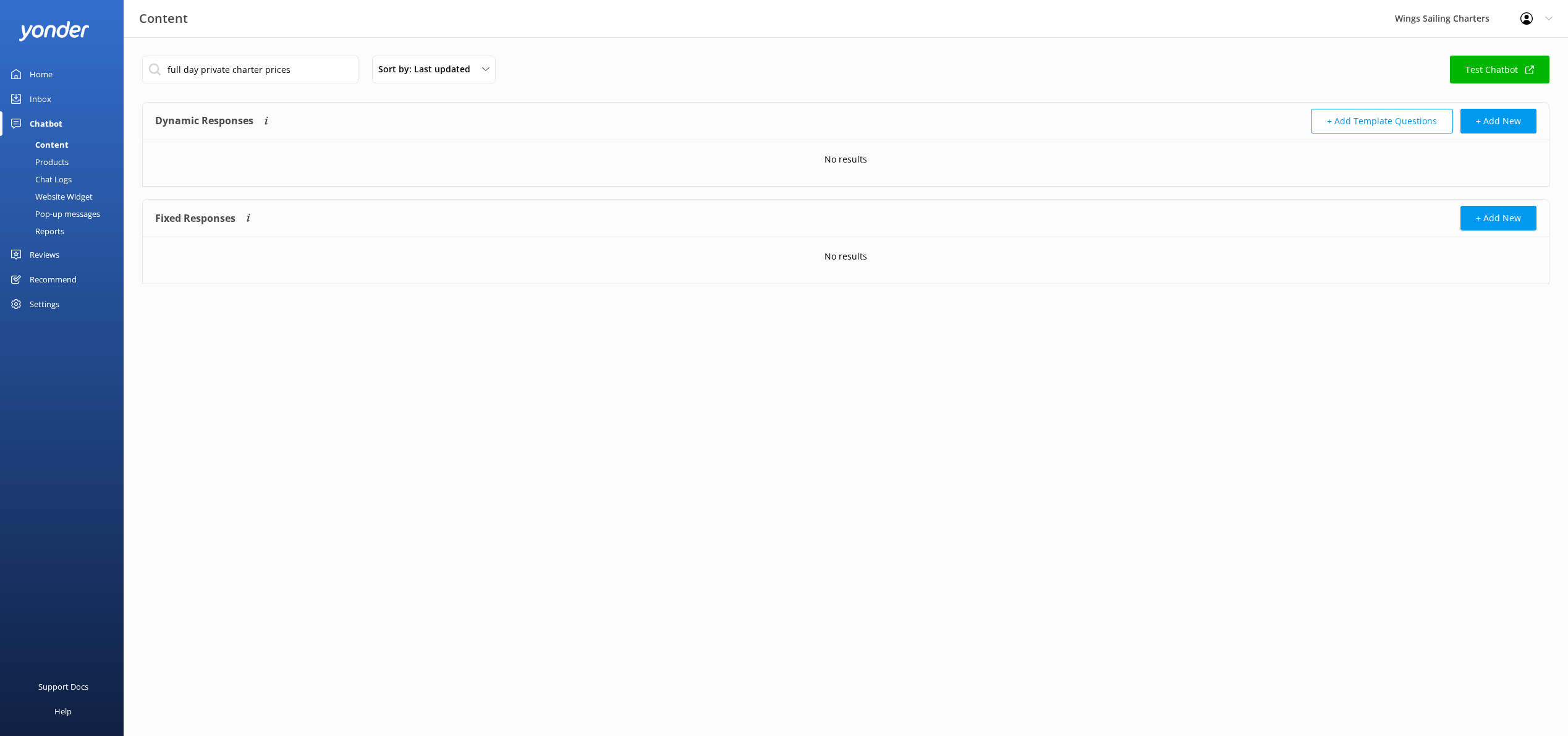
click at [67, 160] on div "Products" at bounding box center [38, 162] width 62 height 18
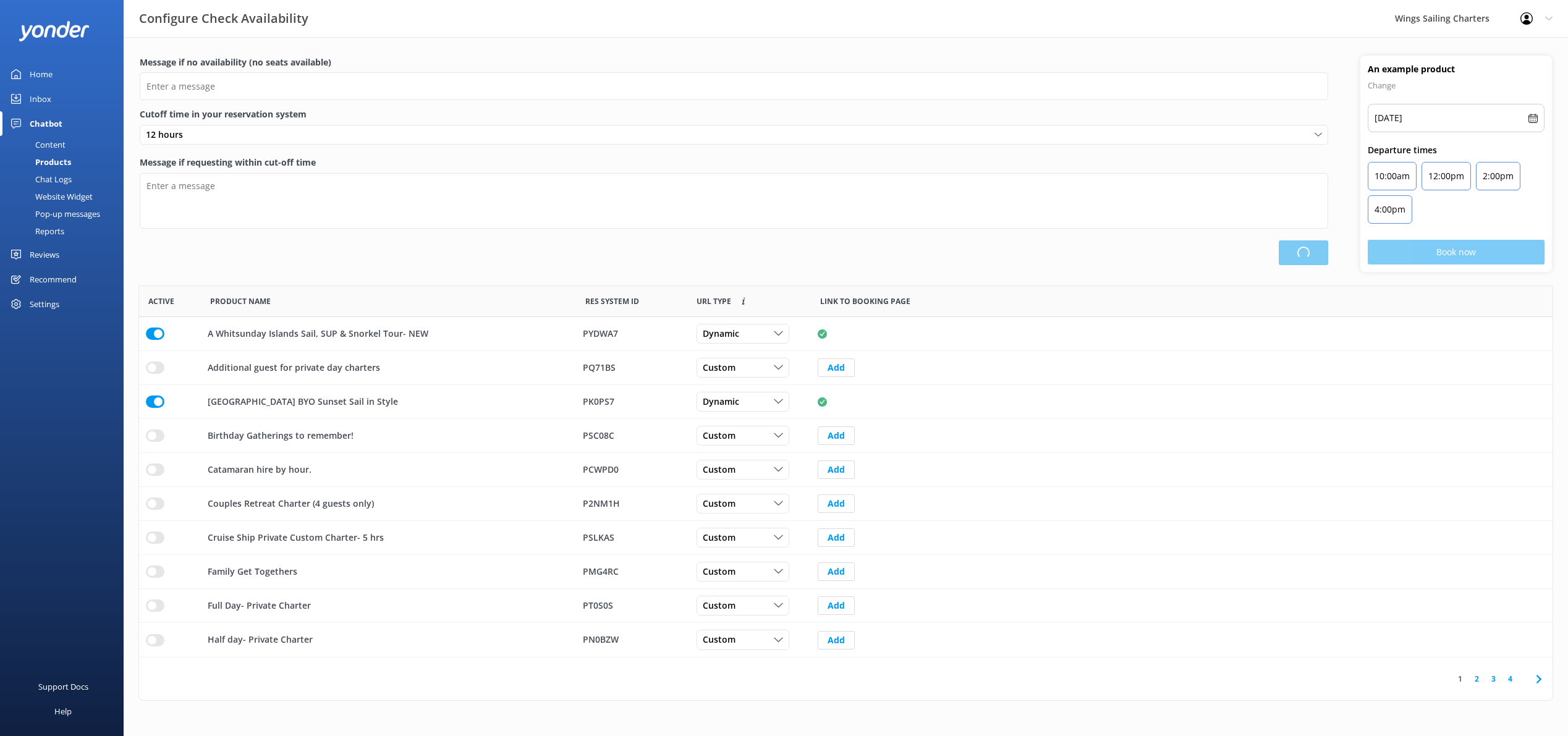
scroll to position [371, 1414]
type input "There are no seats available, please check an alternative day"
type textarea "Our online booking system closes 1 hour prior to departure. Please contact us t…"
click at [61, 178] on div "Chat Logs" at bounding box center [39, 179] width 64 height 18
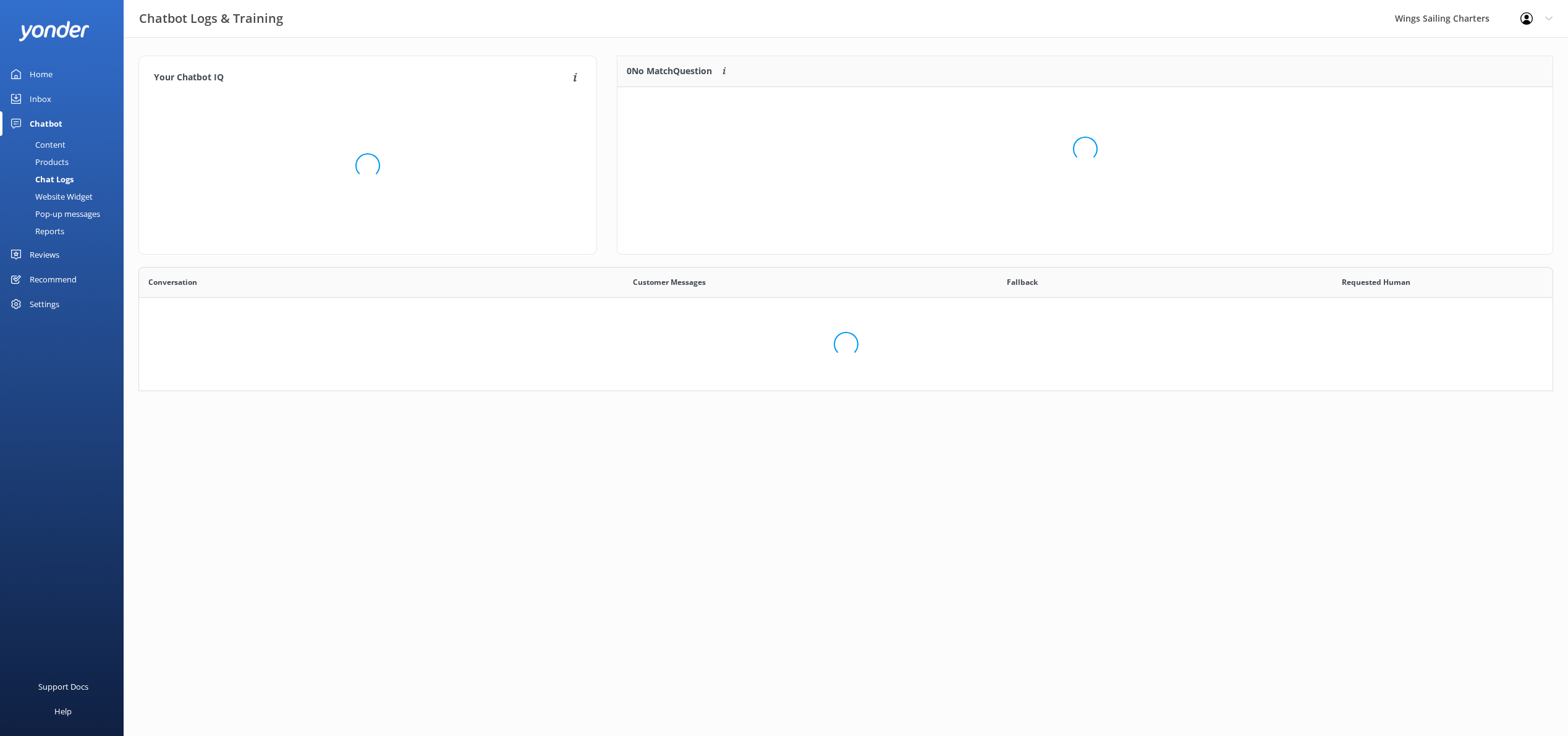
scroll to position [112, 1415]
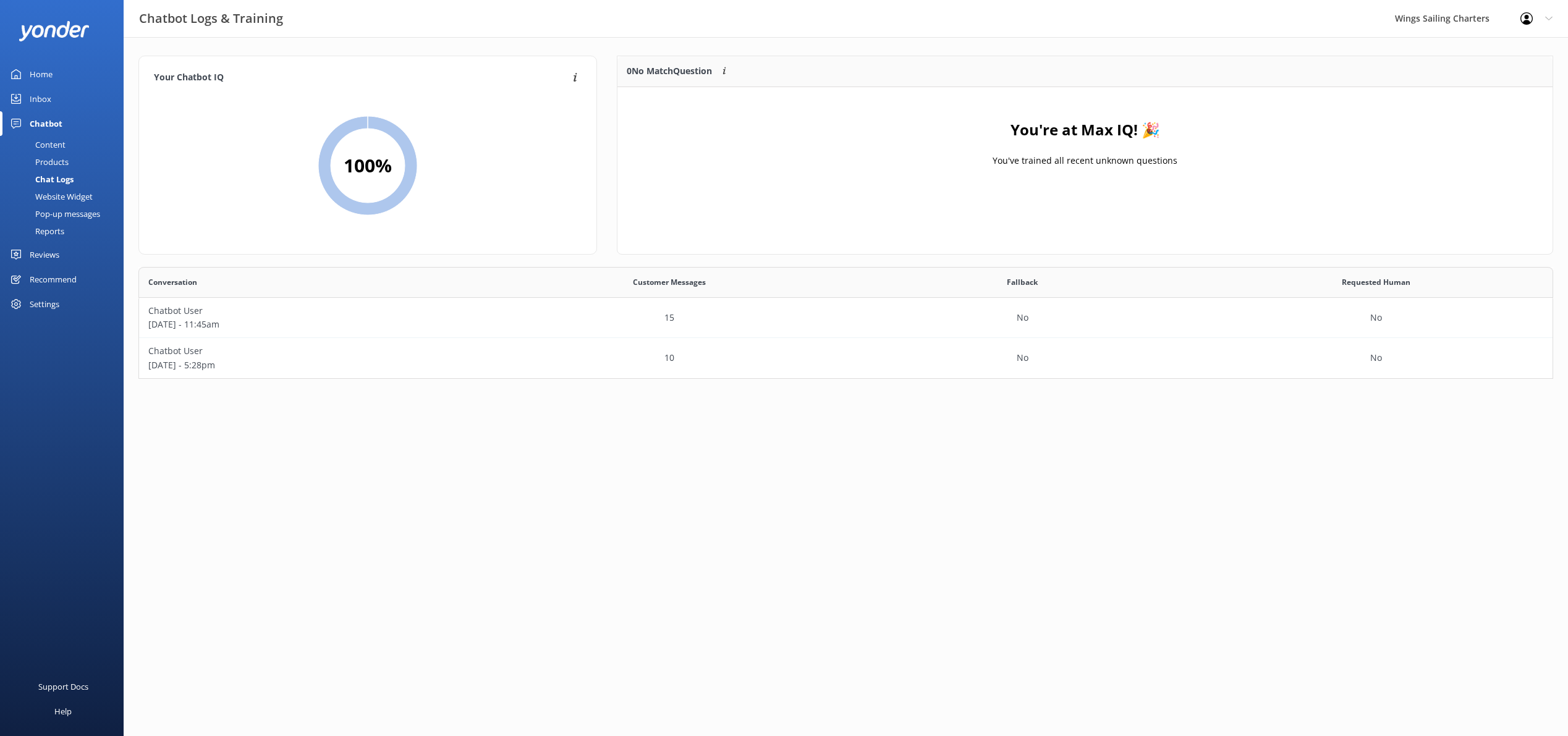
click at [47, 75] on div "Home" at bounding box center [41, 74] width 23 height 25
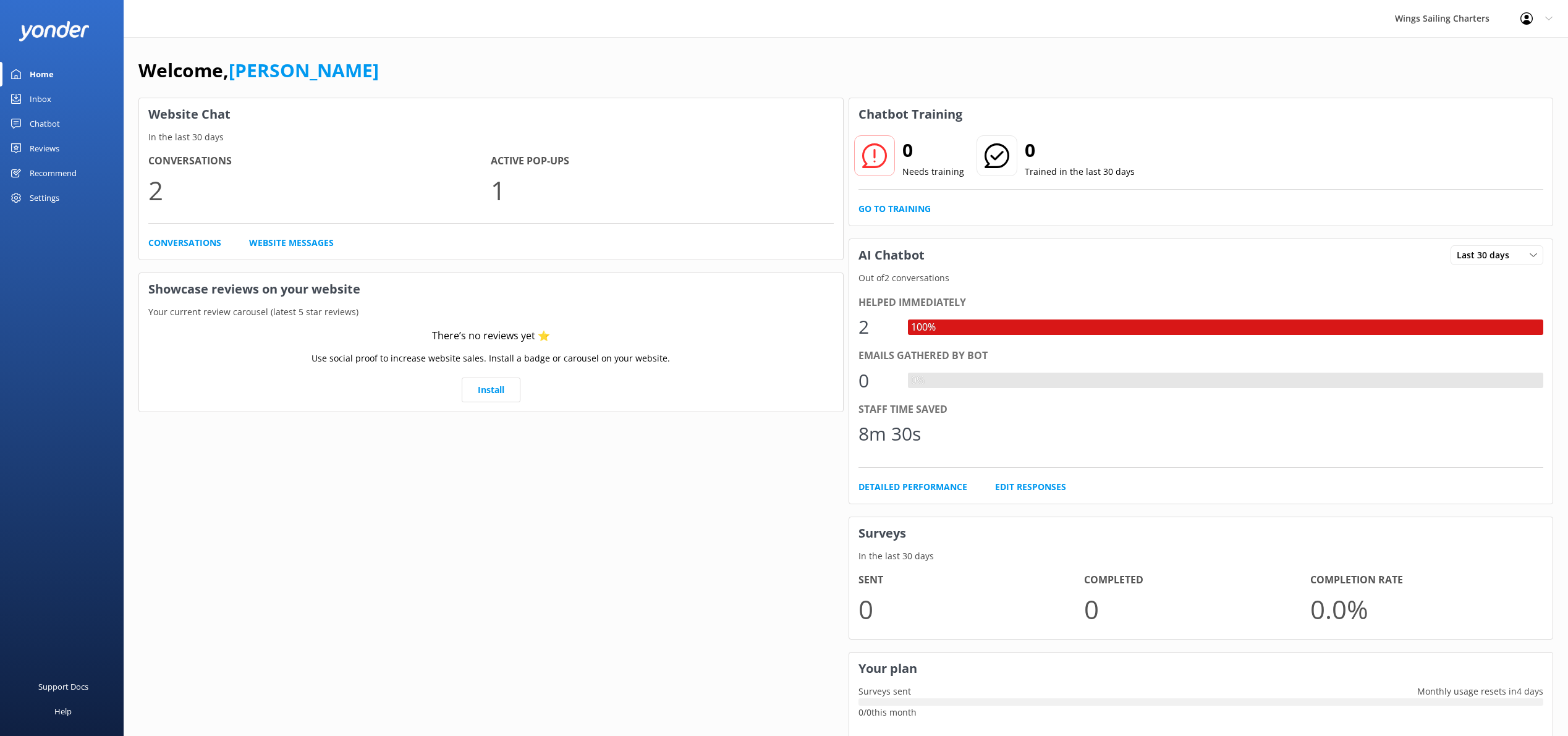
click at [49, 98] on div "Inbox" at bounding box center [40, 98] width 22 height 25
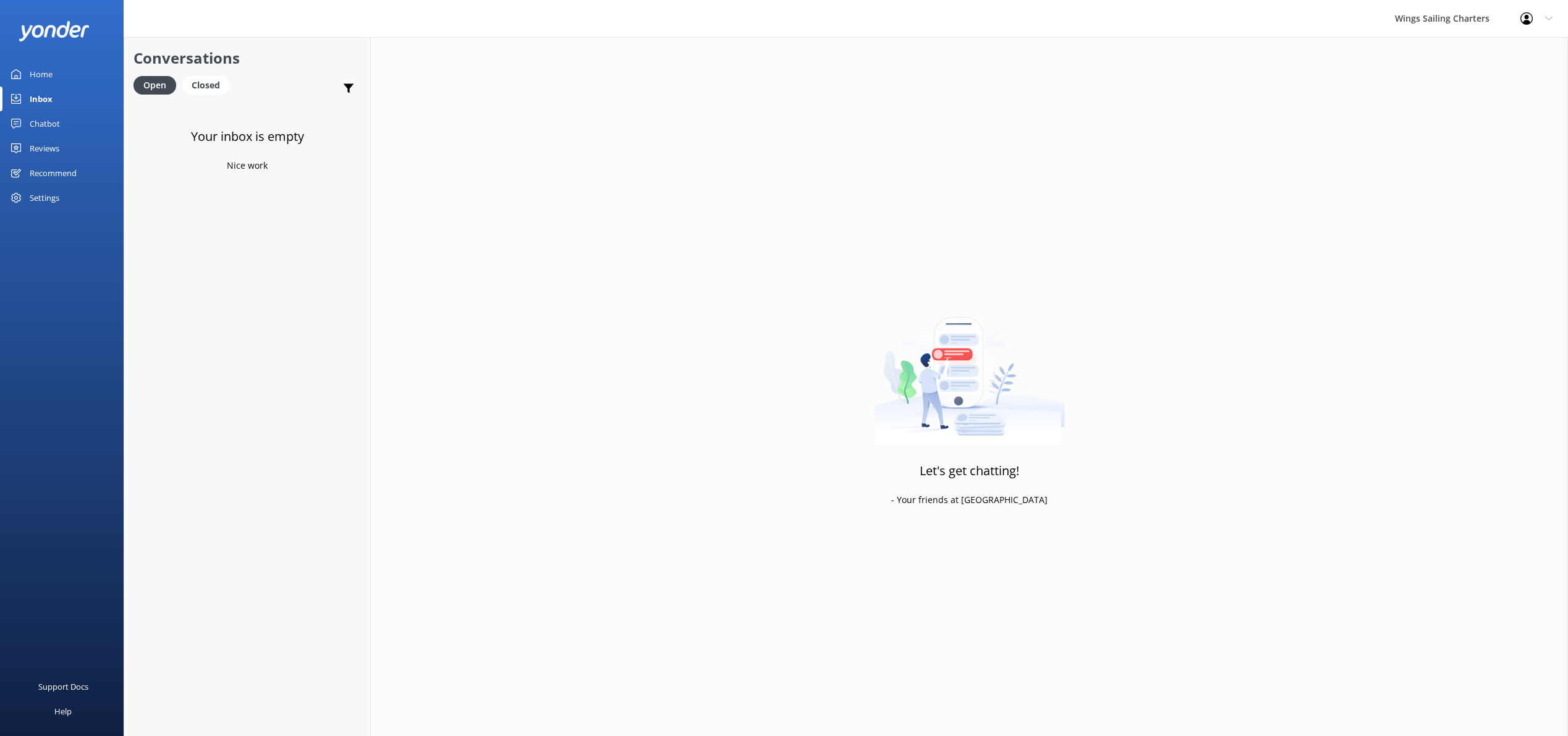
click at [47, 124] on div "Chatbot" at bounding box center [45, 124] width 30 height 25
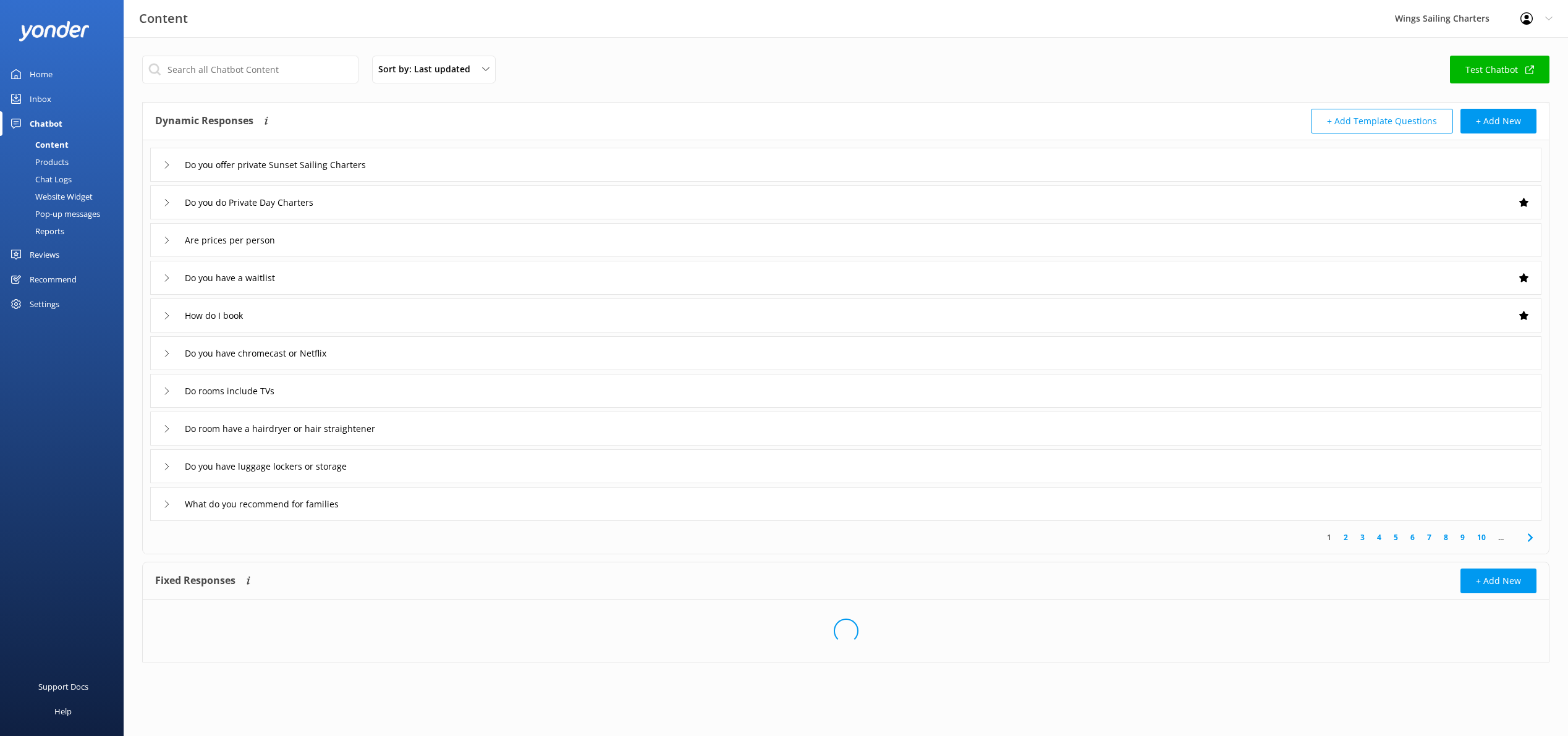
click at [1491, 68] on link "Test Chatbot" at bounding box center [1499, 69] width 99 height 28
click at [59, 197] on div "Website Widget" at bounding box center [49, 197] width 85 height 18
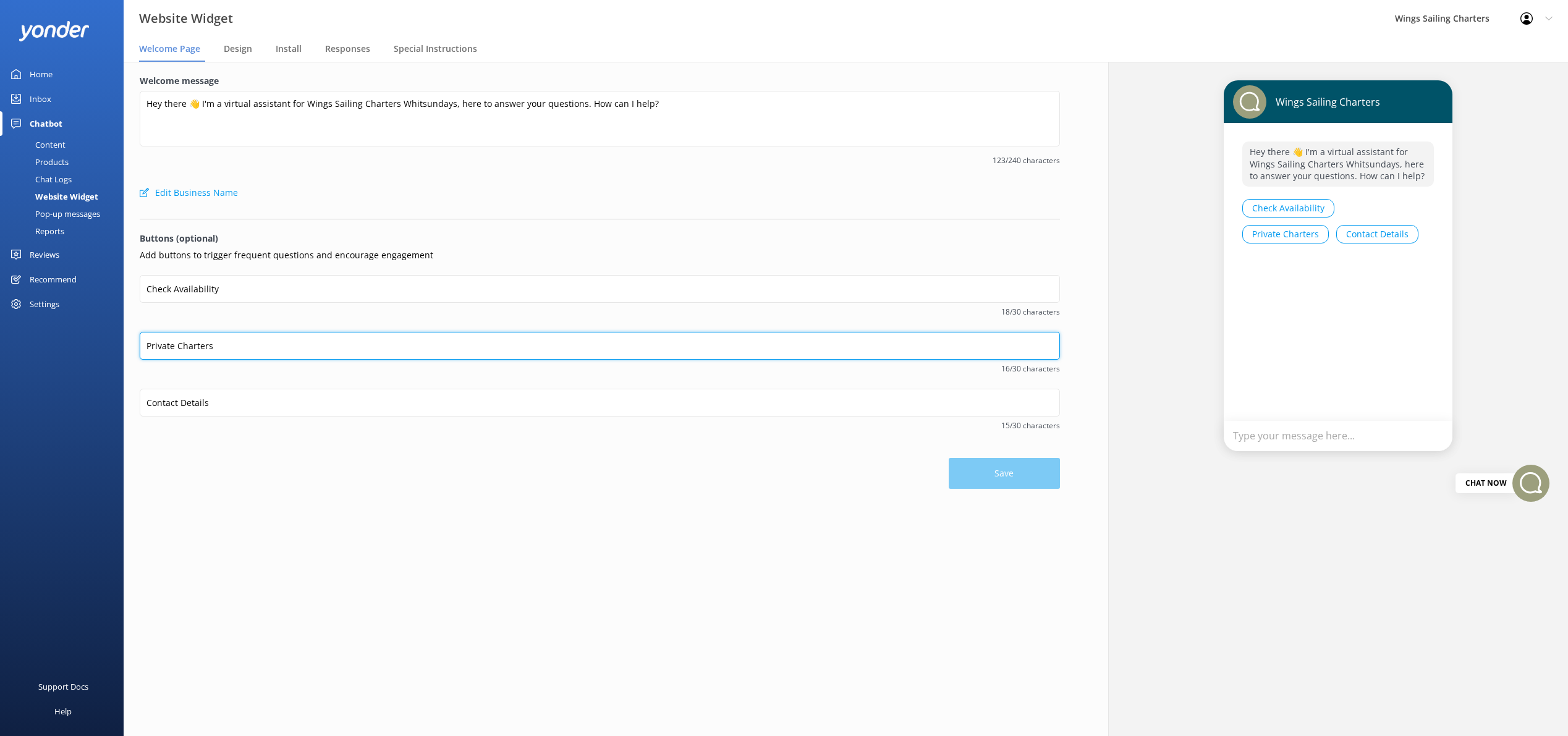
click at [186, 345] on input "Private Charters" at bounding box center [600, 346] width 921 height 28
click at [1329, 225] on button "Private Charters" at bounding box center [1286, 234] width 86 height 18
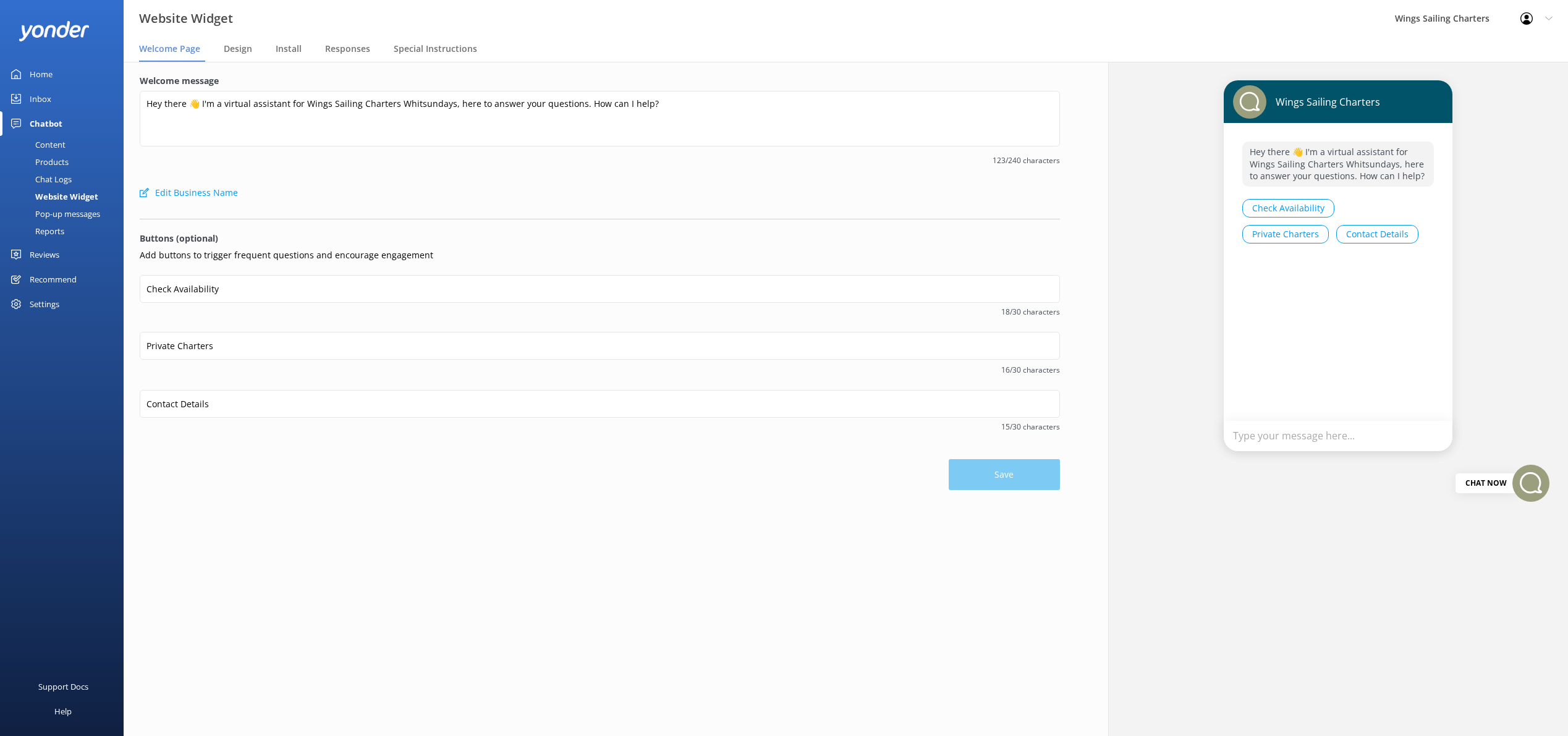
click at [1329, 225] on button "Private Charters" at bounding box center [1286, 234] width 86 height 18
click at [47, 141] on div "Content" at bounding box center [36, 145] width 58 height 18
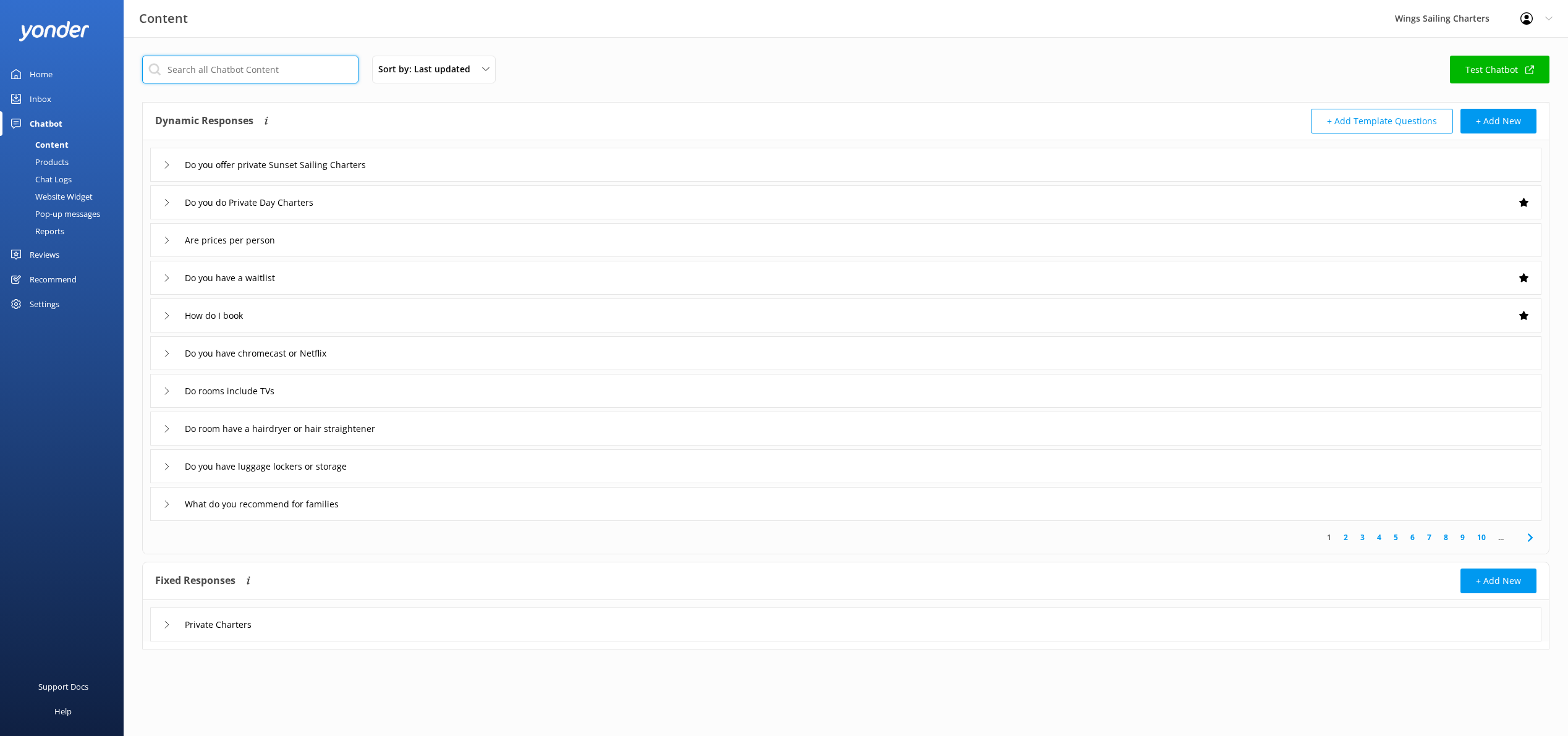
click at [226, 71] on input "text" at bounding box center [251, 69] width 216 height 28
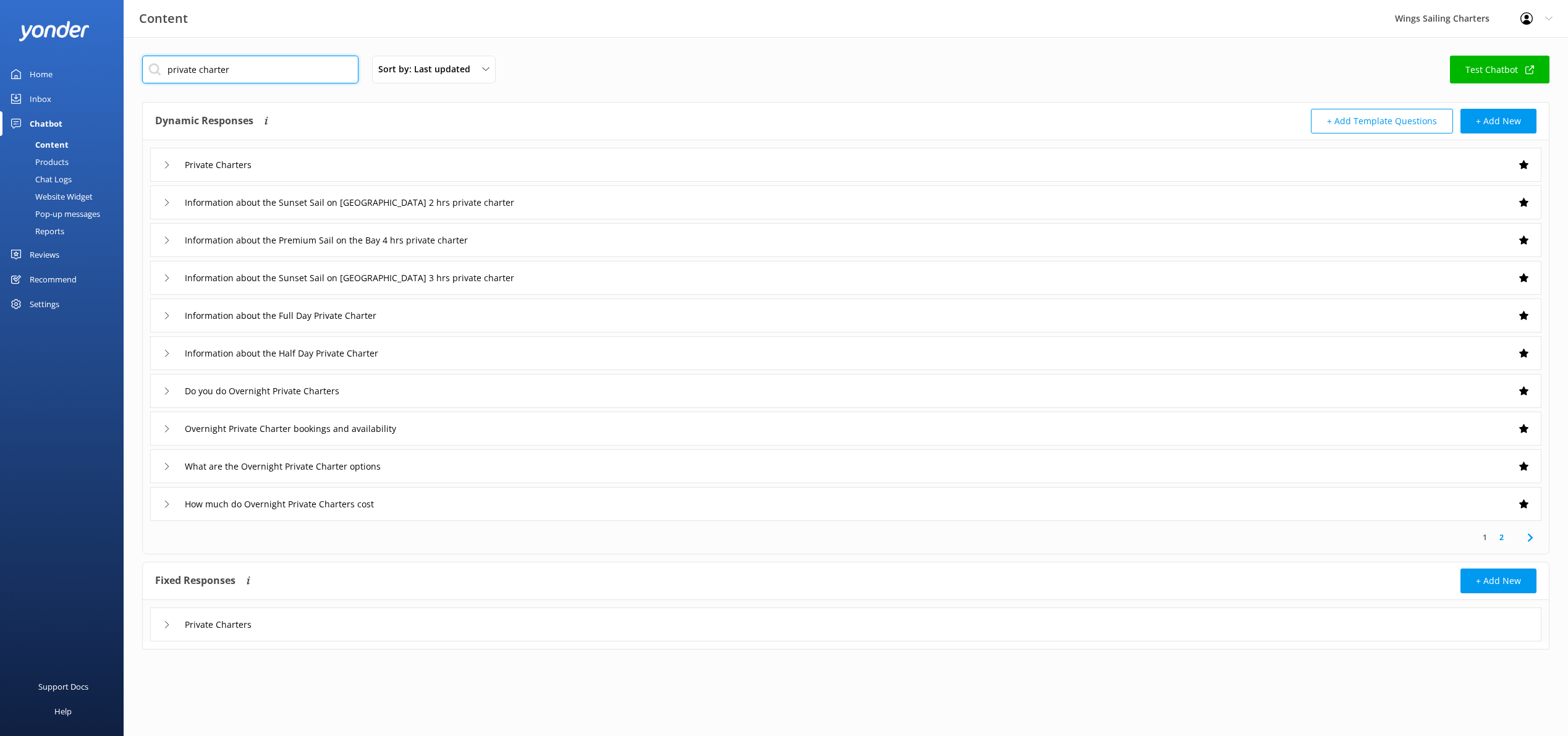
type input "private charter"
click at [164, 163] on icon at bounding box center [167, 164] width 7 height 7
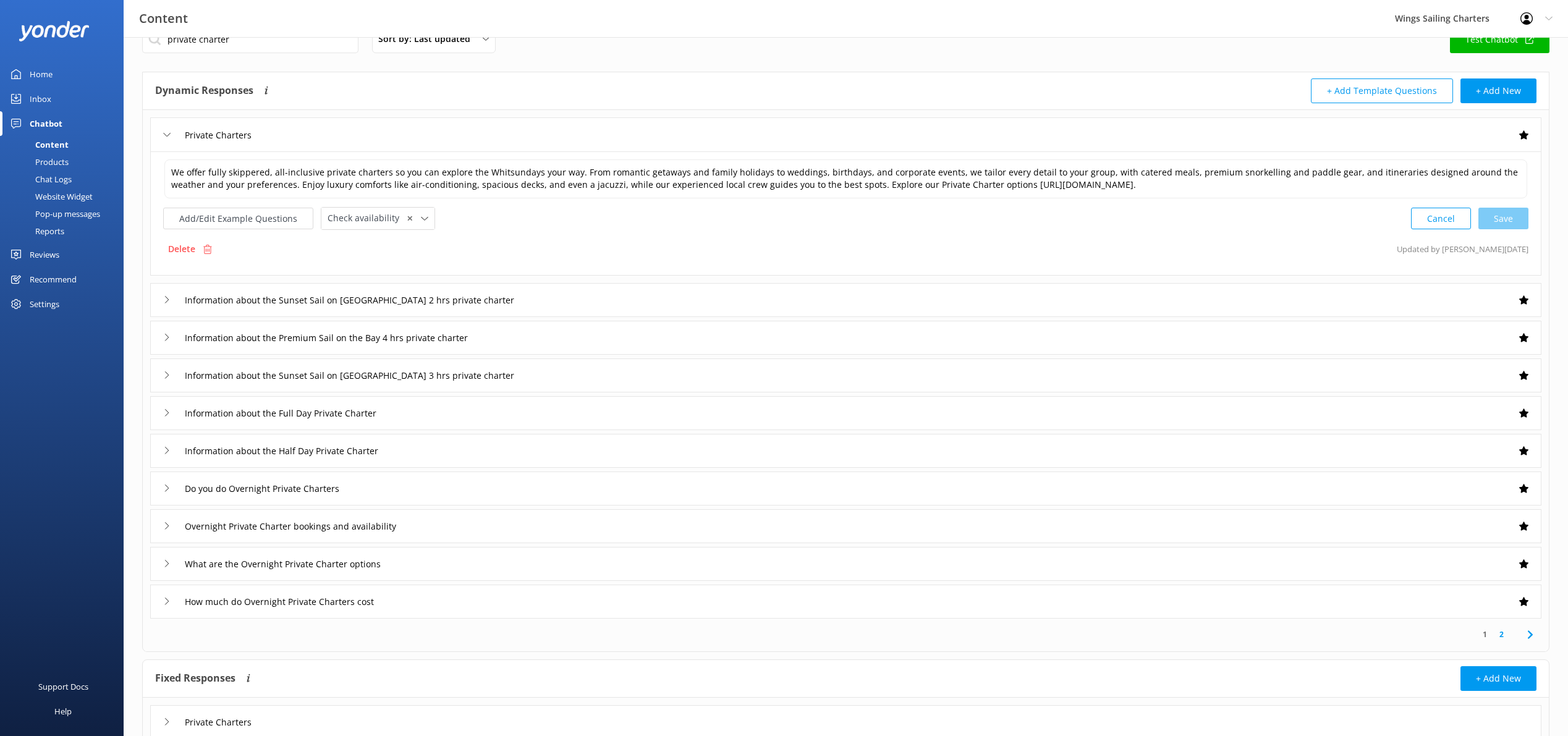
scroll to position [33, 0]
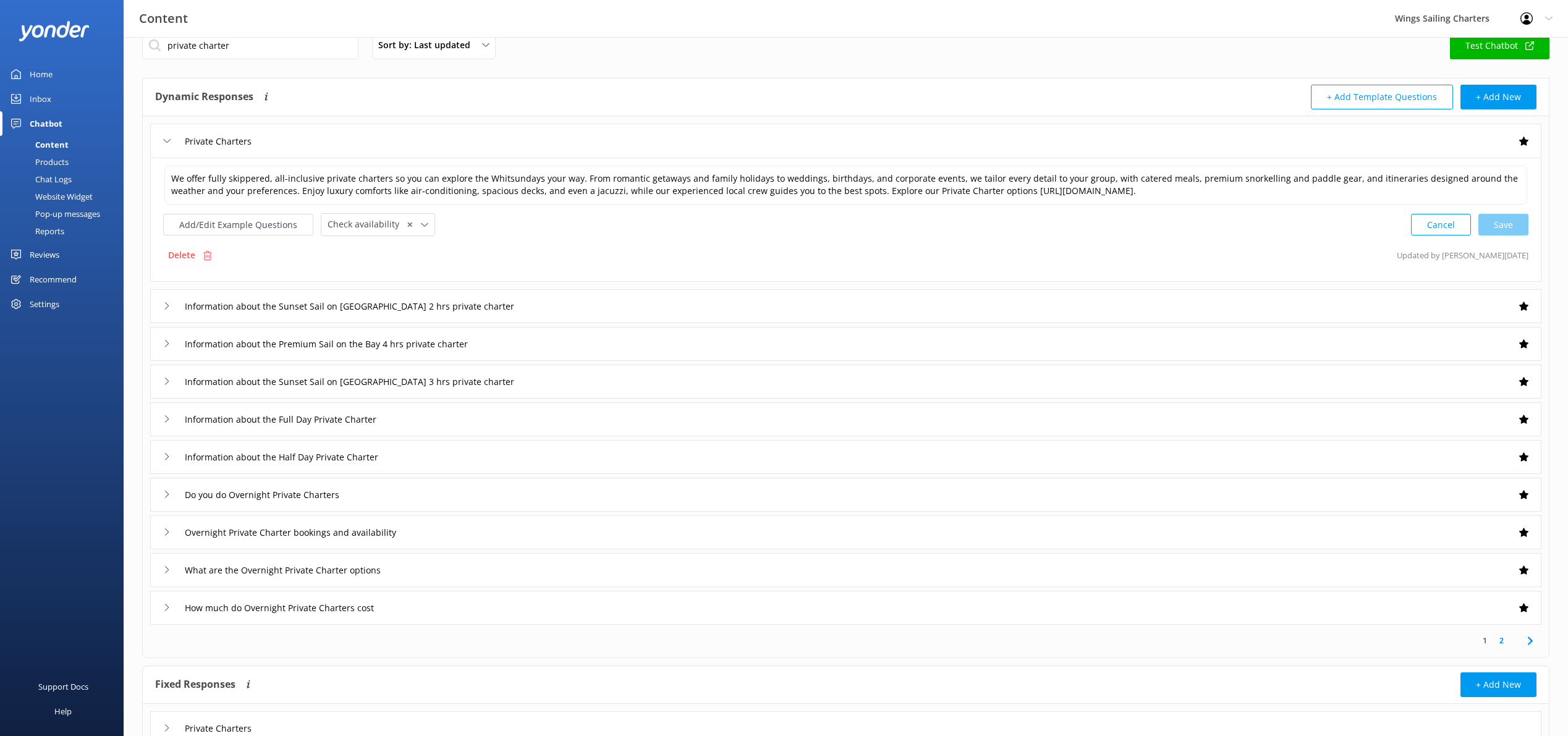
click at [162, 301] on div "Information about the Sunset Sail on [GEOGRAPHIC_DATA] 2 hrs private charter" at bounding box center [846, 306] width 1391 height 34
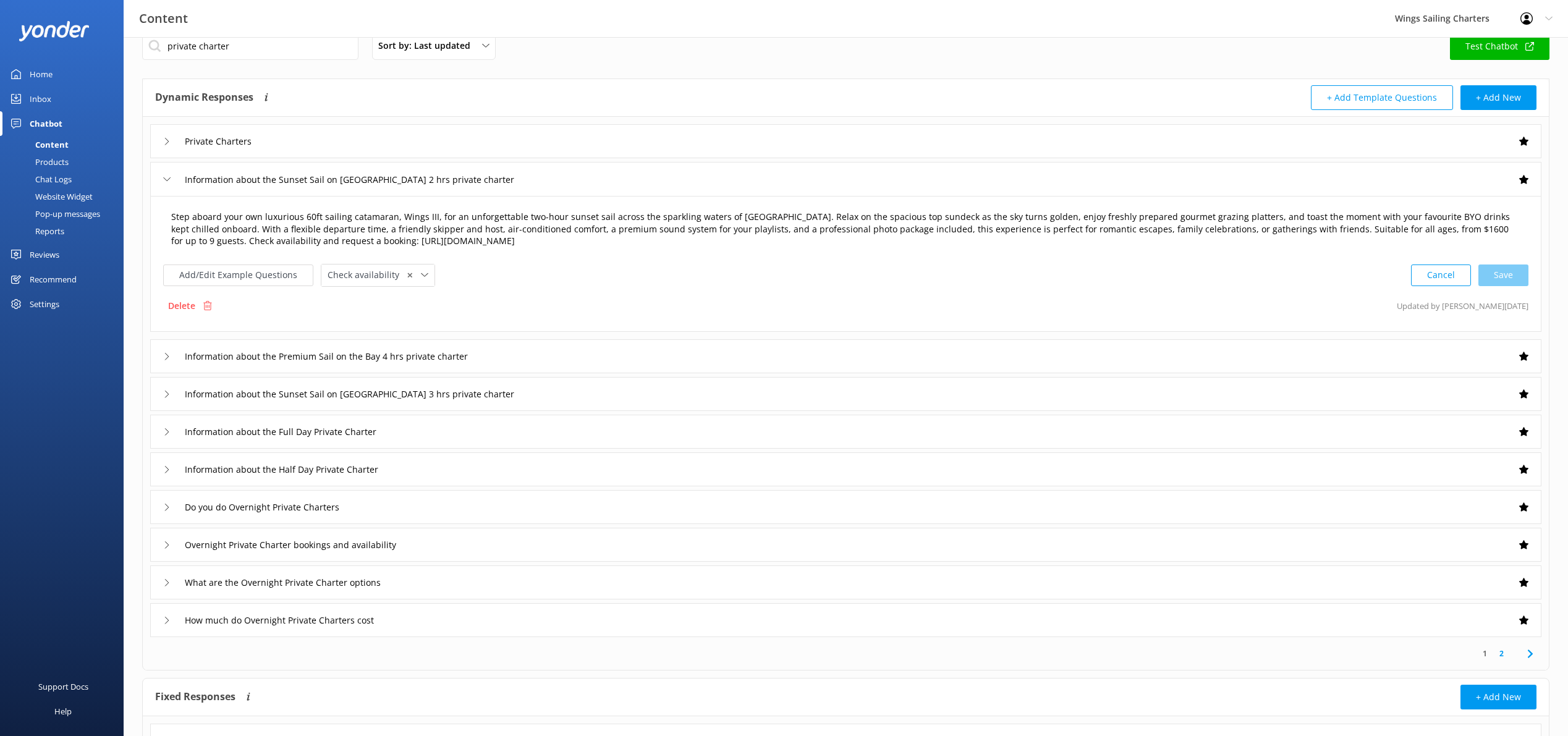
scroll to position [26, 0]
click at [1400, 229] on textarea "Step aboard your own luxurious 60ft sailing catamaran, Wings III, for an unforg…" at bounding box center [846, 228] width 1363 height 51
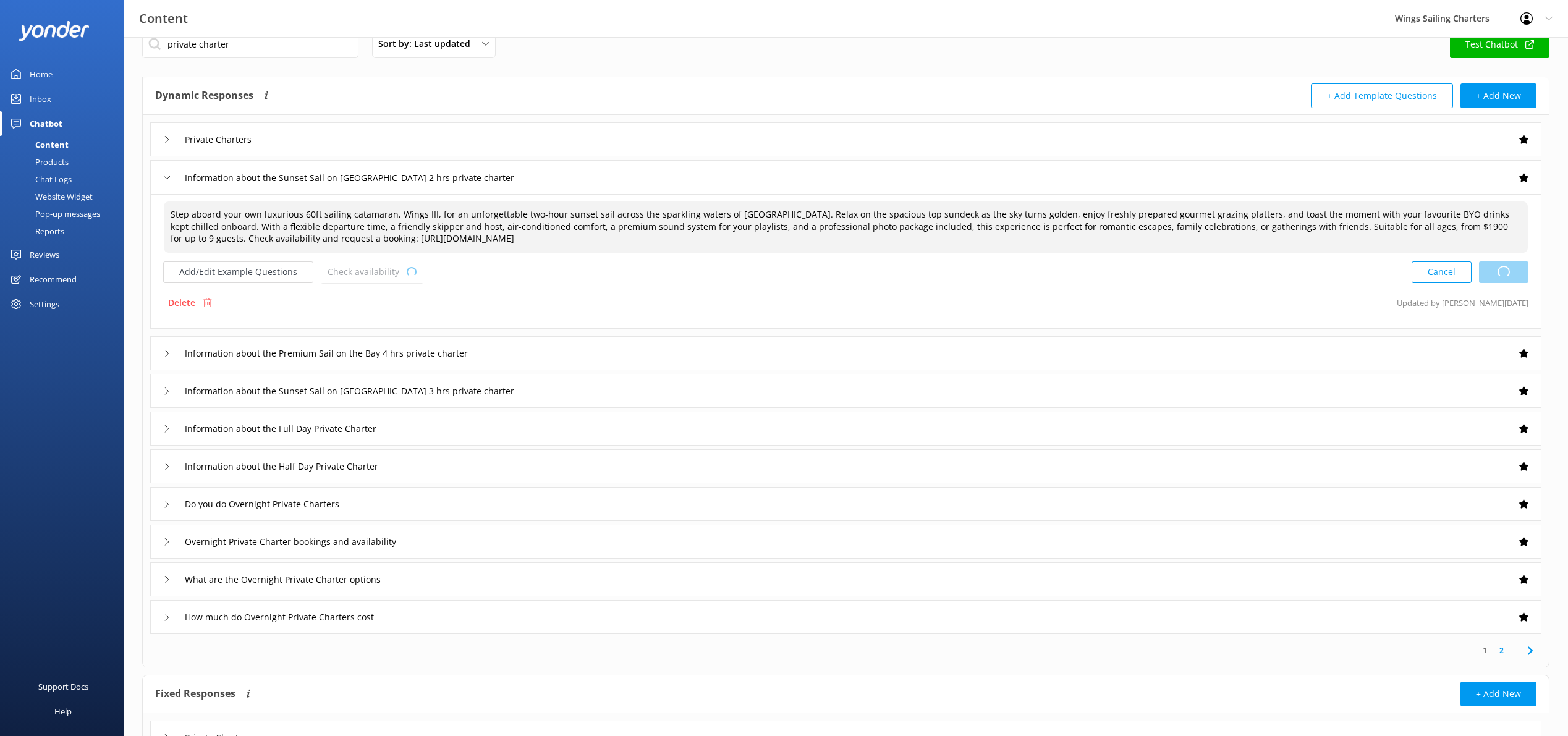
click at [1512, 273] on div "Cancel Loading.." at bounding box center [1470, 273] width 117 height 23
type textarea "Step aboard your own luxurious 60ft sailing catamaran, Wings III, for an unforg…"
click at [166, 350] on icon at bounding box center [167, 353] width 7 height 7
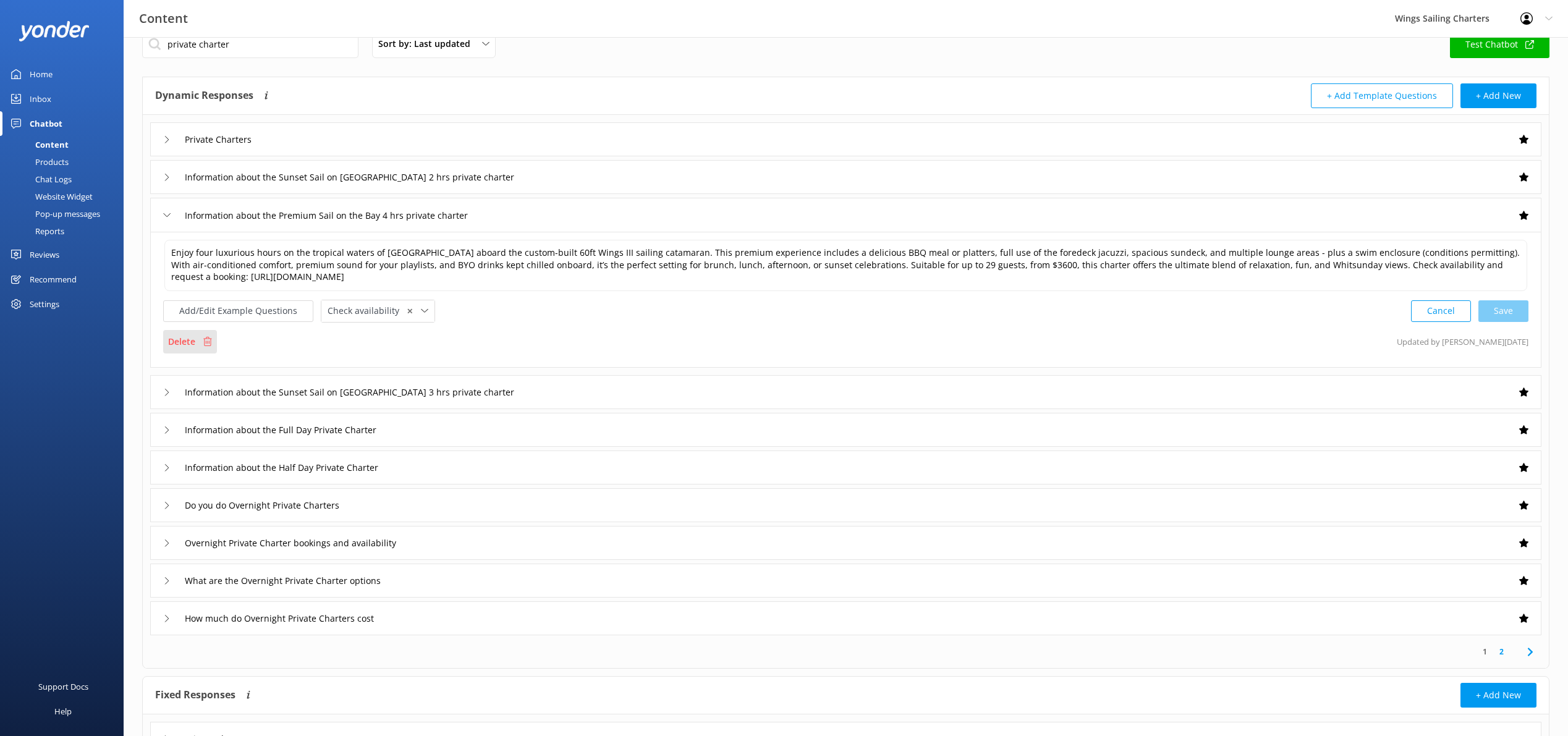
scroll to position [27, 0]
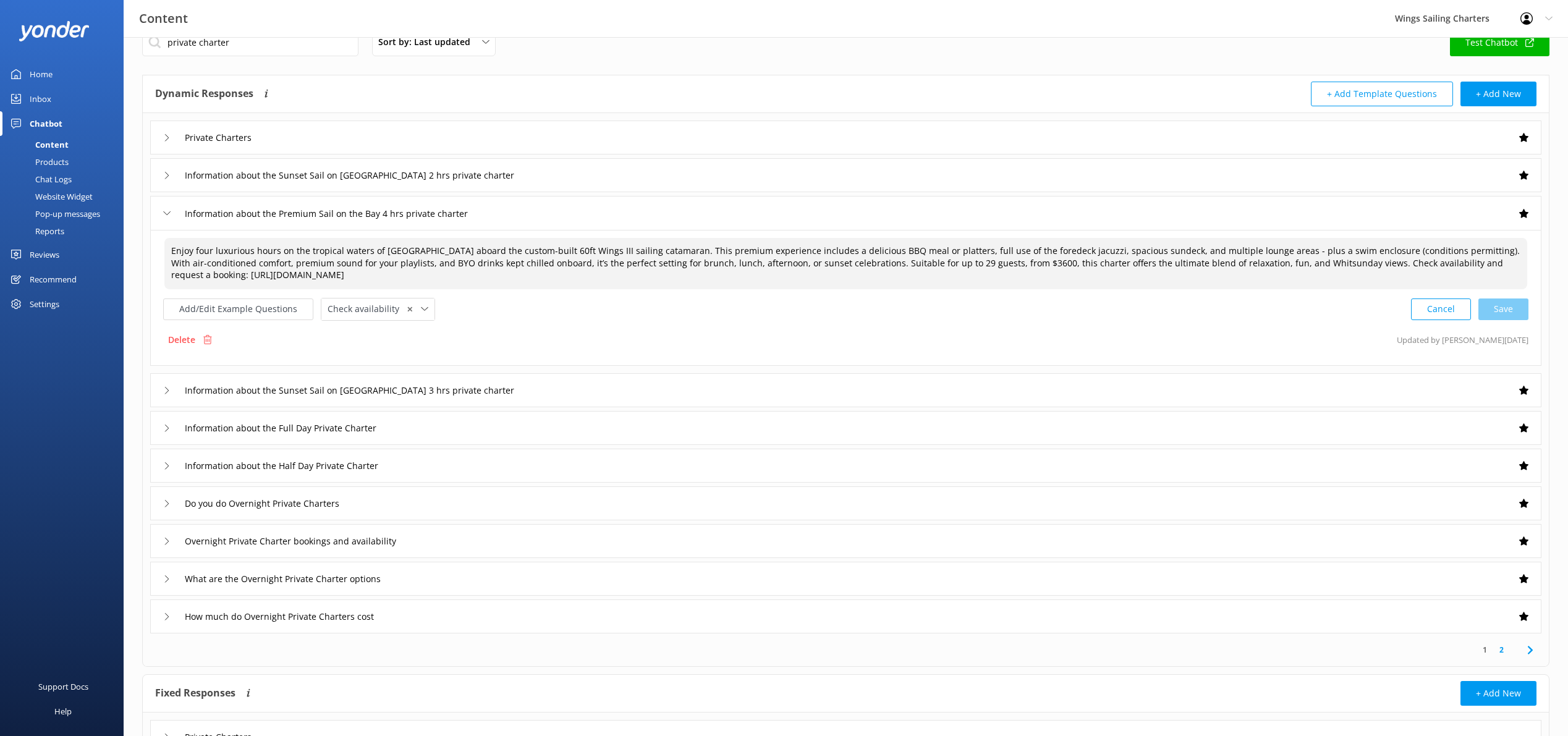
click at [1000, 264] on textarea "Enjoy four luxurious hours on the tropical waters of [GEOGRAPHIC_DATA] aboard t…" at bounding box center [846, 264] width 1363 height 51
click at [1507, 316] on div "Cancel Loading.." at bounding box center [1470, 308] width 117 height 23
type textarea "Enjoy four luxurious hours on the tropical waters of [GEOGRAPHIC_DATA] aboard t…"
click at [165, 390] on icon at bounding box center [167, 390] width 7 height 7
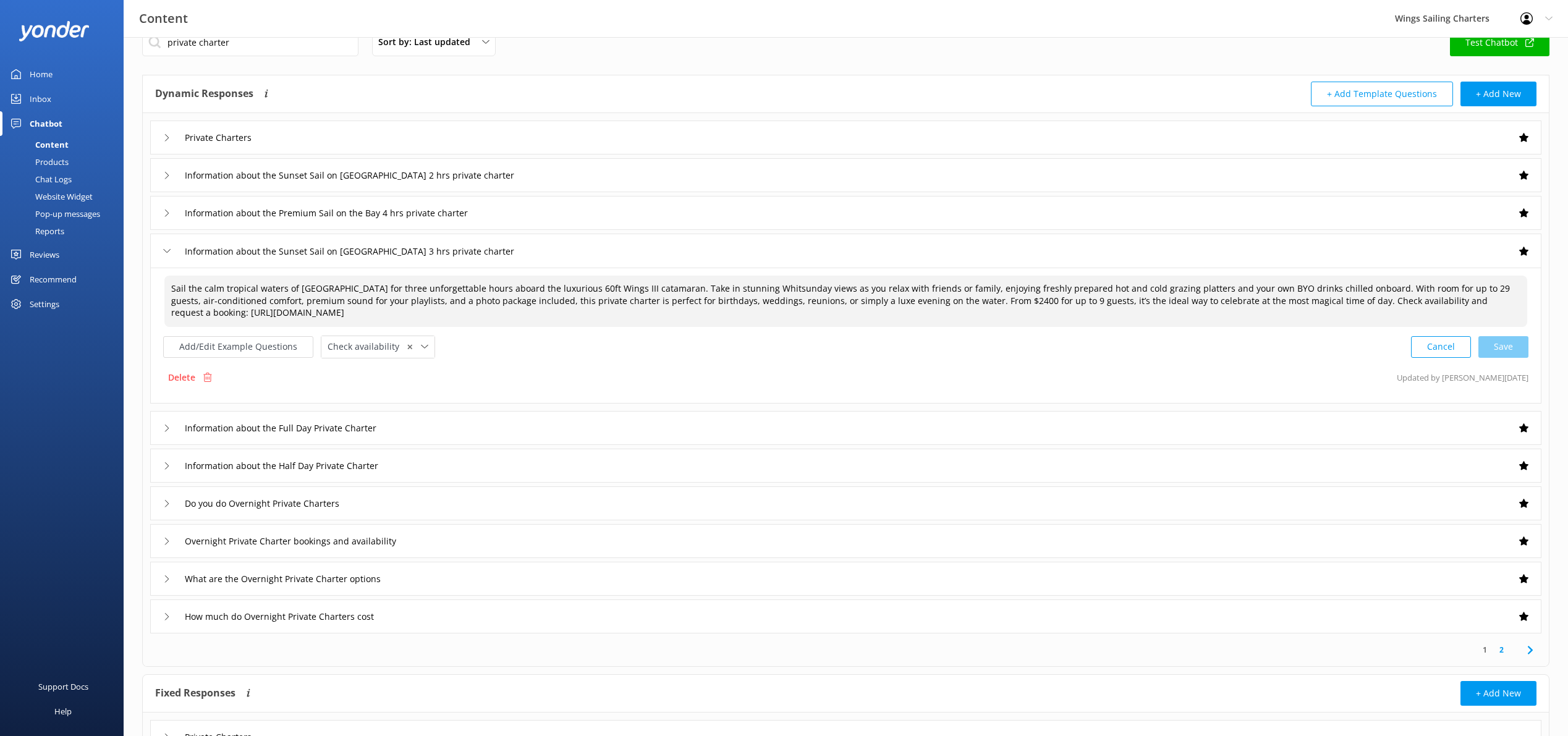
click at [978, 301] on textarea "Sail the calm tropical waters of [GEOGRAPHIC_DATA] for three unforgettable hour…" at bounding box center [846, 302] width 1363 height 51
click at [1499, 346] on div "Cancel Loading.." at bounding box center [1470, 346] width 117 height 23
type textarea "Sail the calm tropical waters of [GEOGRAPHIC_DATA] for three unforgettable hour…"
click at [165, 425] on icon at bounding box center [167, 427] width 7 height 7
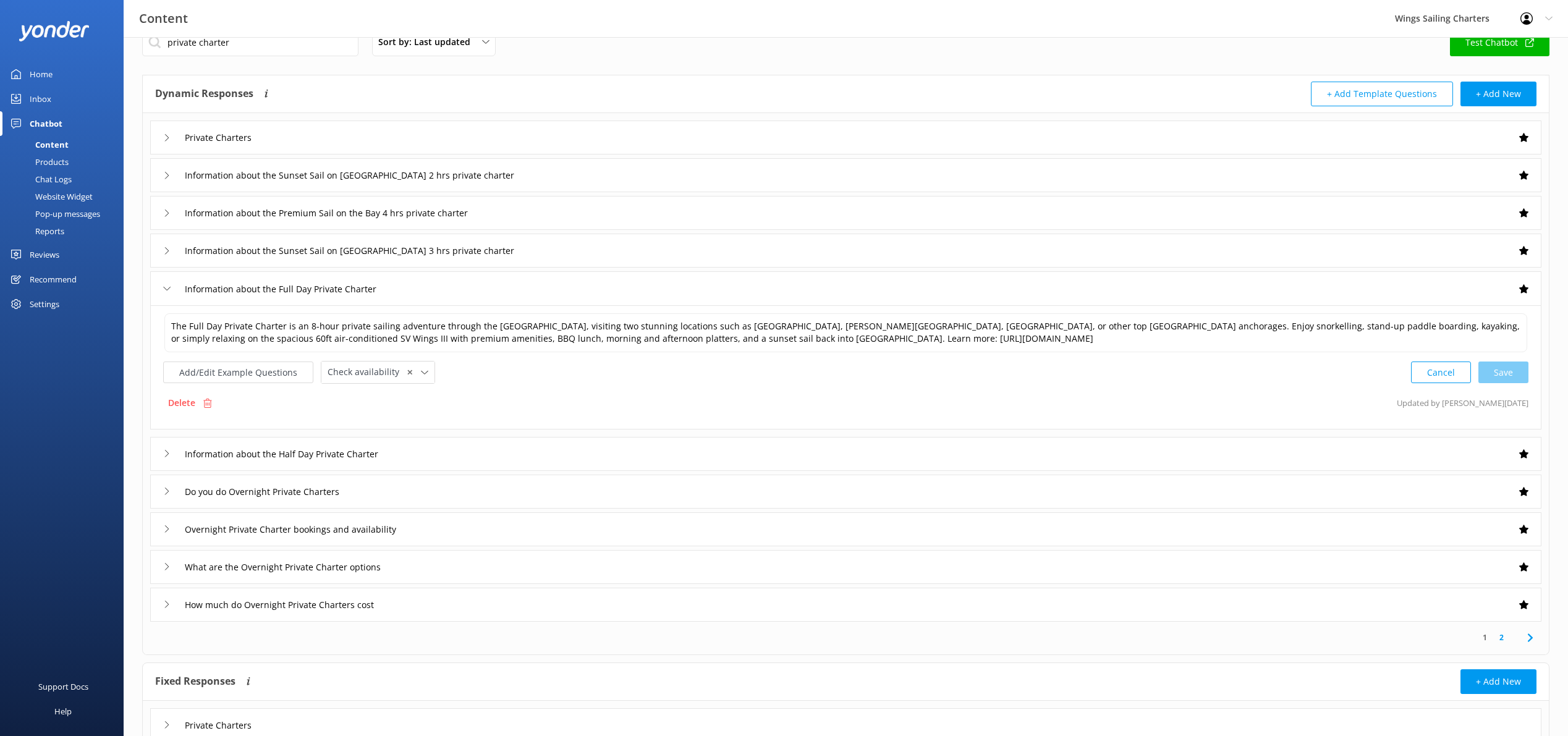
click at [165, 453] on icon at bounding box center [167, 454] width 7 height 7
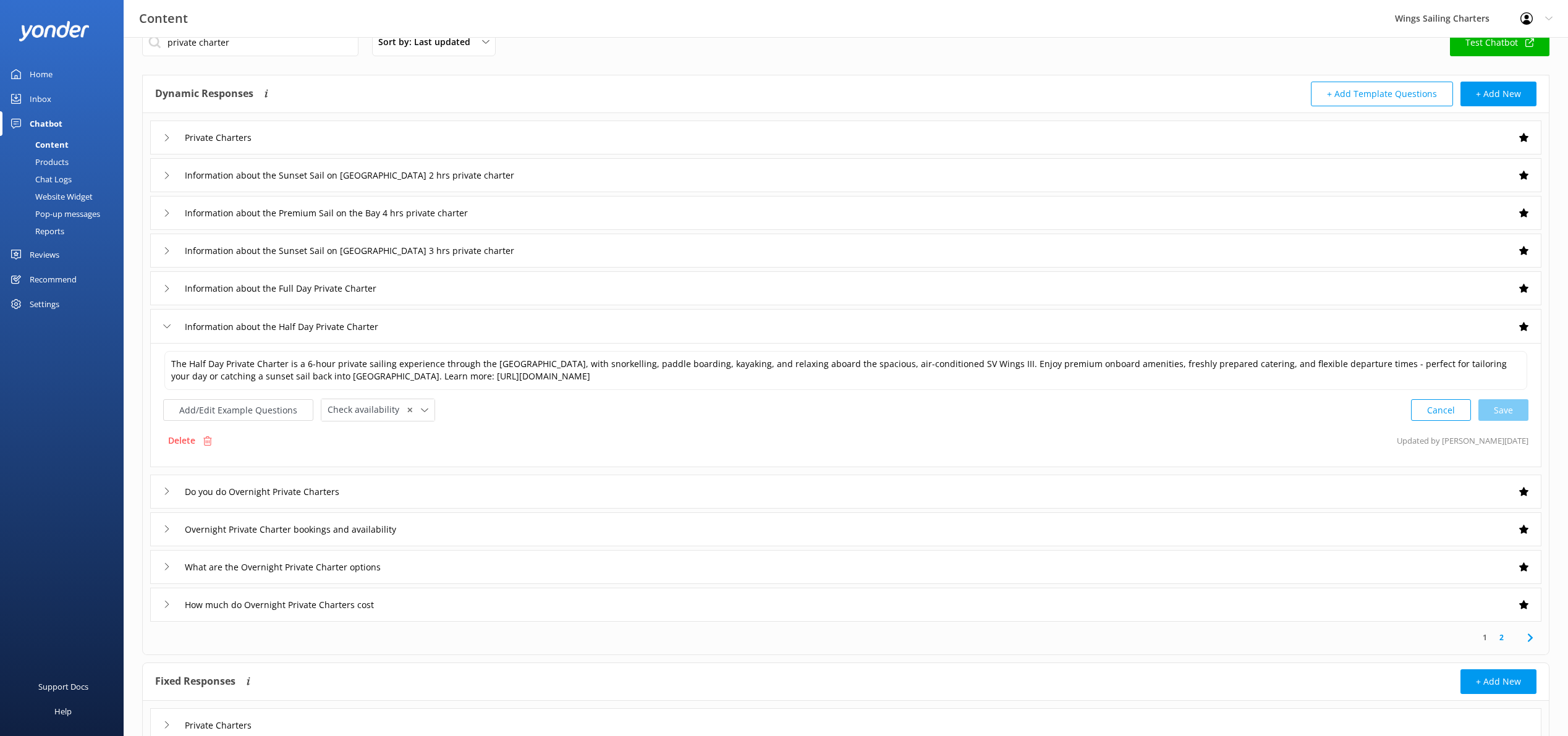
click at [166, 492] on use at bounding box center [167, 492] width 4 height 7
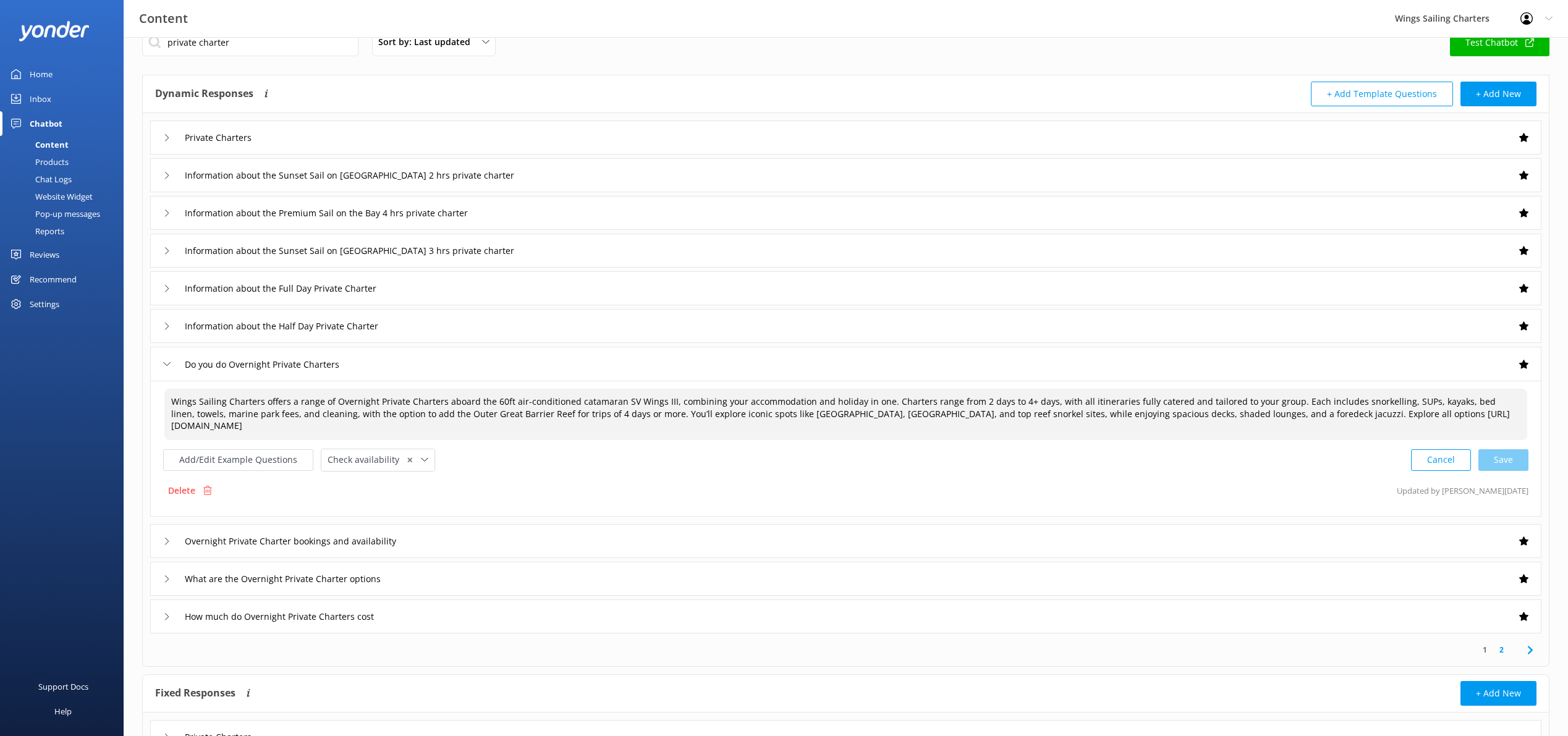
click at [1004, 403] on textarea "Wings Sailing Charters offers a range of Overnight Private Charters aboard the …" at bounding box center [846, 414] width 1363 height 51
click at [1250, 415] on textarea "Wings Sailing Charters offers a range of Overnight Private Charters aboard the …" at bounding box center [846, 416] width 1363 height 51
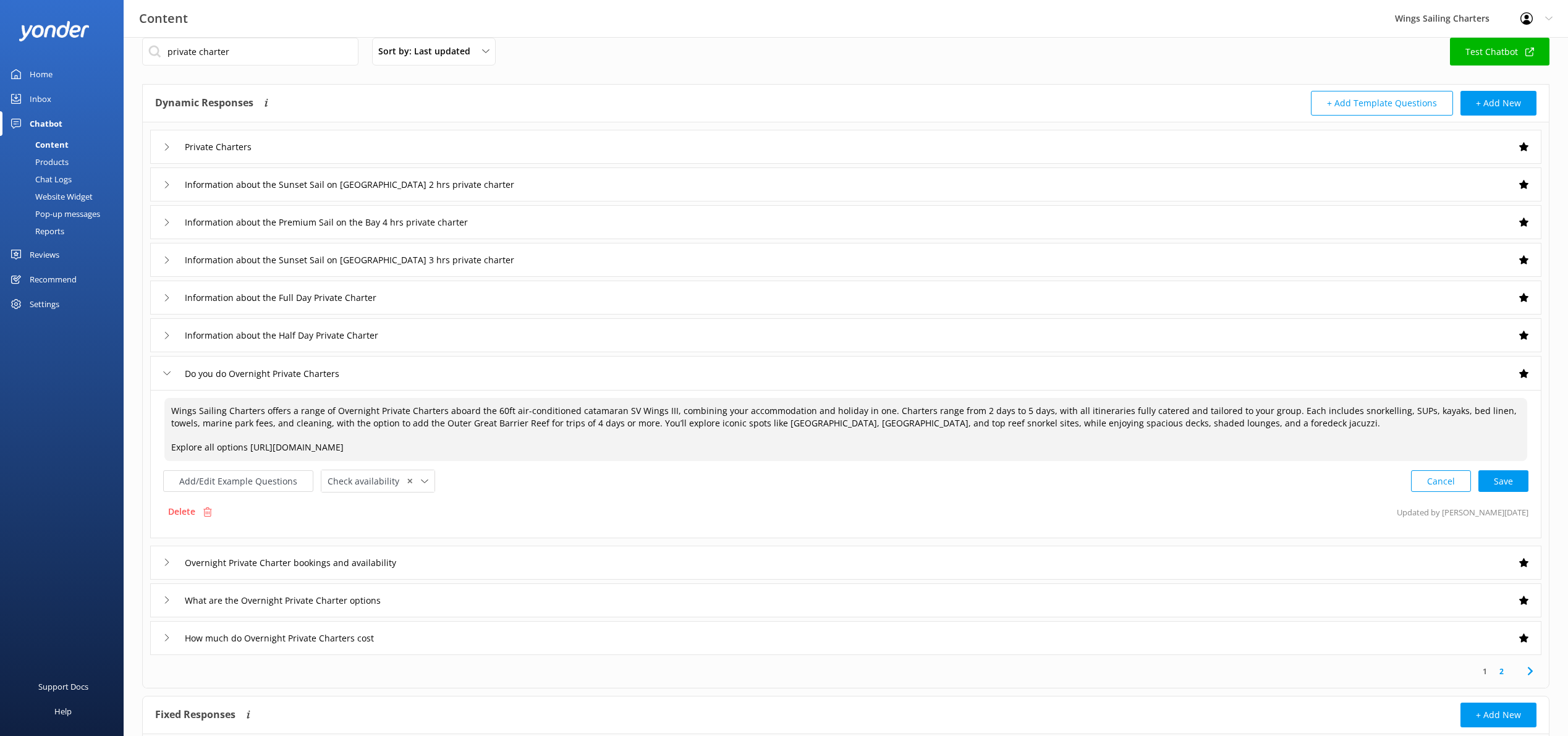
click at [1255, 422] on textarea "Wings Sailing Charters offers a range of Overnight Private Charters aboard the …" at bounding box center [846, 430] width 1363 height 63
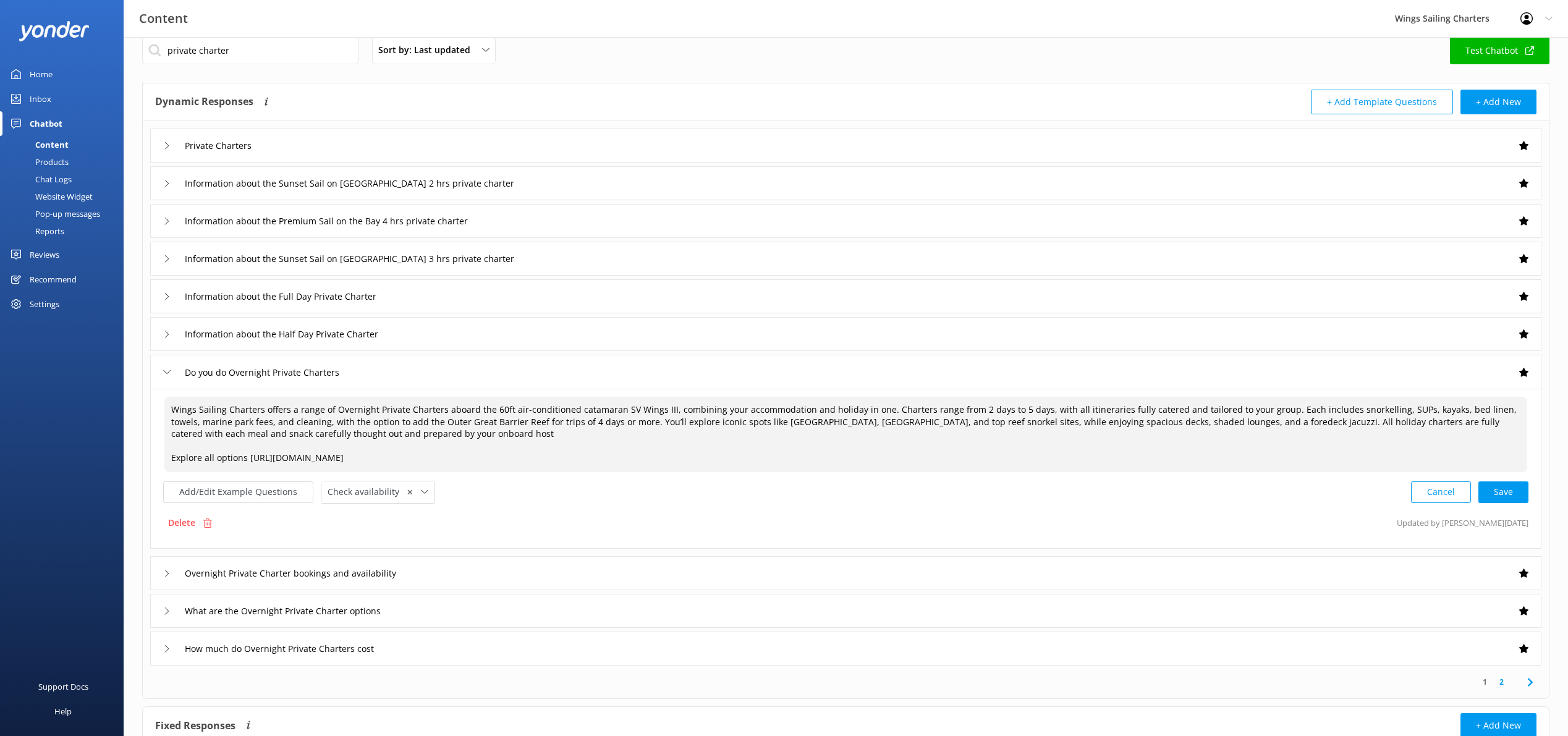
scroll to position [18, 0]
click at [1499, 492] on div "Cancel Loading.." at bounding box center [1470, 492] width 117 height 23
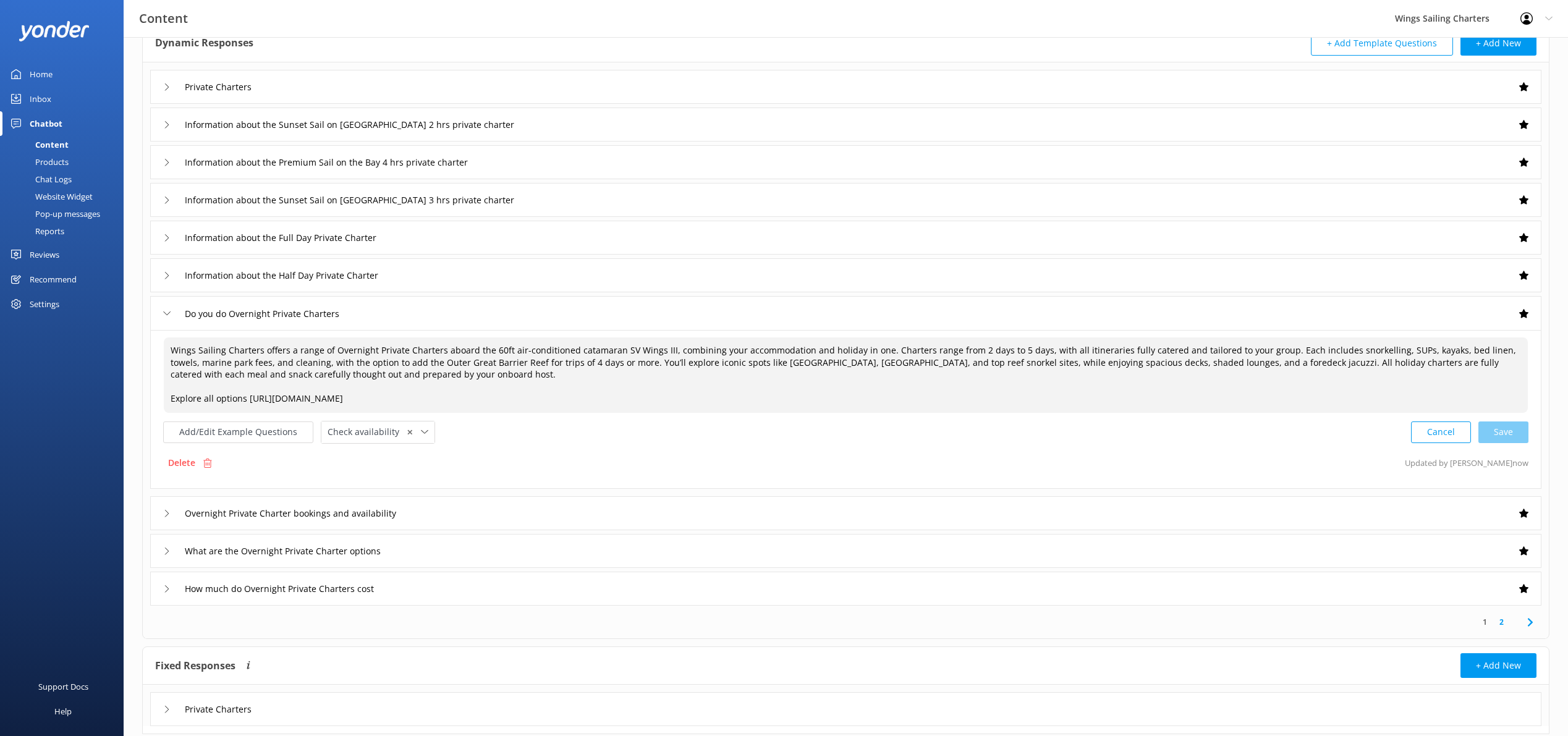
scroll to position [113, 0]
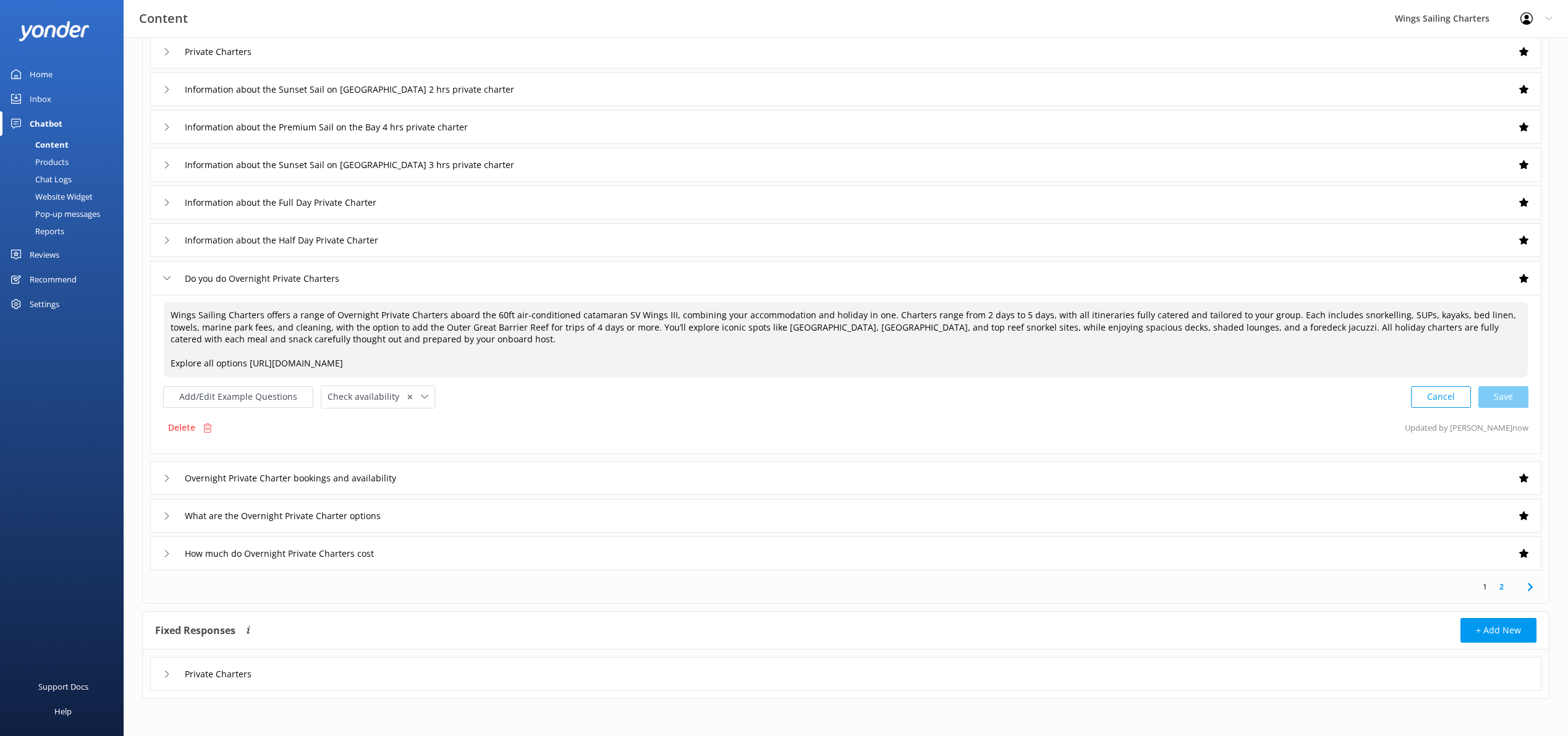
type textarea "Wings Sailing Charters offers a range of Overnight Private Charters aboard the …"
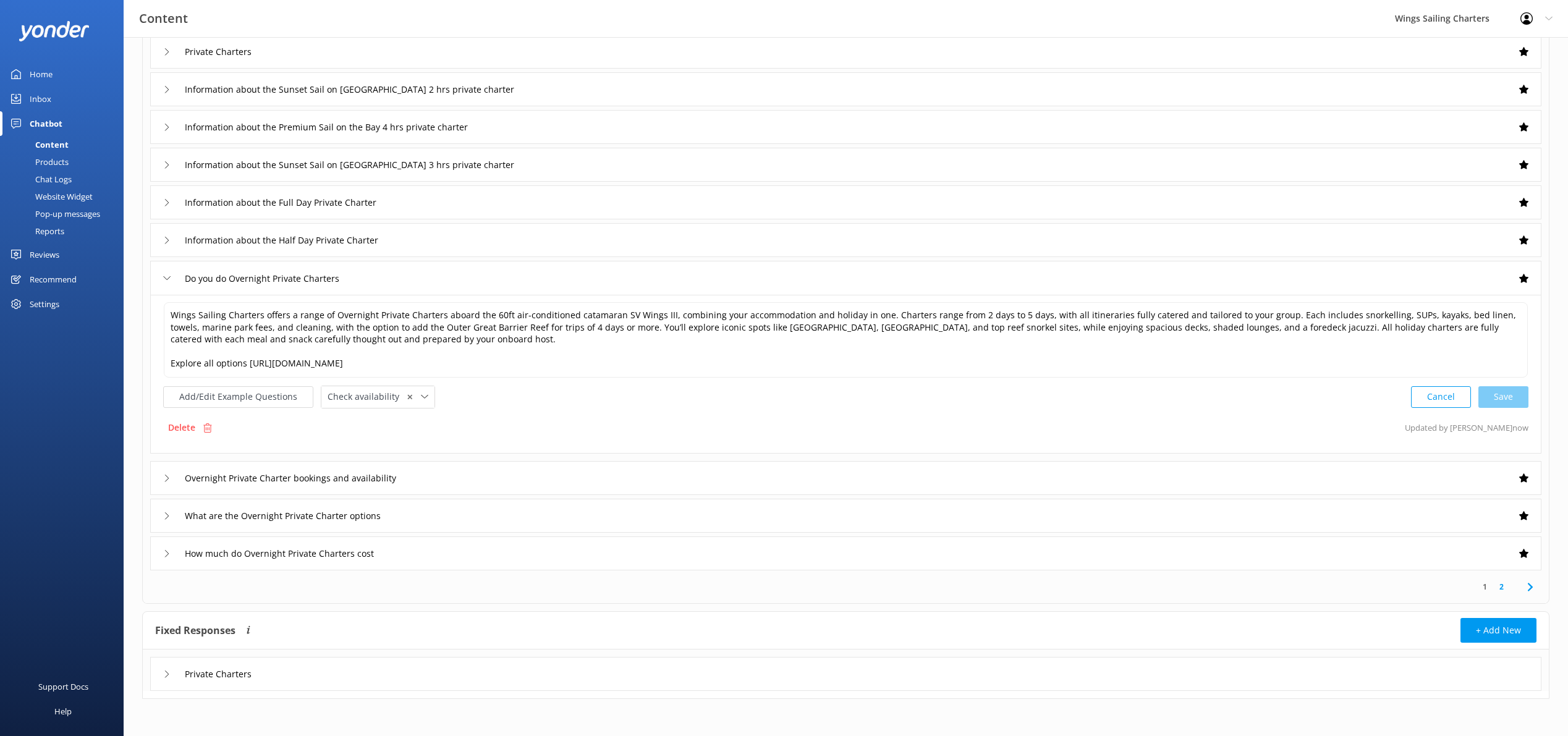
click at [163, 477] on div "Overnight Private Charter bookings and availability" at bounding box center [846, 477] width 1391 height 34
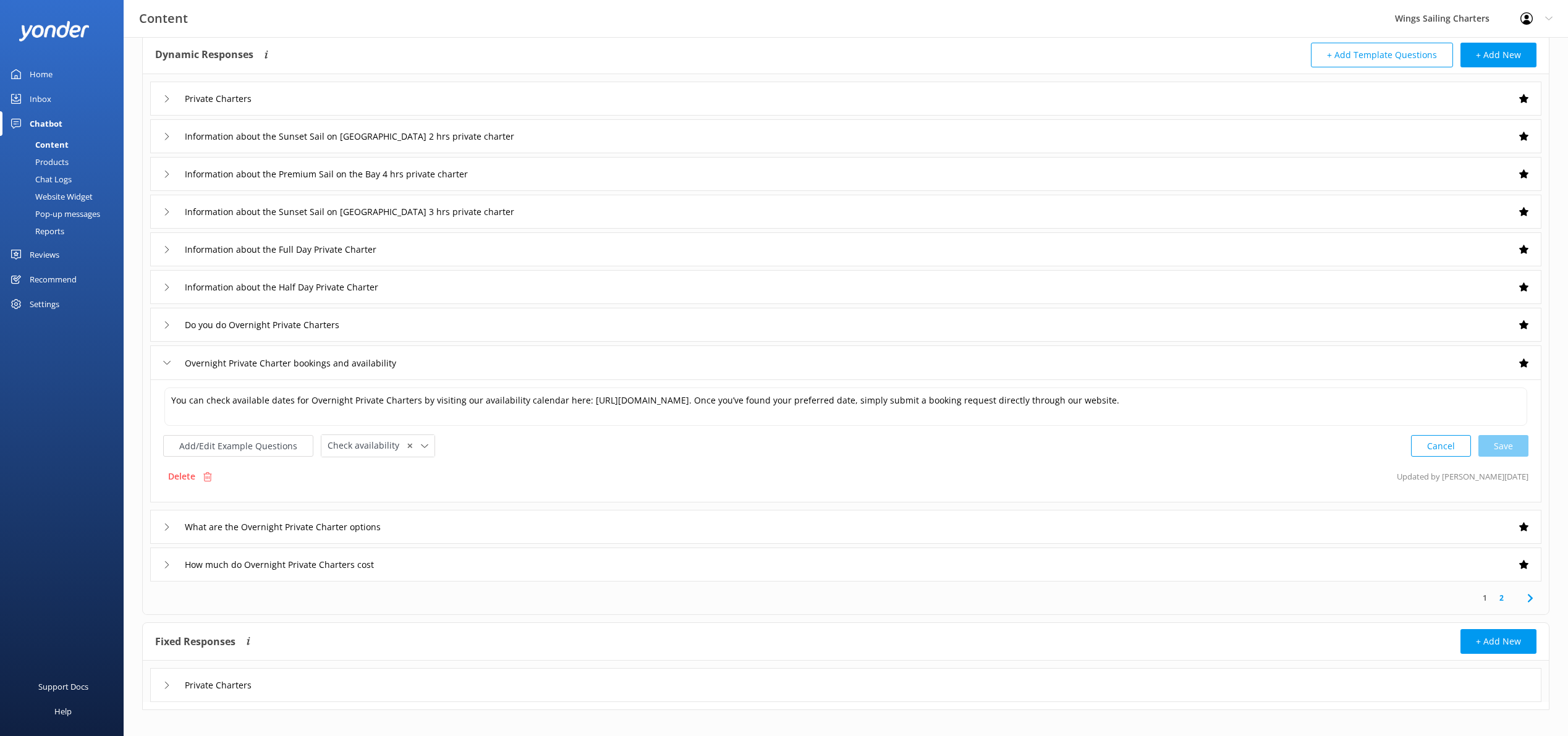
scroll to position [66, 0]
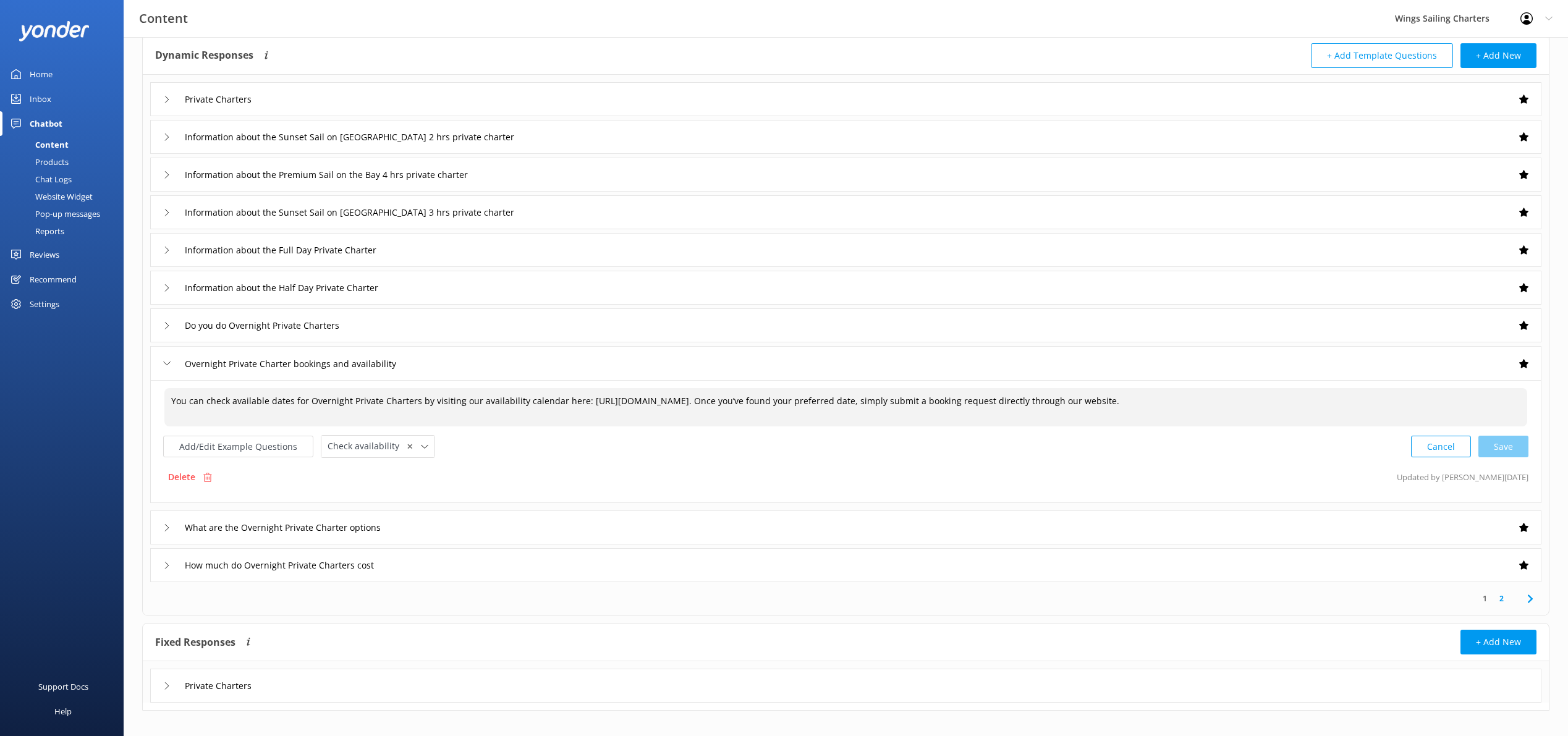
click at [1163, 401] on textarea "You can check available dates for Overnight Private Charters by visiting our av…" at bounding box center [846, 407] width 1363 height 39
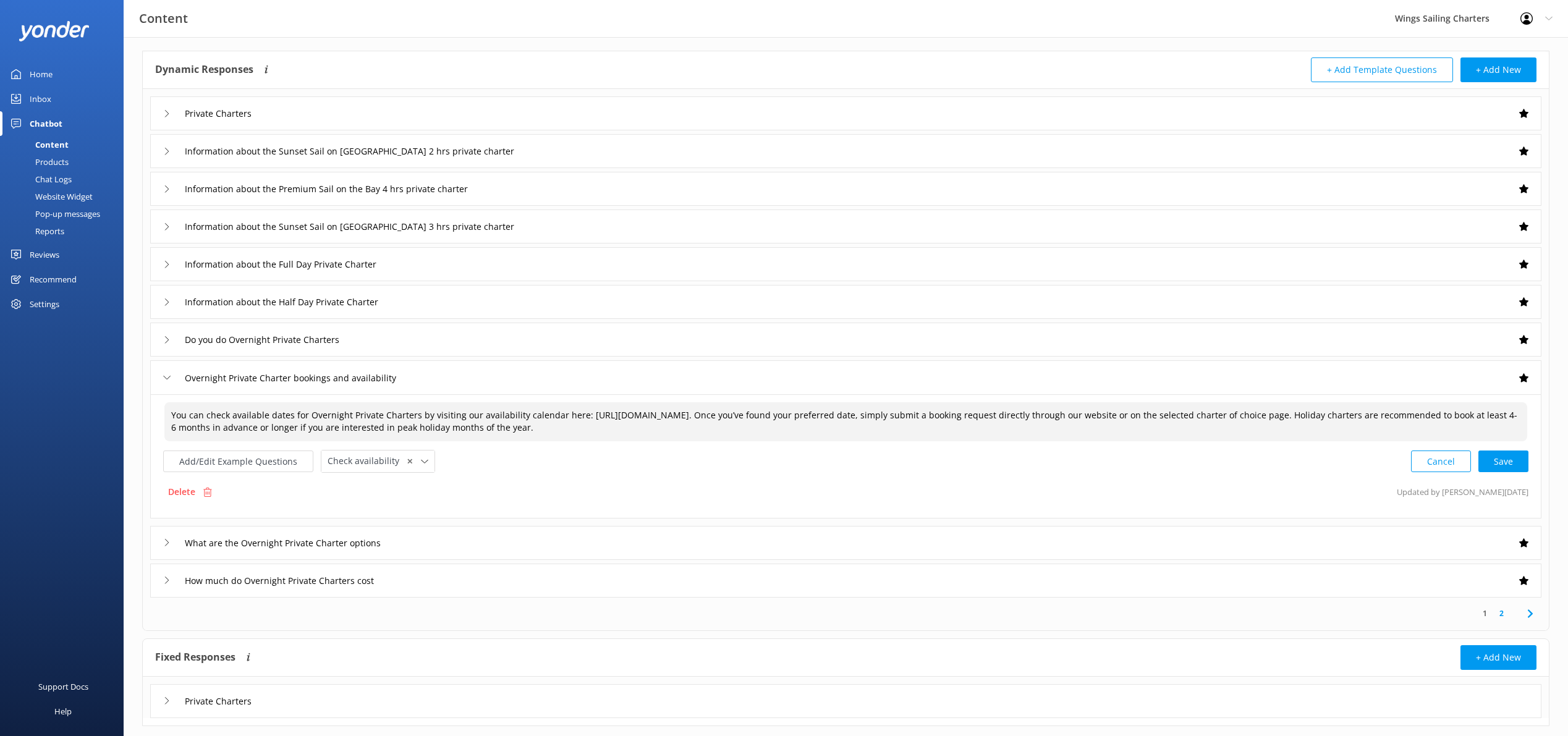
scroll to position [49, 0]
click at [1500, 462] on div "Cancel Save" at bounding box center [1470, 464] width 118 height 23
type textarea "You can check available dates for Overnight Private Charters by visiting our av…"
click at [165, 546] on icon at bounding box center [167, 543] width 7 height 7
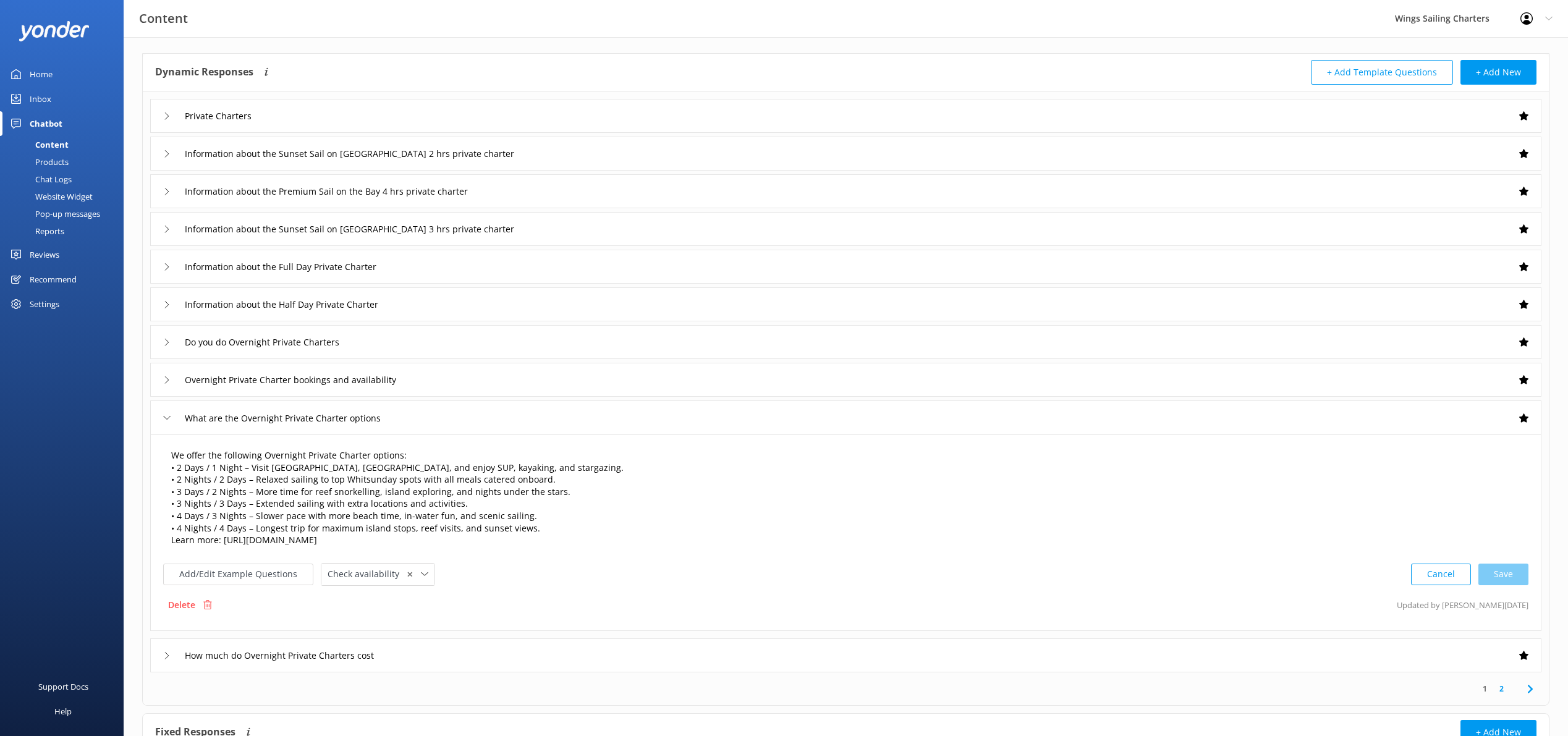
click at [529, 530] on textarea "We offer the following Overnight Private Charter options: • 2 Days / 1 Night – …" at bounding box center [846, 498] width 1363 height 112
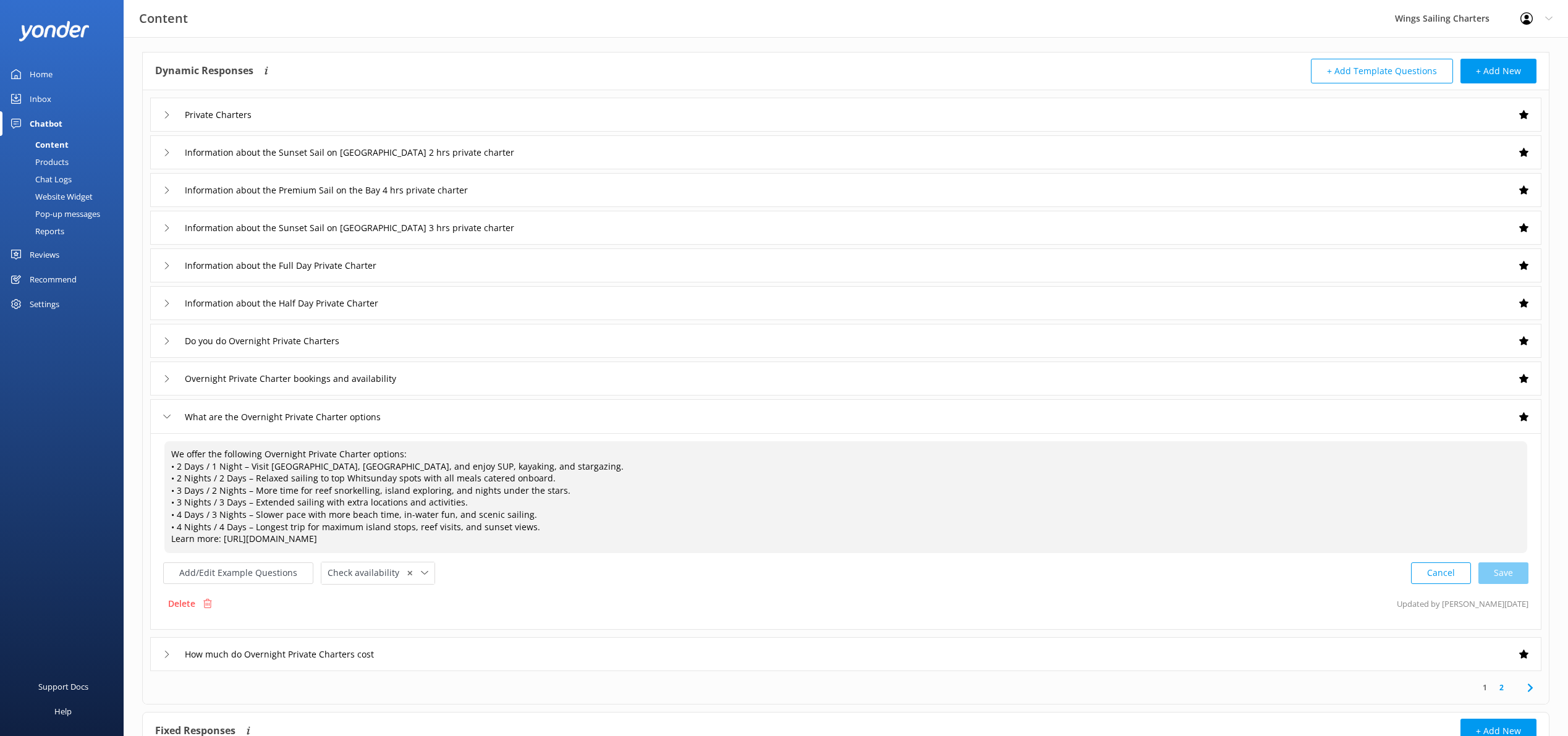
click at [284, 530] on textarea "We offer the following Overnight Private Charter options: • 2 Days / 1 Night – …" at bounding box center [846, 497] width 1363 height 112
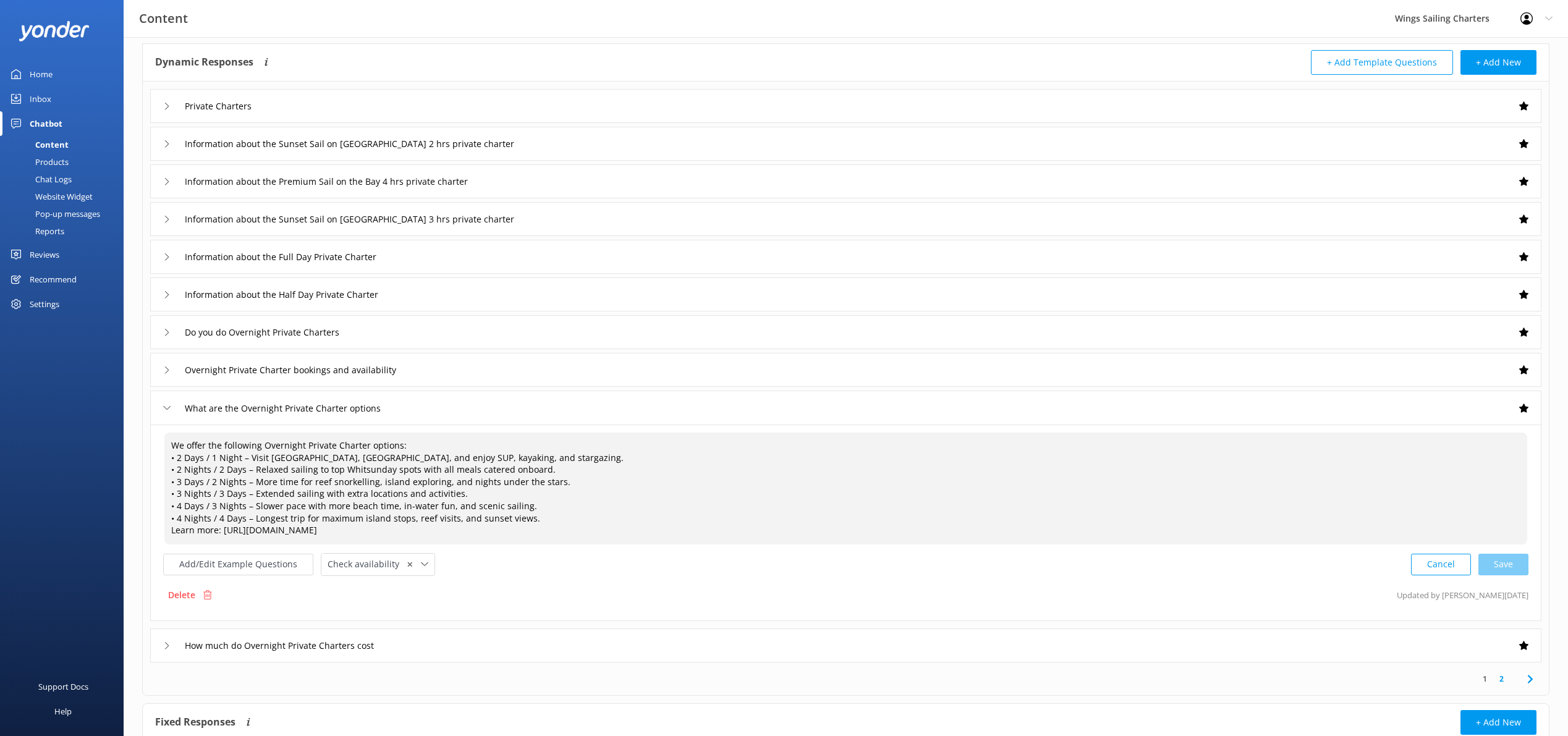
scroll to position [62, 0]
click at [530, 517] on textarea "We offer the following Overnight Private Charter options: • 2 Days / 1 Night – …" at bounding box center [846, 485] width 1363 height 112
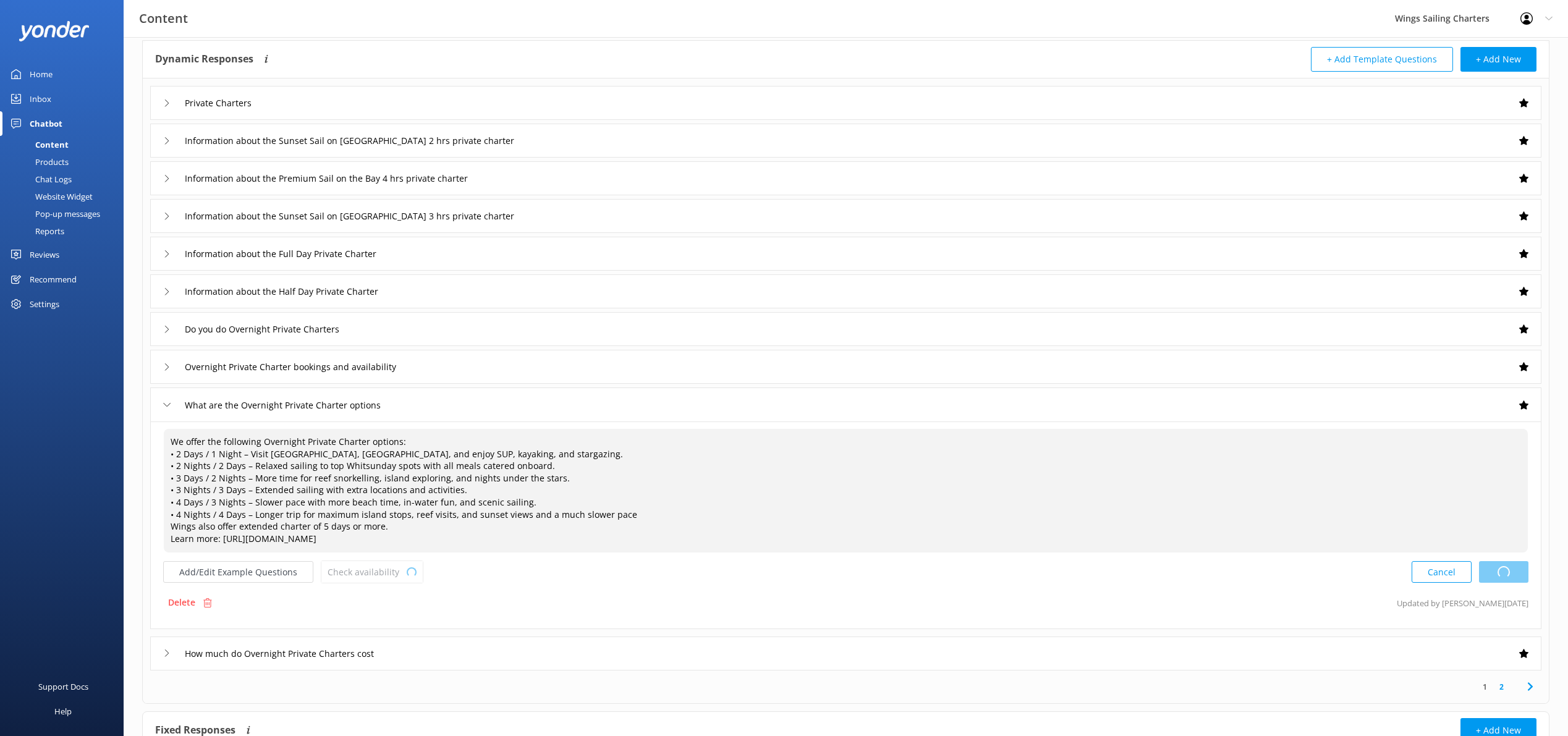
click at [1516, 571] on div "Cancel Loading.." at bounding box center [1470, 572] width 117 height 23
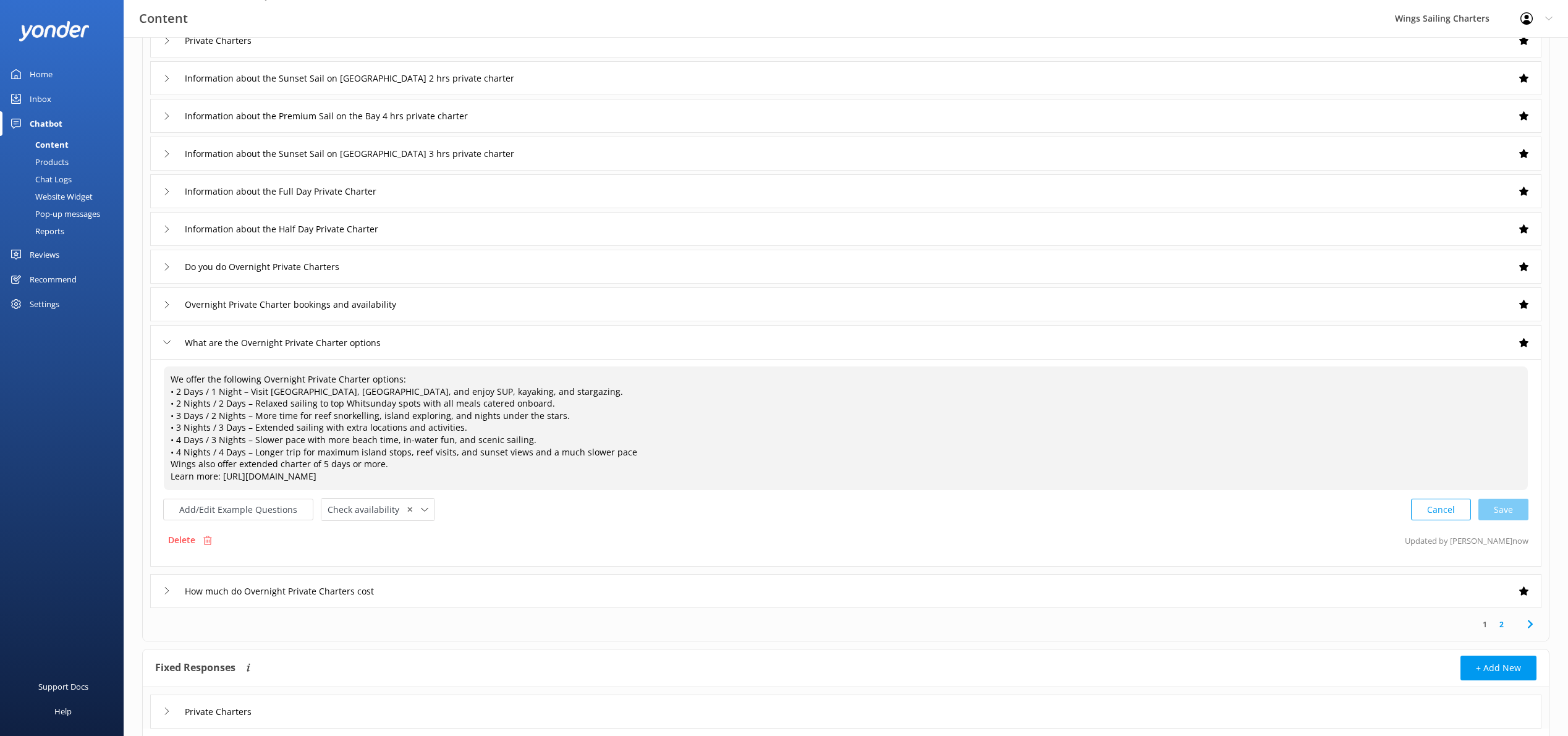
scroll to position [161, 0]
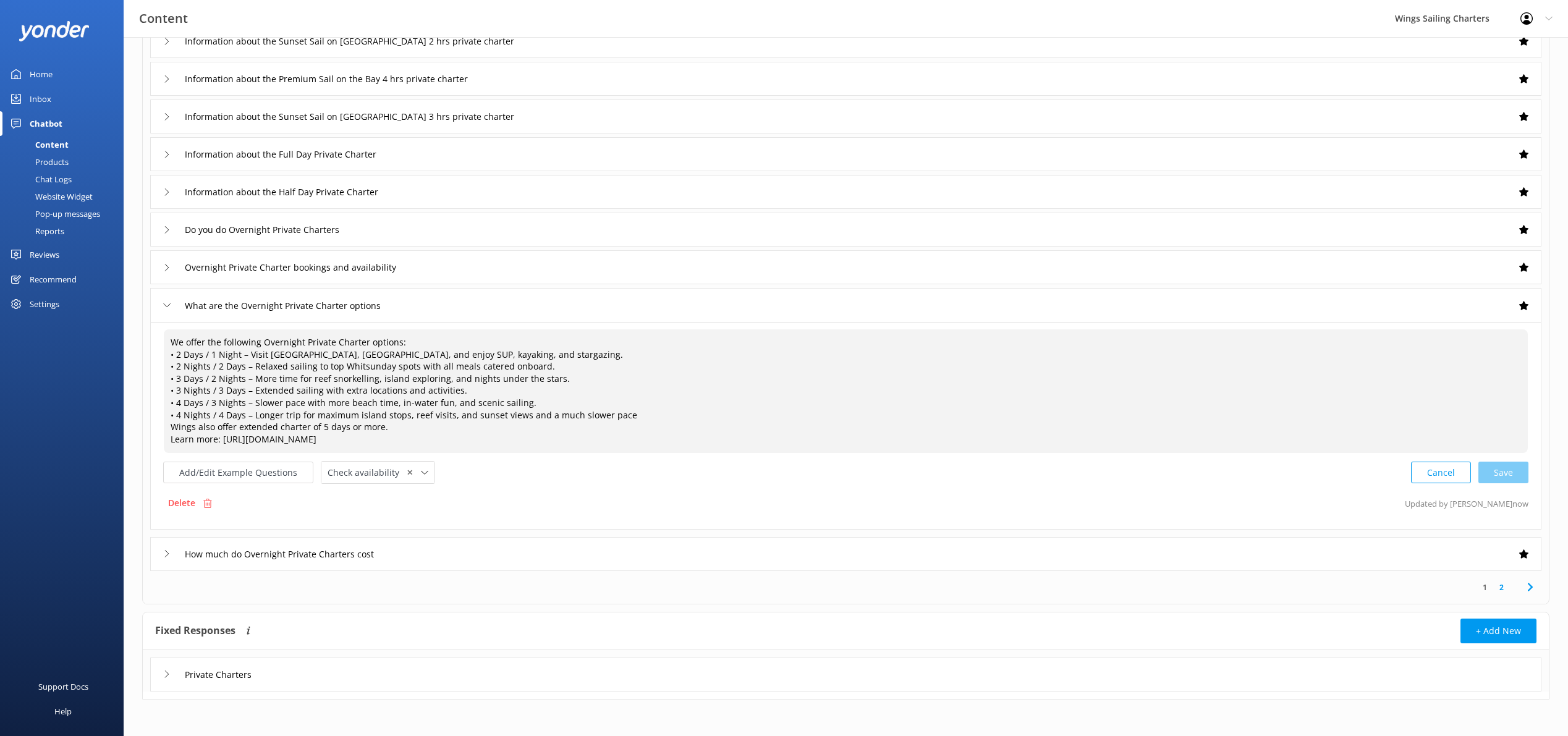
type textarea "We offer the following Overnight Private Charter options: • 2 Days / 1 Night – …"
click at [164, 552] on icon at bounding box center [167, 554] width 7 height 7
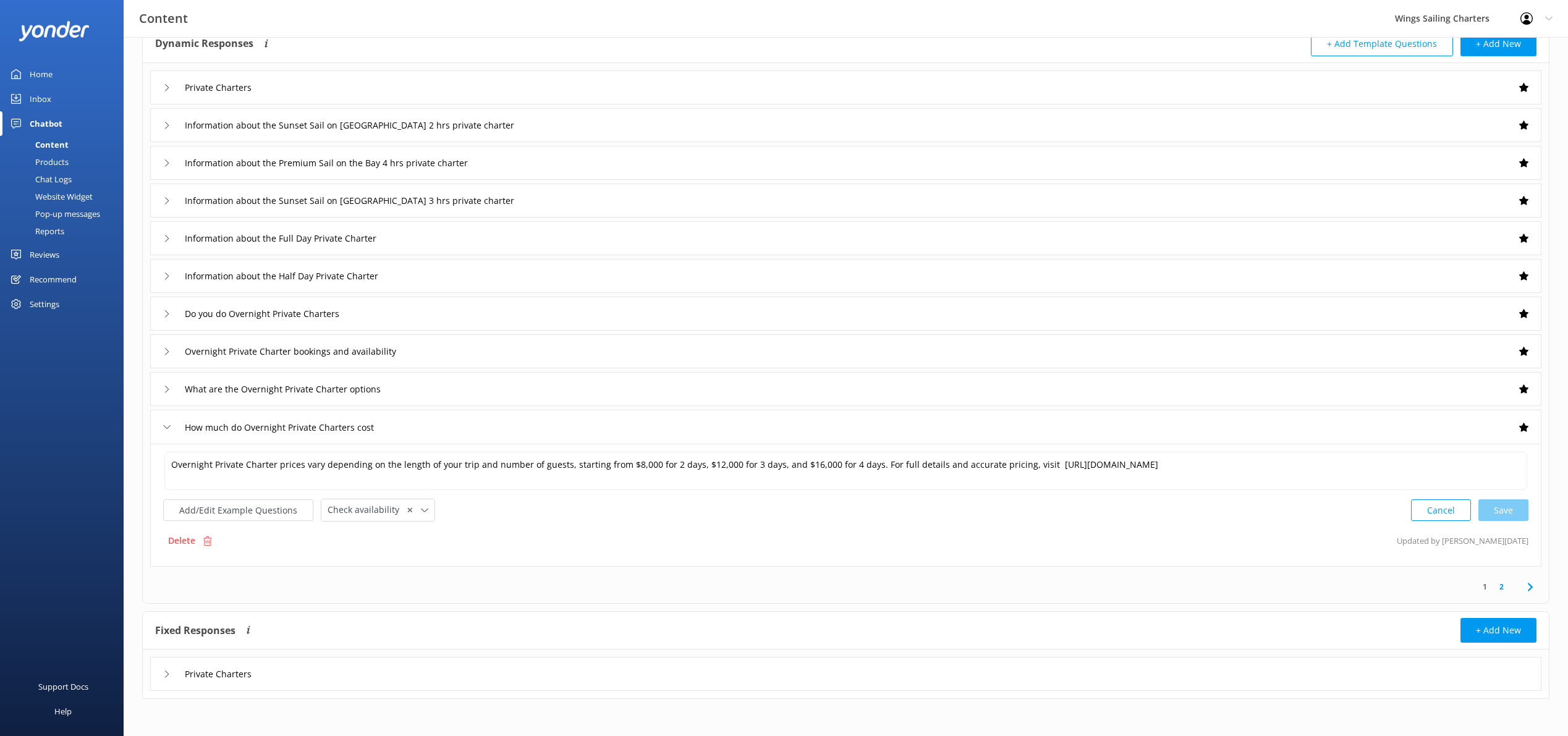
scroll to position [77, 0]
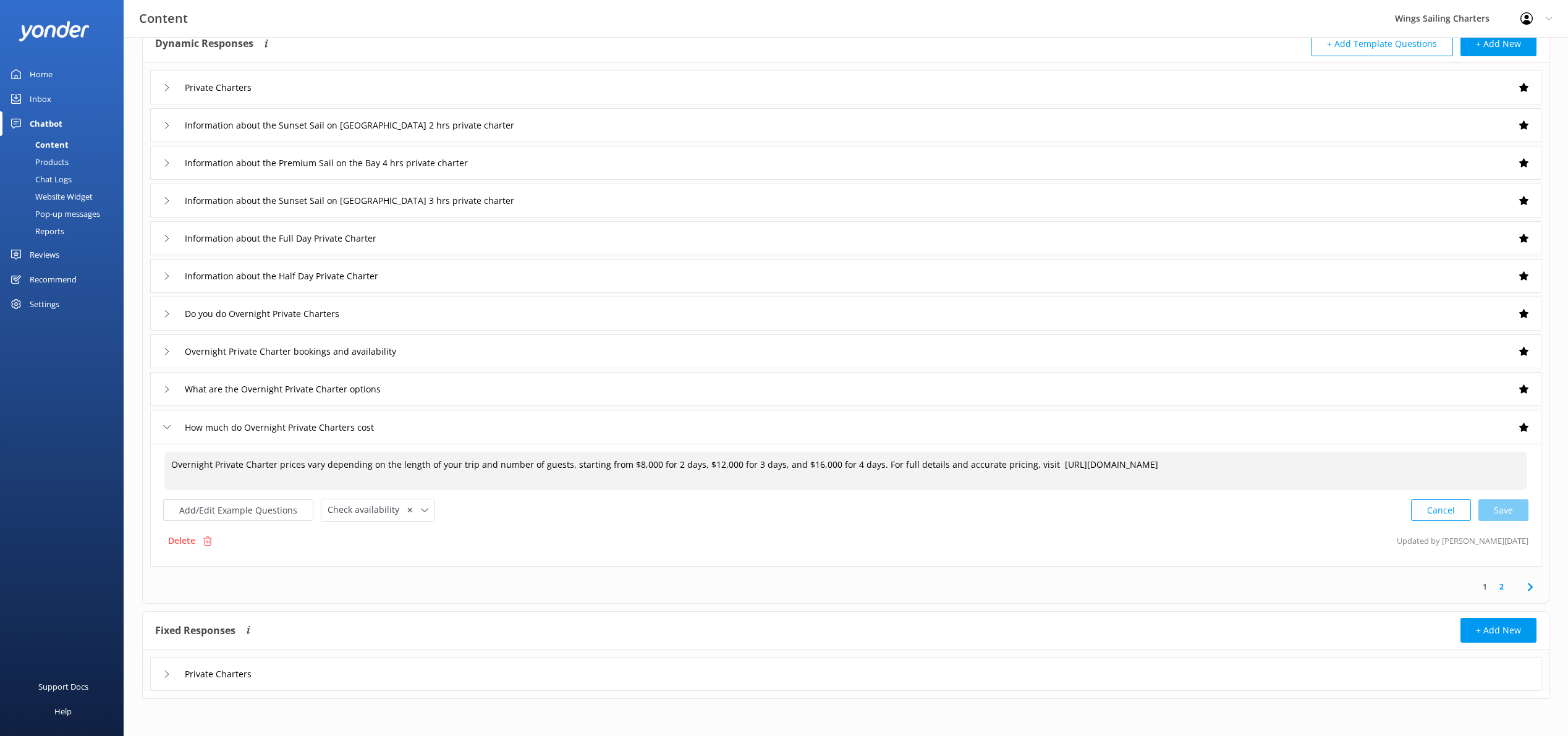
drag, startPoint x: 565, startPoint y: 465, endPoint x: 862, endPoint y: 463, distance: 297.0
click at [863, 463] on textarea "Overnight Private Charter prices vary depending on the length of your trip and …" at bounding box center [846, 471] width 1363 height 39
click at [1250, 470] on textarea "Overnight Private Charter prices vary depending on the length of your trip and …" at bounding box center [846, 471] width 1363 height 39
click at [1511, 509] on div "Cancel Save" at bounding box center [1470, 512] width 118 height 23
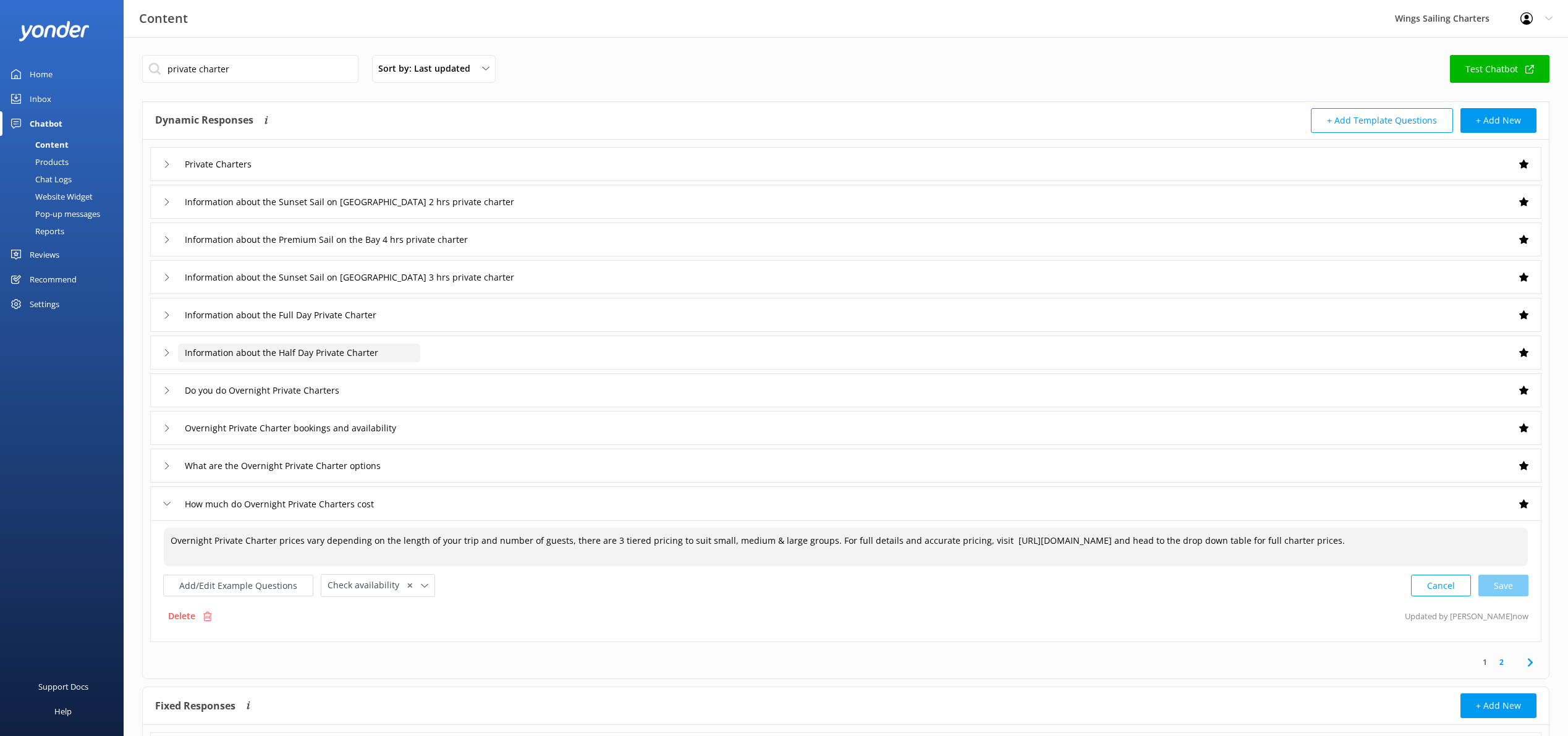
scroll to position [5, 0]
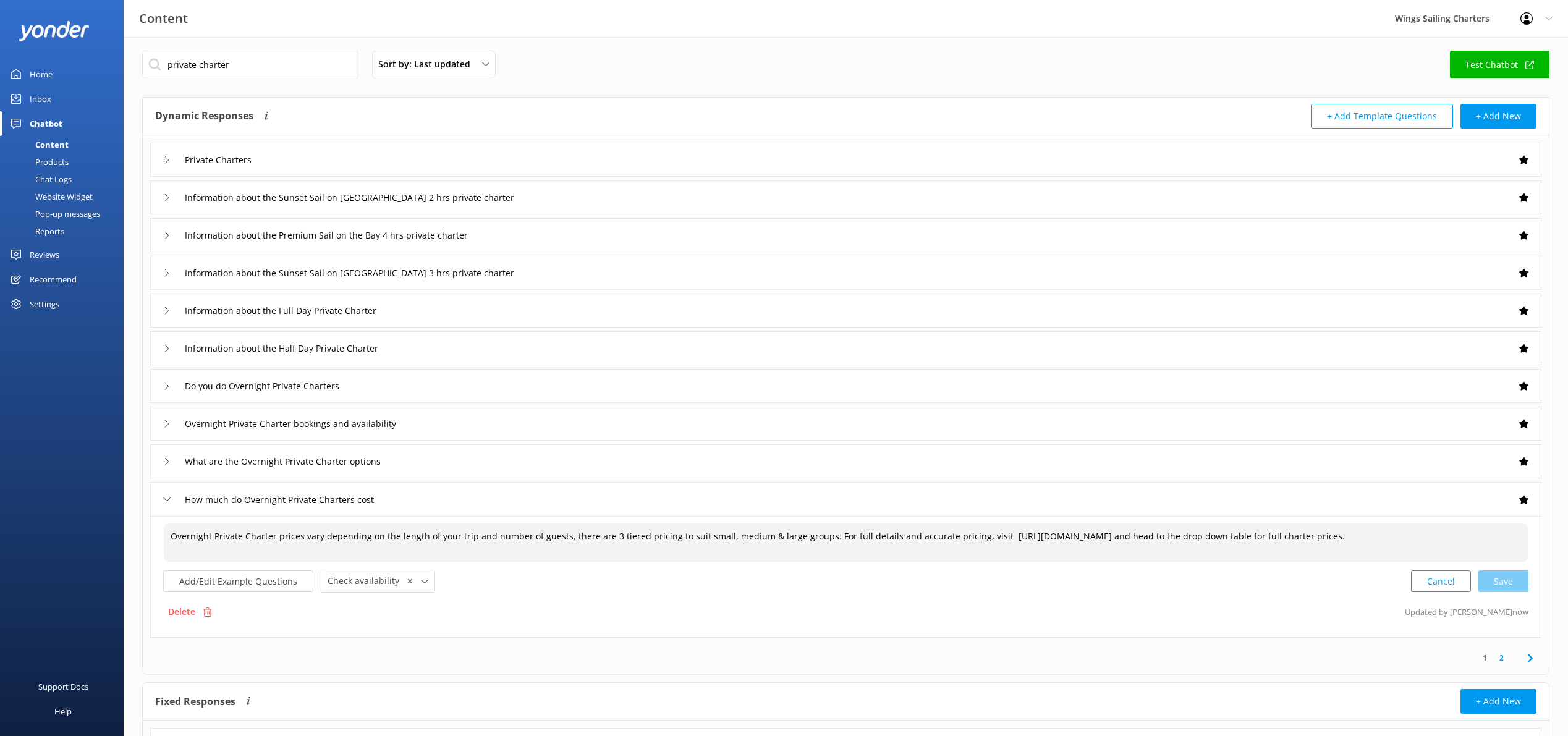
type textarea "Overnight Private Charter prices vary depending on the length of your trip and …"
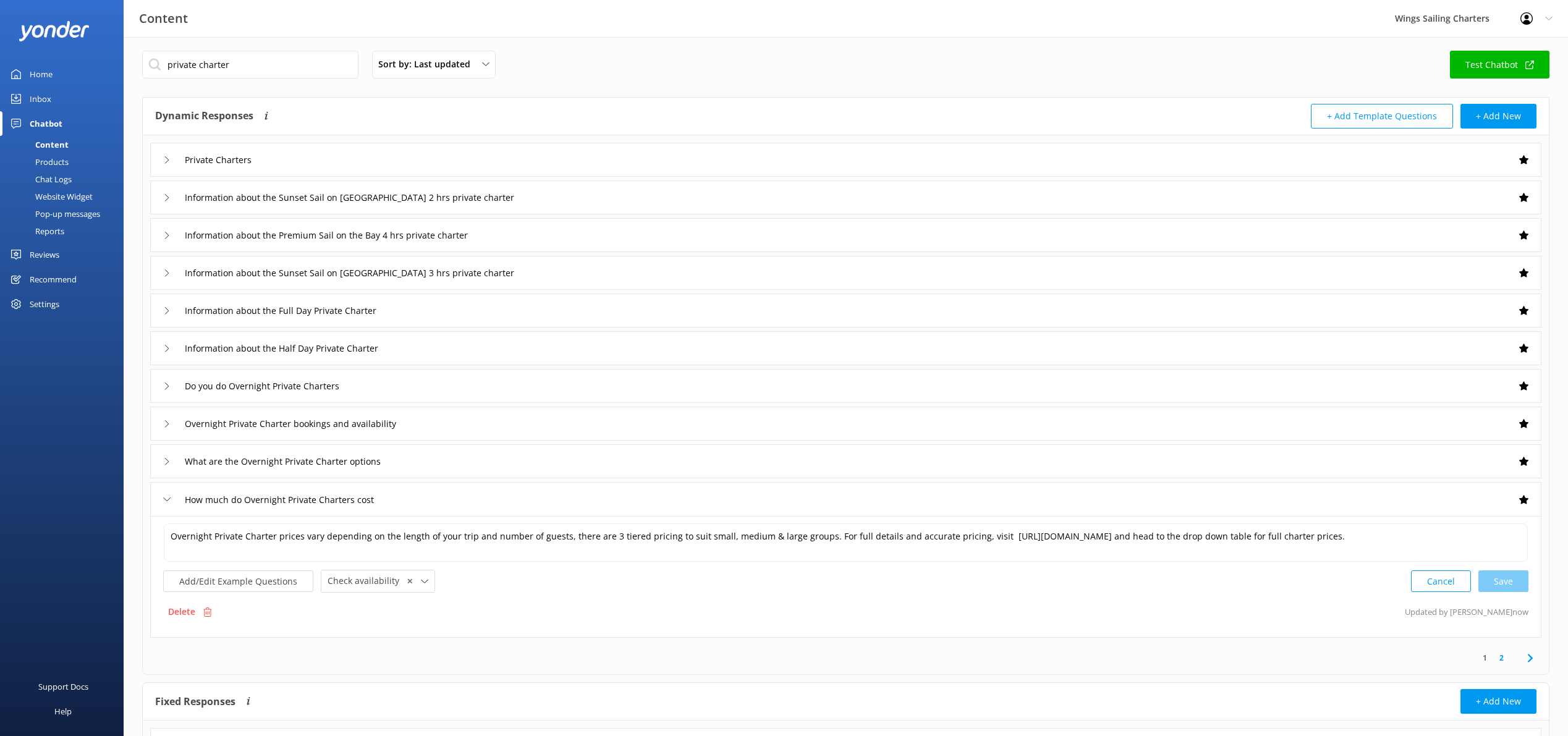
click at [71, 213] on div "Pop-up messages" at bounding box center [53, 214] width 92 height 18
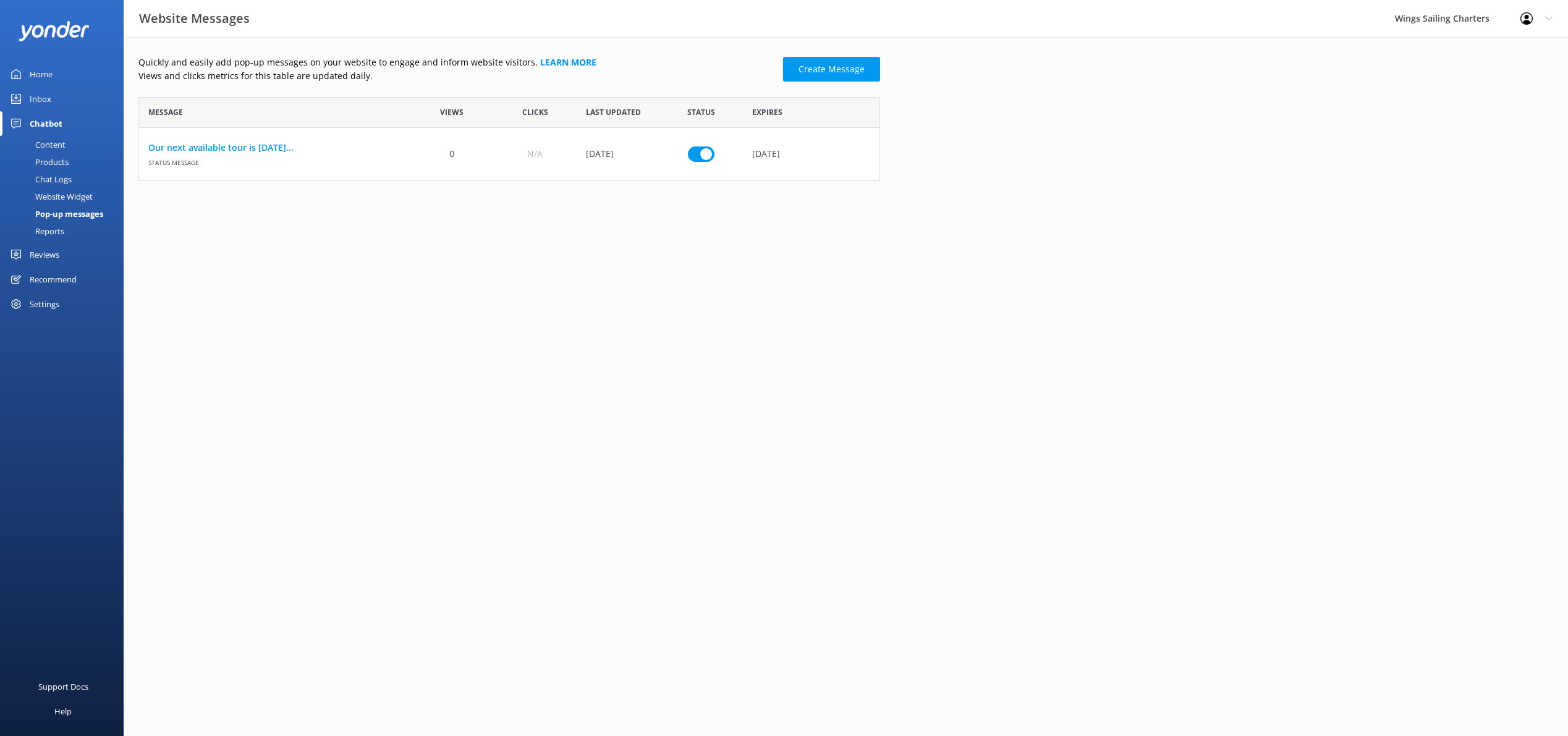
scroll to position [84, 742]
click at [54, 195] on div "Website Widget" at bounding box center [49, 197] width 85 height 18
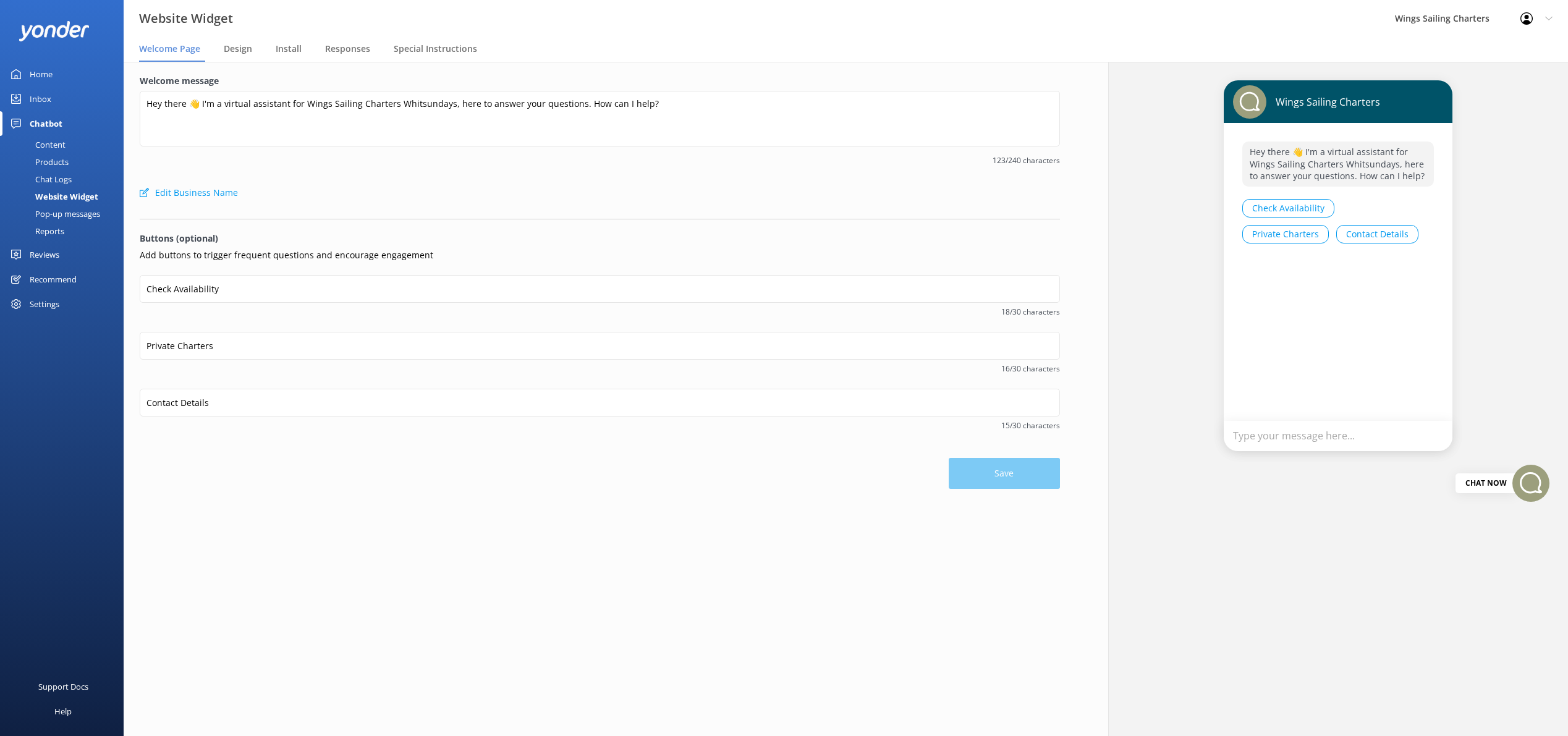
click at [45, 143] on div "Content" at bounding box center [36, 145] width 58 height 18
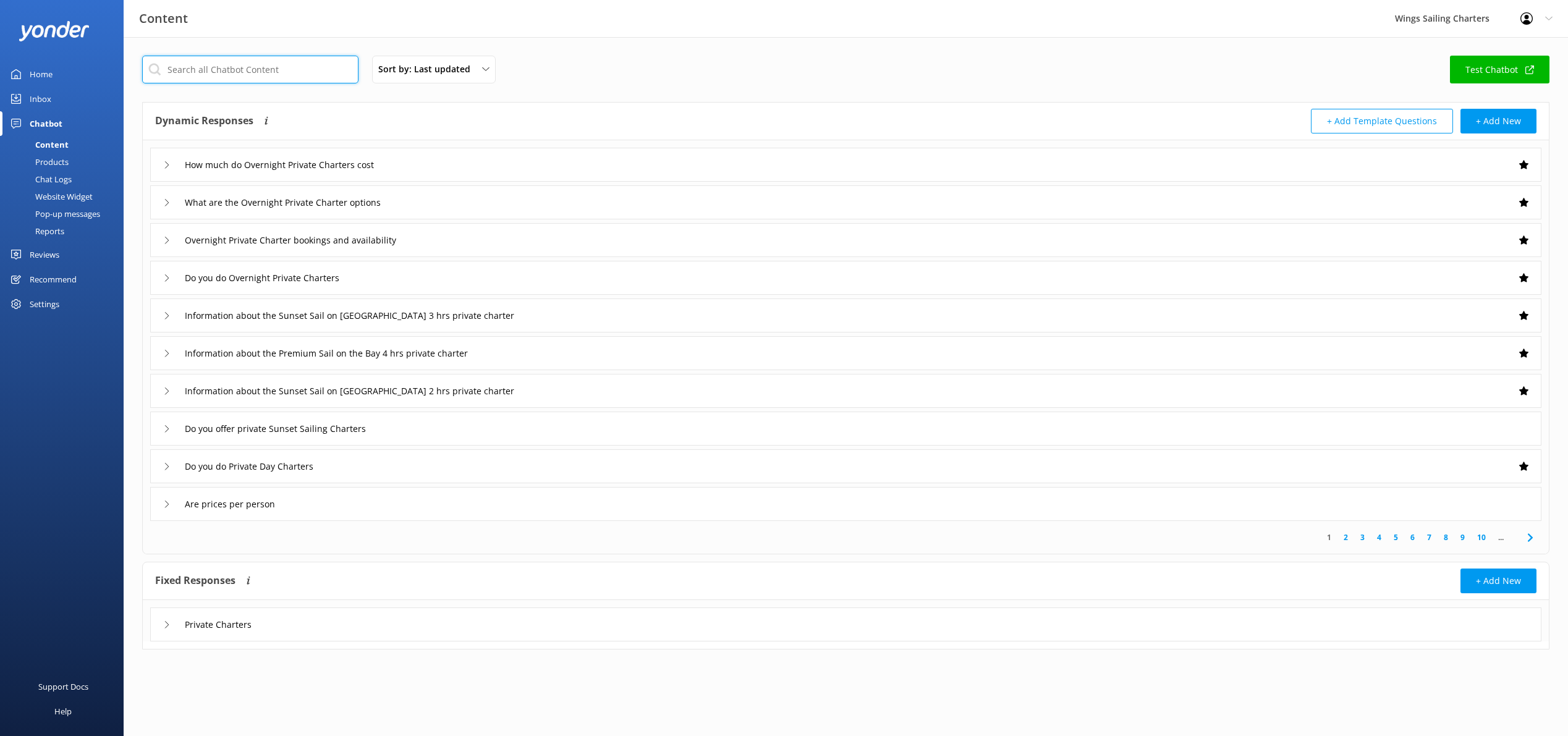
click at [272, 68] on input "text" at bounding box center [251, 69] width 216 height 28
type input "private charter"
click at [1506, 75] on link "Test Chatbot" at bounding box center [1499, 69] width 99 height 28
